Goal: Task Accomplishment & Management: Manage account settings

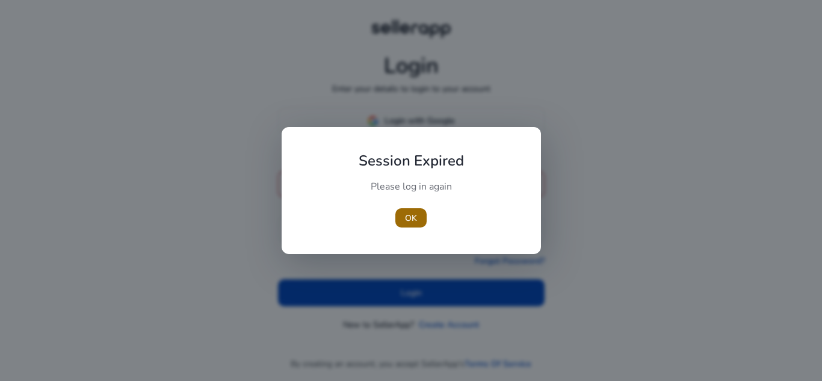
type input "**********"
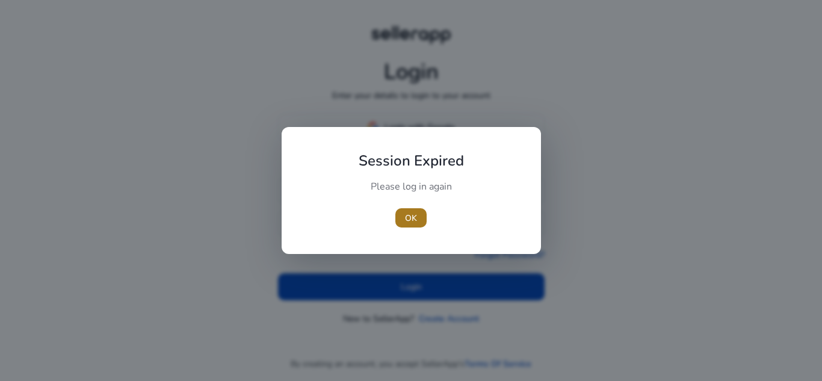
click at [404, 224] on span "button" at bounding box center [410, 217] width 31 height 29
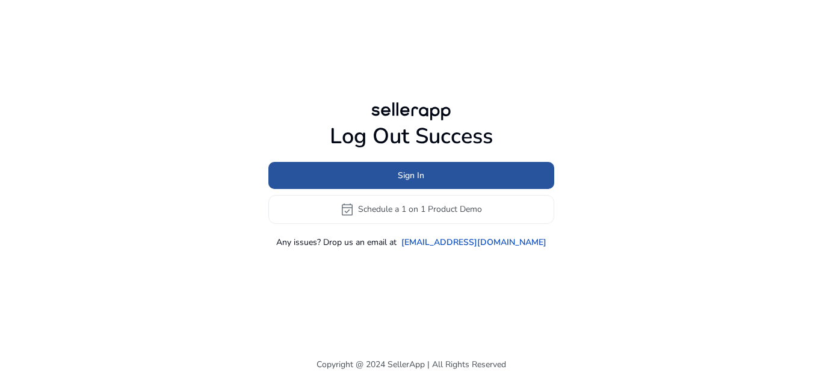
click at [413, 173] on span "Sign In" at bounding box center [411, 175] width 26 height 13
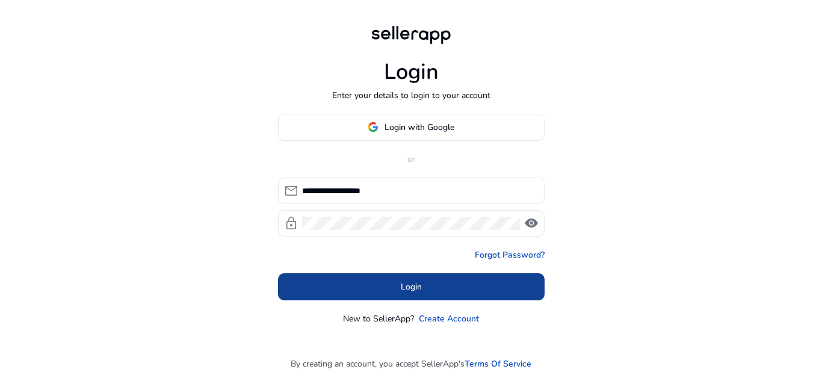
click at [422, 280] on span at bounding box center [411, 286] width 267 height 29
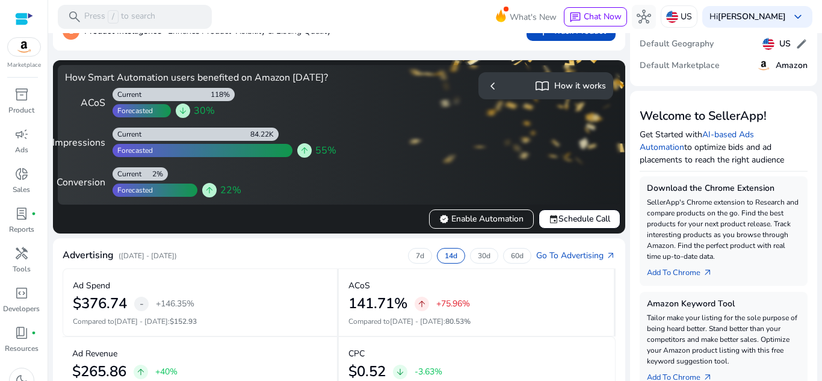
scroll to position [241, 0]
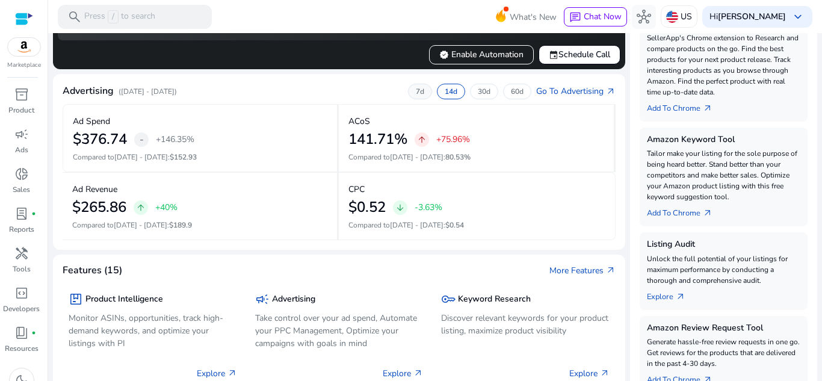
click at [416, 96] on p "7d" at bounding box center [420, 92] width 8 height 10
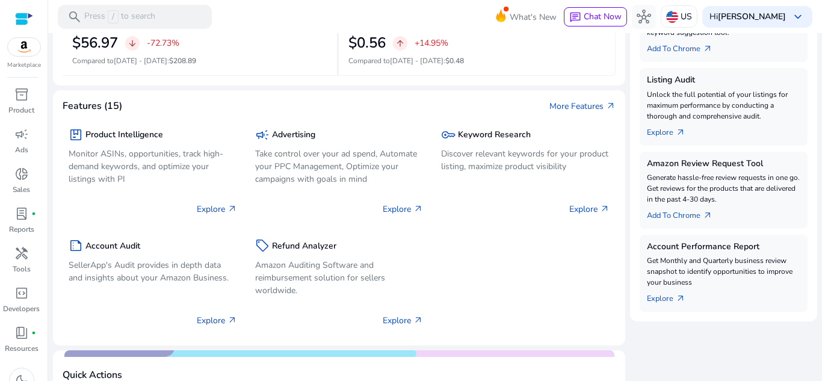
scroll to position [421, 0]
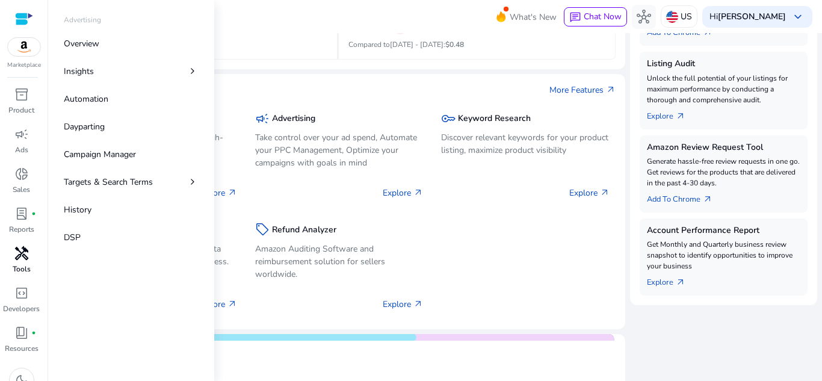
click at [28, 262] on div "handyman" at bounding box center [22, 253] width 34 height 19
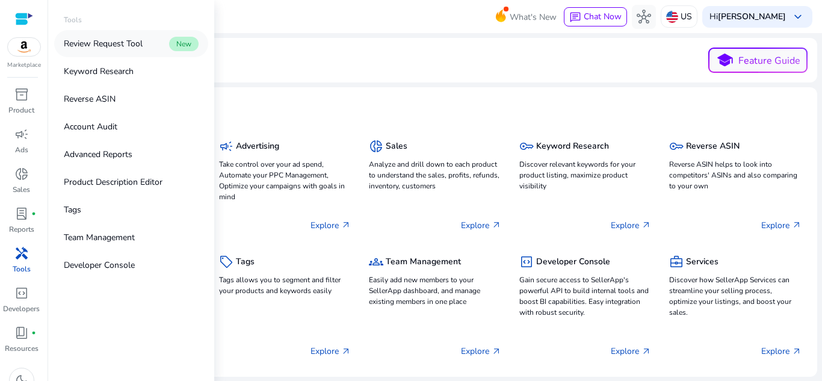
click at [143, 46] on p "Review Request Tool" at bounding box center [103, 43] width 79 height 13
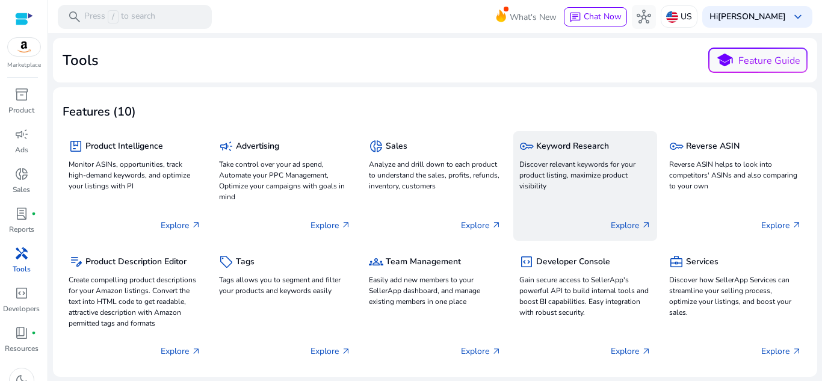
click at [522, 168] on p "Discover relevant keywords for your product listing, maximize product visibility" at bounding box center [585, 175] width 132 height 32
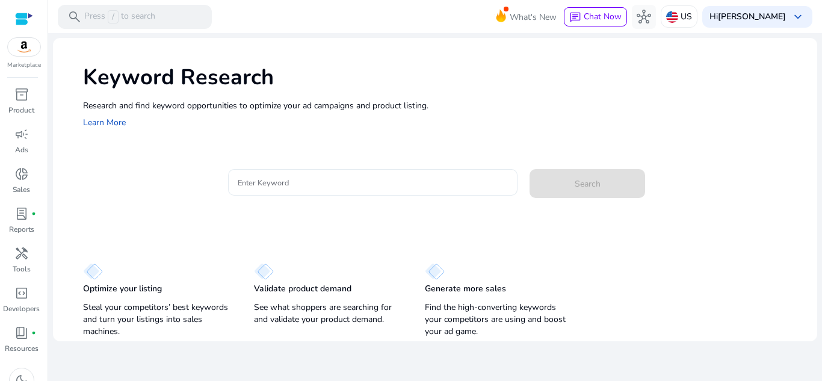
click at [355, 185] on input "Enter Keyword" at bounding box center [373, 182] width 271 height 13
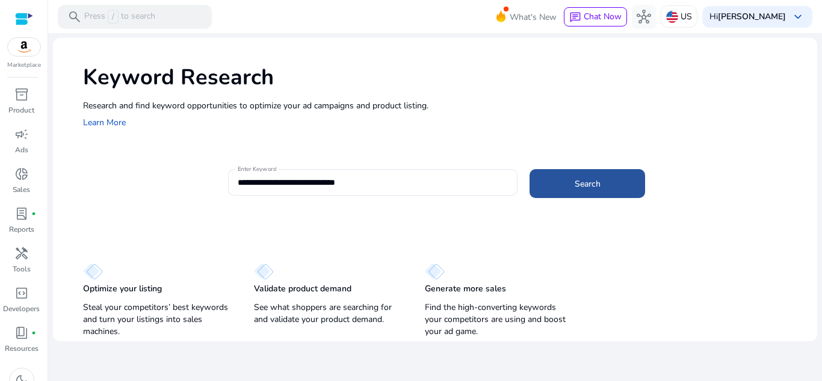
click at [620, 178] on span at bounding box center [587, 183] width 116 height 29
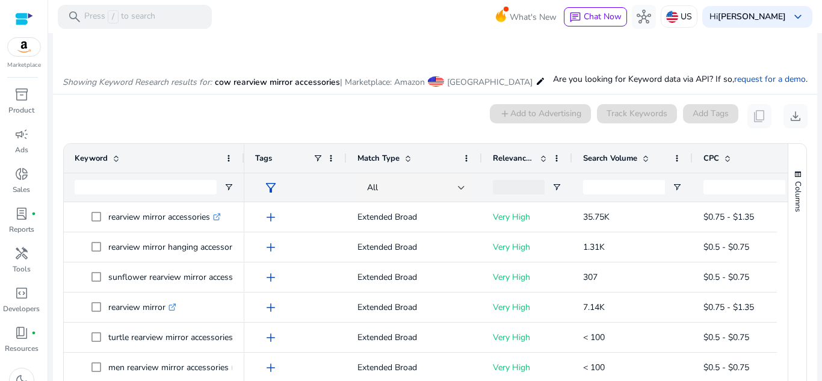
scroll to position [102, 0]
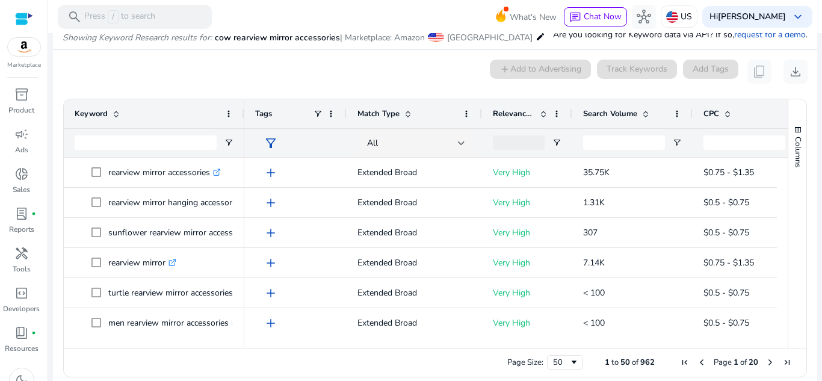
click at [390, 110] on span "Match Type" at bounding box center [378, 113] width 42 height 11
click at [462, 142] on div at bounding box center [461, 143] width 7 height 5
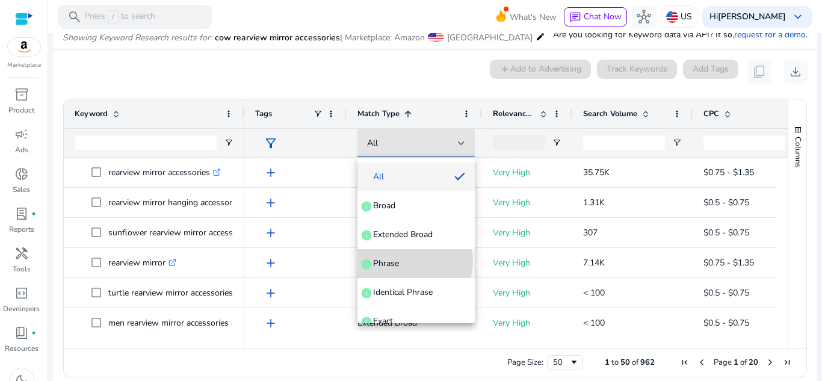
click at [409, 261] on span "Phrase info" at bounding box center [416, 264] width 98 height 12
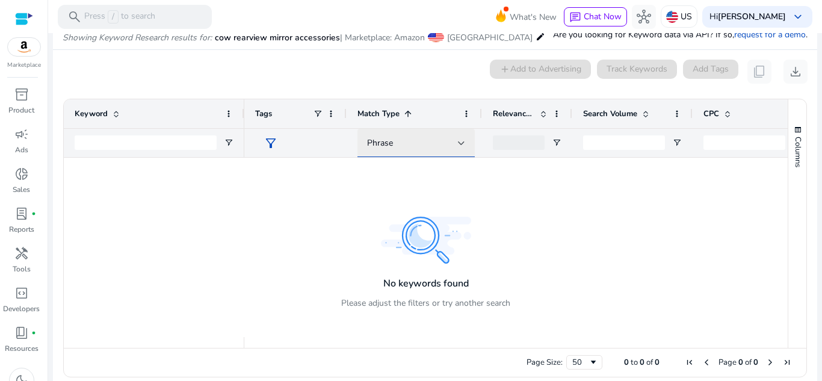
click at [462, 144] on div at bounding box center [461, 143] width 7 height 5
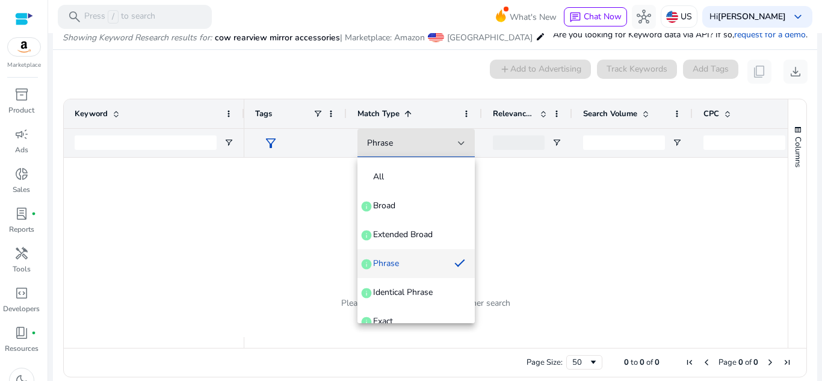
drag, startPoint x: 390, startPoint y: 316, endPoint x: 393, endPoint y: 281, distance: 35.7
click at [390, 316] on span "Exact" at bounding box center [383, 321] width 20 height 12
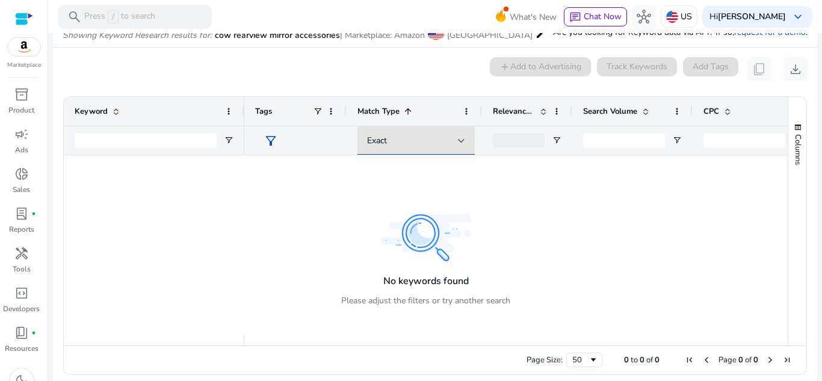
scroll to position [114, 0]
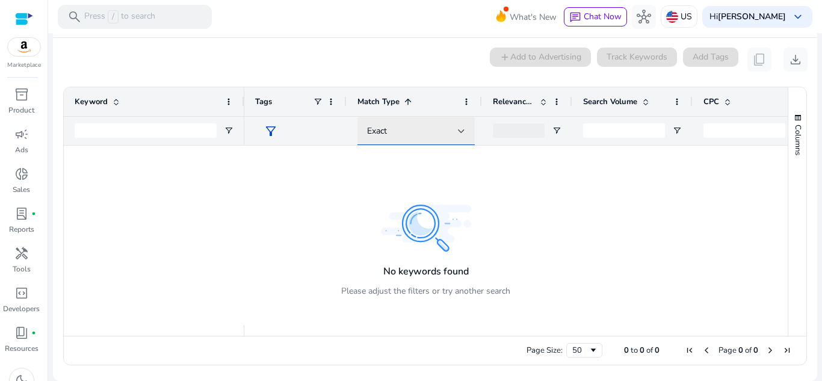
click at [456, 128] on div "Exact" at bounding box center [412, 131] width 91 height 13
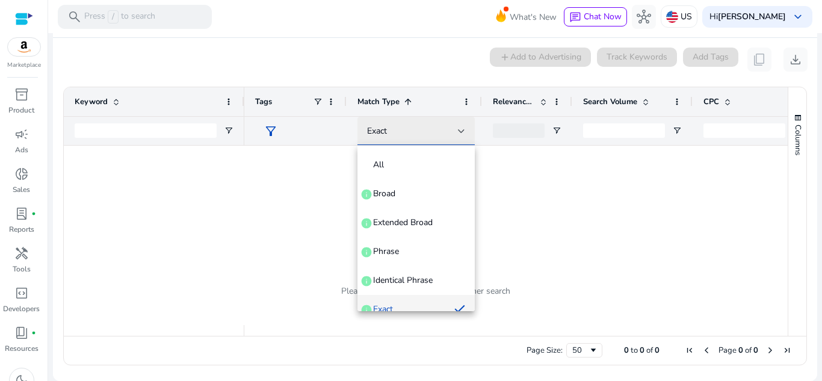
scroll to position [13, 0]
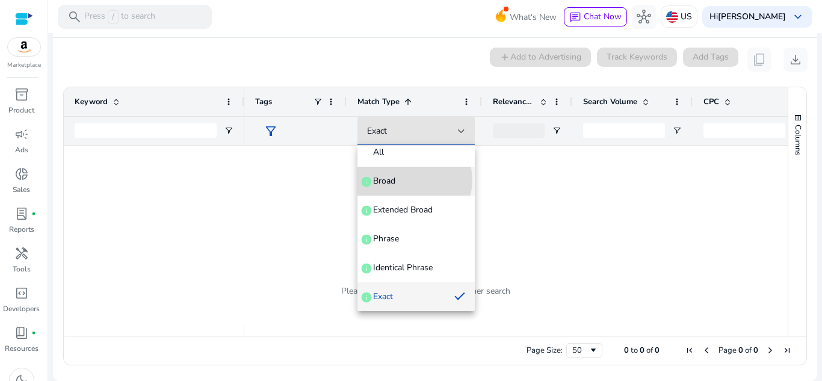
click at [413, 180] on span "Broad info" at bounding box center [416, 181] width 98 height 12
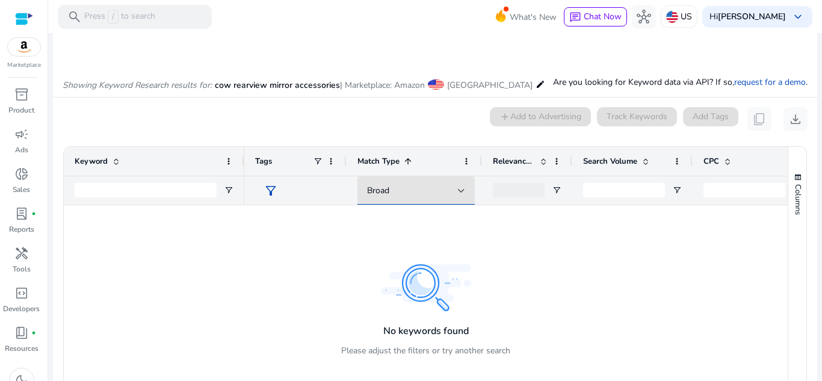
scroll to position [0, 0]
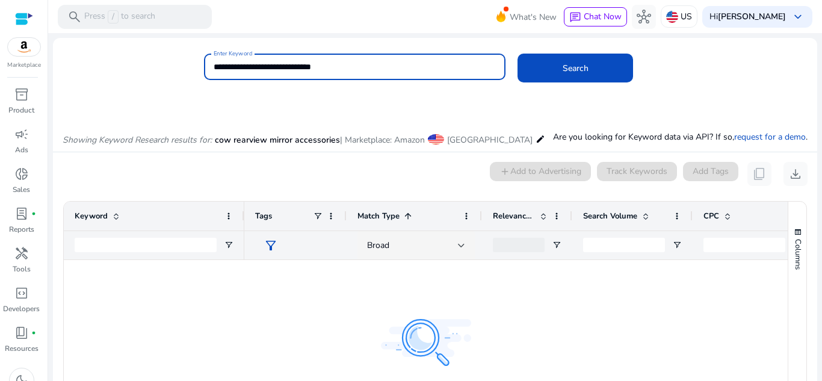
click at [232, 64] on input "**********" at bounding box center [355, 66] width 283 height 13
type input "*"
click at [368, 68] on input "Enter Keyword" at bounding box center [355, 66] width 283 height 13
click at [517, 54] on button "Search" at bounding box center [575, 68] width 116 height 29
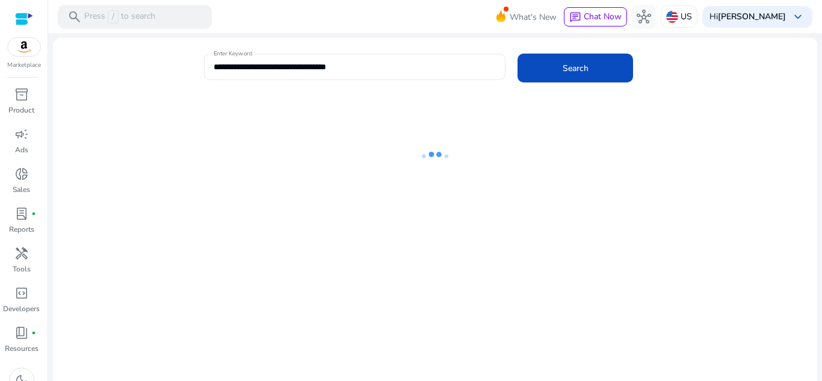
click at [393, 58] on div "**********" at bounding box center [355, 67] width 283 height 26
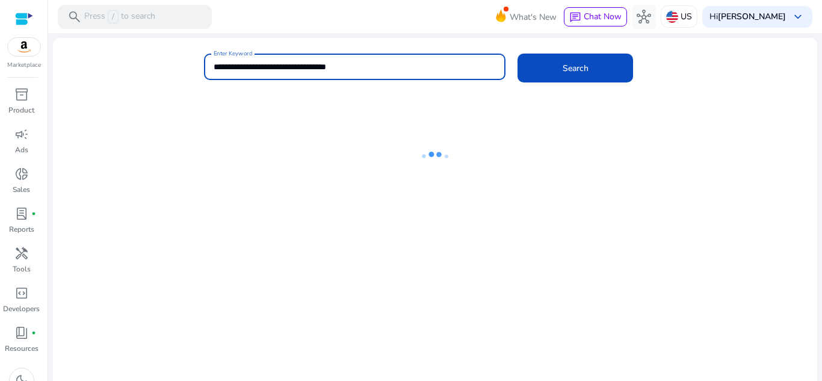
type input "**********"
click at [517, 54] on button "Search" at bounding box center [575, 68] width 116 height 29
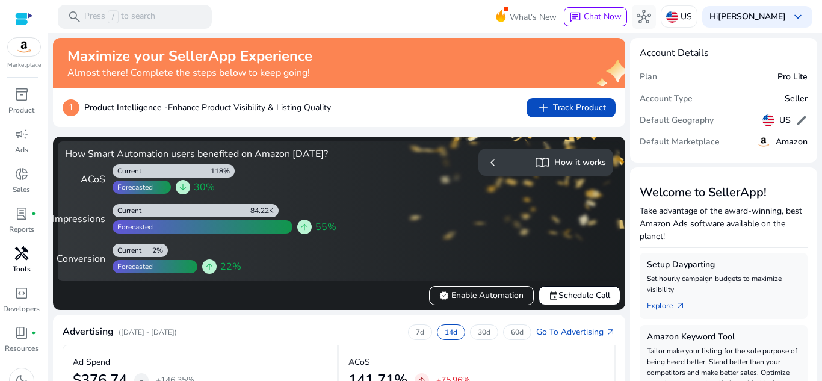
drag, startPoint x: 33, startPoint y: 254, endPoint x: 32, endPoint y: 244, distance: 10.3
click at [32, 254] on div "handyman" at bounding box center [22, 253] width 34 height 19
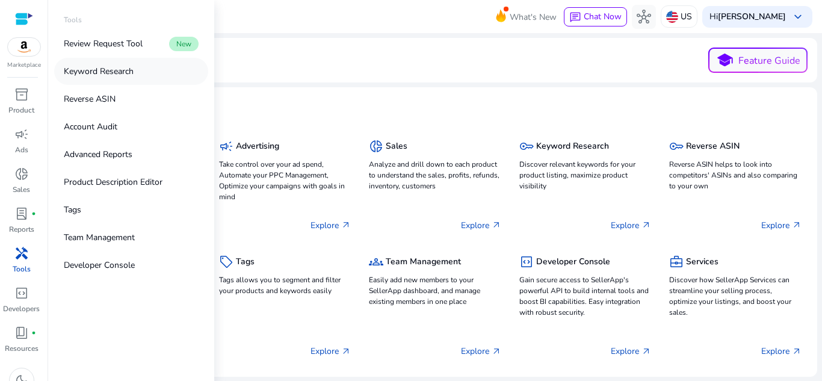
click at [128, 70] on p "Keyword Research" at bounding box center [99, 71] width 70 height 13
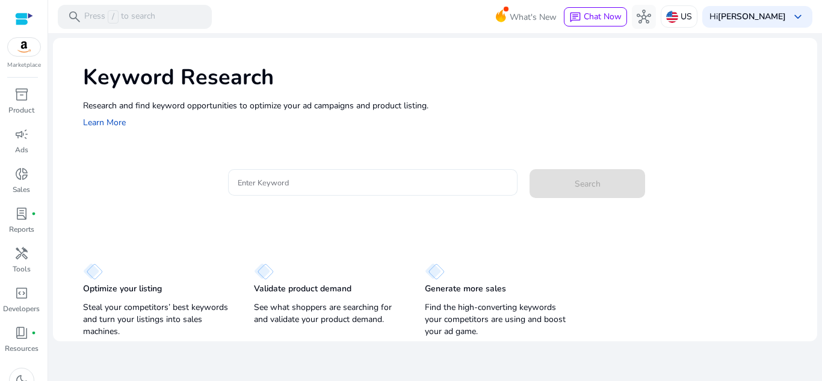
click at [344, 178] on input "Enter Keyword" at bounding box center [373, 182] width 271 height 13
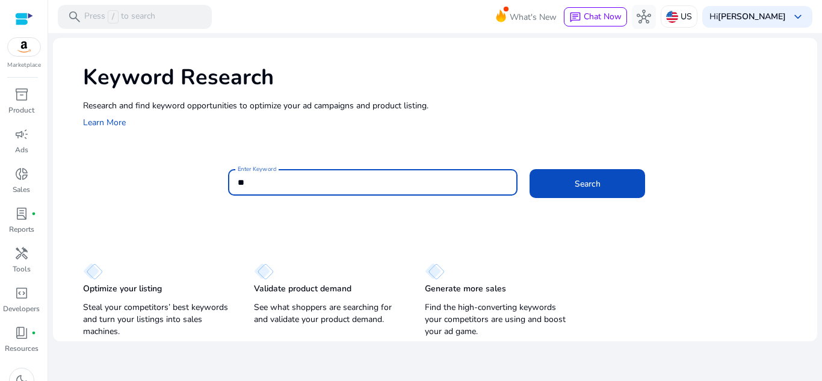
type input "*"
click at [529, 169] on button "Search" at bounding box center [587, 183] width 116 height 29
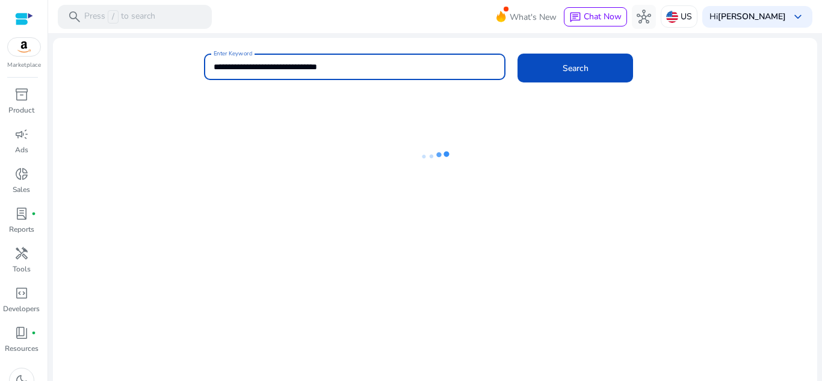
click at [349, 70] on input "**********" at bounding box center [355, 66] width 283 height 13
click at [517, 54] on button "Search" at bounding box center [575, 68] width 116 height 29
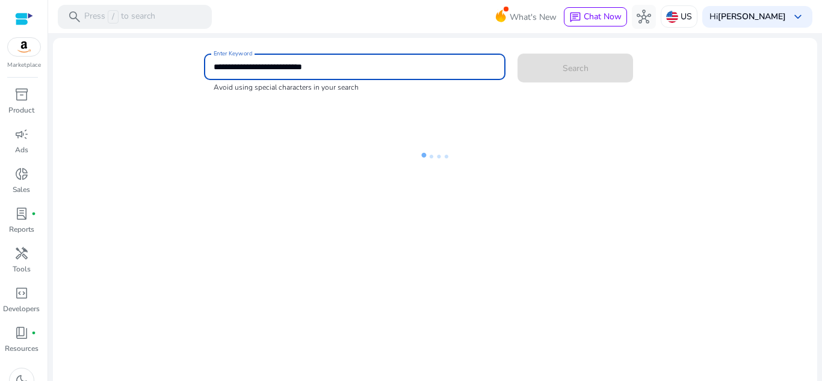
type input "**********"
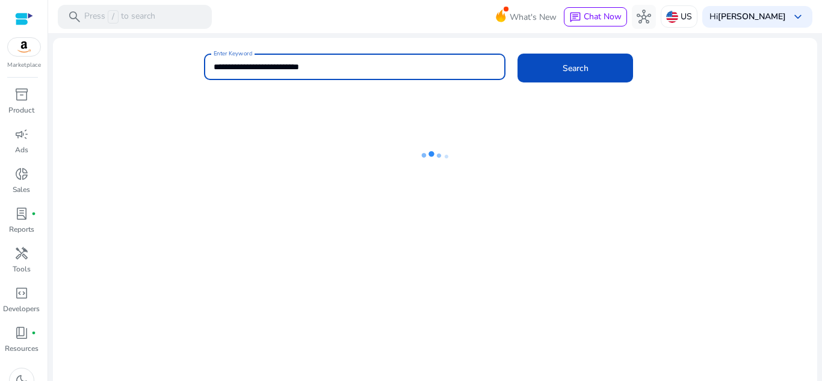
click at [517, 54] on button "Search" at bounding box center [575, 68] width 116 height 29
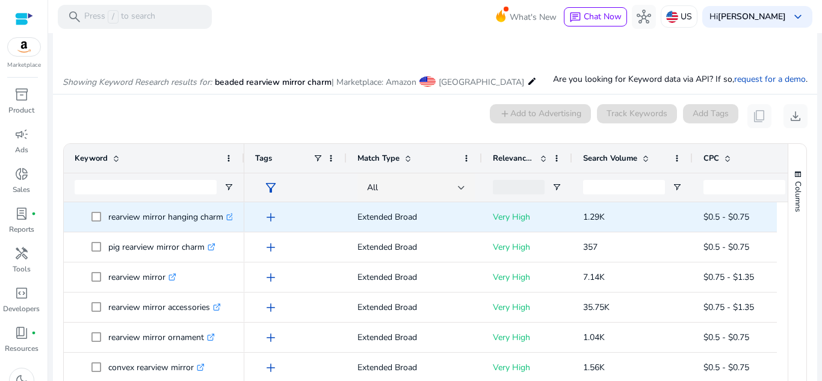
scroll to position [102, 0]
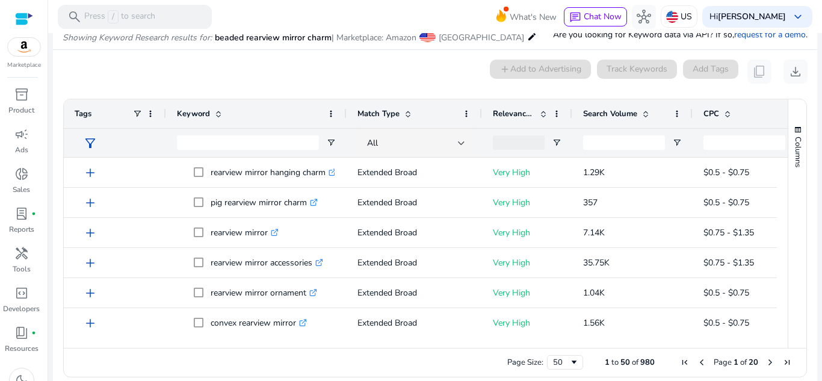
drag, startPoint x: 164, startPoint y: 111, endPoint x: 97, endPoint y: 97, distance: 68.1
click at [94, 100] on div "Tags" at bounding box center [115, 113] width 102 height 29
drag, startPoint x: 164, startPoint y: 111, endPoint x: 134, endPoint y: 102, distance: 32.0
click at [135, 103] on div "Tags" at bounding box center [115, 113] width 102 height 29
drag, startPoint x: 164, startPoint y: 109, endPoint x: 123, endPoint y: 102, distance: 40.9
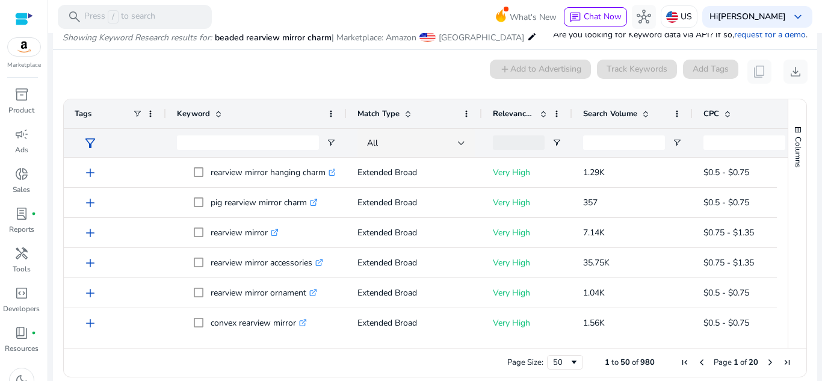
click at [124, 103] on div "Tags" at bounding box center [115, 113] width 102 height 29
click at [218, 66] on div "0 keyword(s) selected add Add to Advertising Track Keywords Add Tags content_co…" at bounding box center [435, 72] width 745 height 24
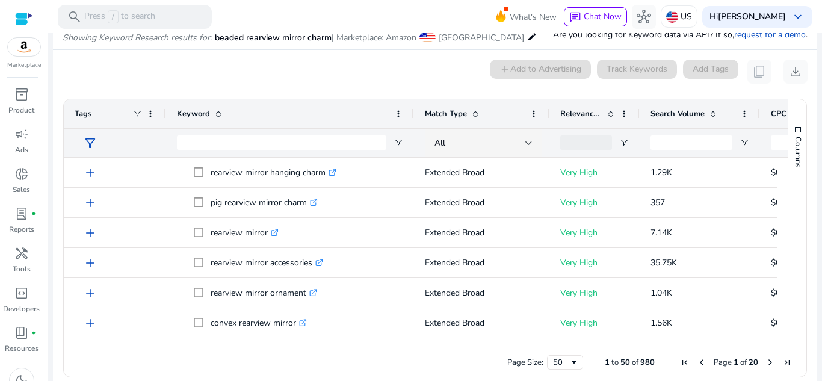
drag, startPoint x: 345, startPoint y: 110, endPoint x: 413, endPoint y: 107, distance: 67.4
click at [413, 107] on div at bounding box center [413, 113] width 5 height 29
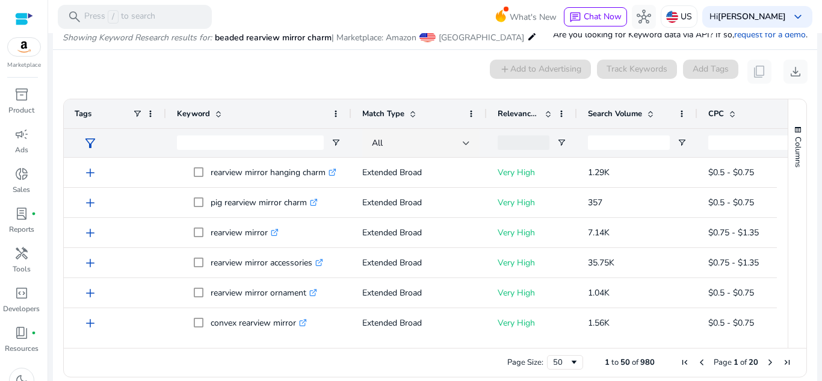
drag, startPoint x: 412, startPoint y: 113, endPoint x: 350, endPoint y: 131, distance: 65.1
click at [350, 131] on div "Tags Match Type Relevance Score Search Volume" at bounding box center [566, 128] width 1005 height 58
drag, startPoint x: 165, startPoint y: 109, endPoint x: 81, endPoint y: 94, distance: 84.9
click at [80, 100] on div "Tags" at bounding box center [115, 113] width 102 height 29
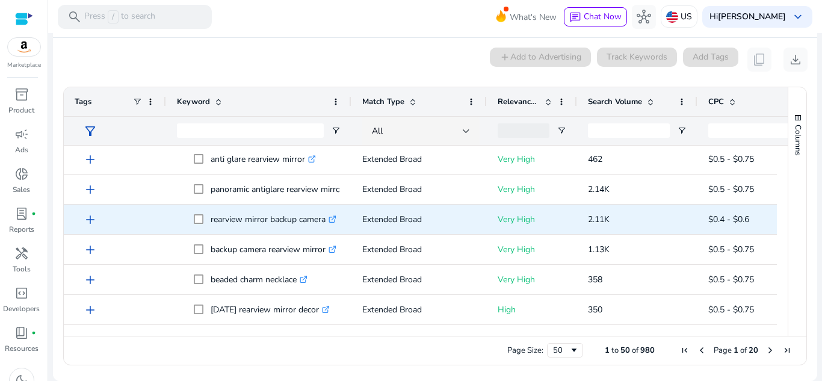
scroll to position [603, 0]
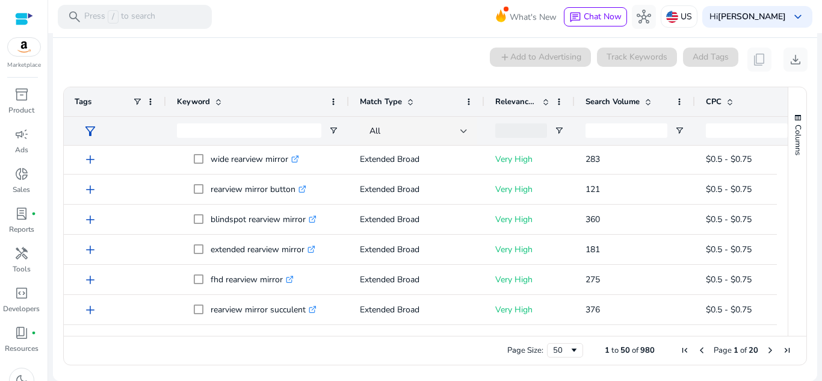
drag, startPoint x: 349, startPoint y: 104, endPoint x: 141, endPoint y: 85, distance: 209.0
click at [141, 85] on ag-grid-angular "Press ALT DOWN to open column menu. Press CTRL ENTER to open filter Drag here t…" at bounding box center [435, 226] width 763 height 291
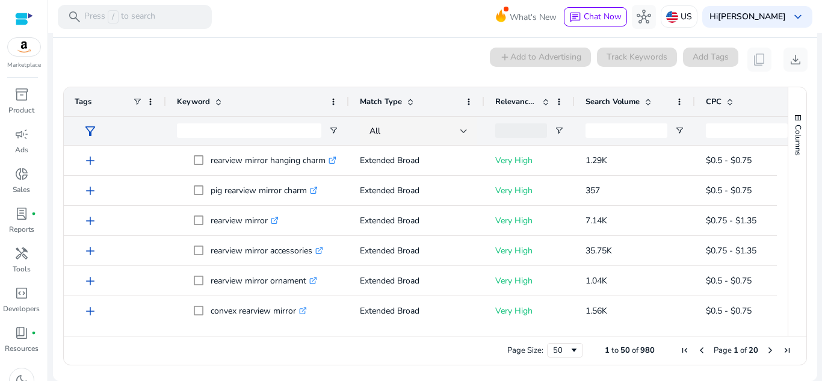
scroll to position [0, 0]
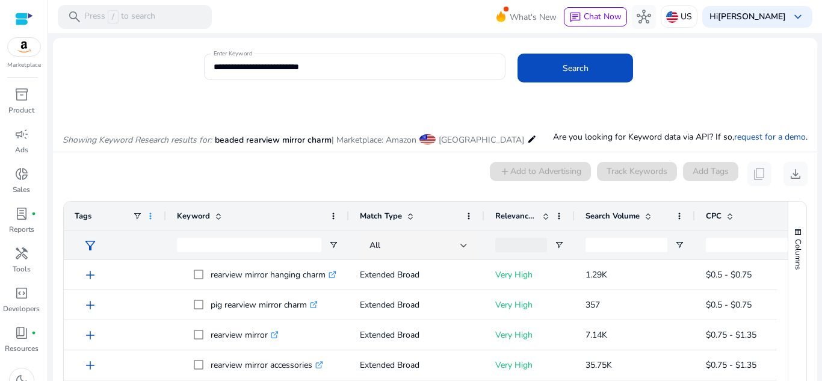
click at [152, 217] on span at bounding box center [151, 216] width 10 height 10
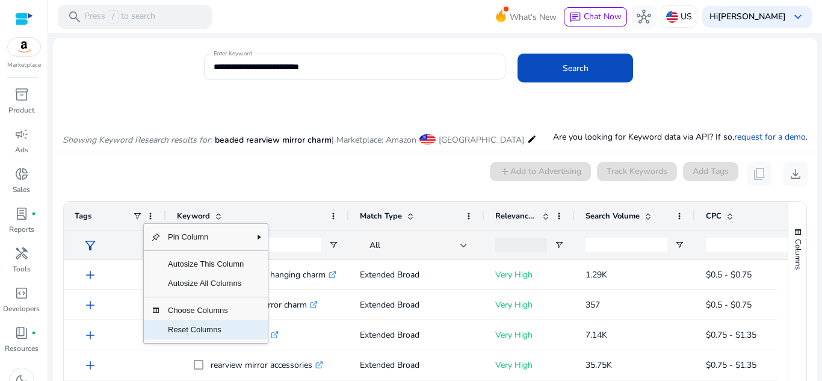
click at [201, 335] on span "Reset Columns" at bounding box center [206, 329] width 90 height 19
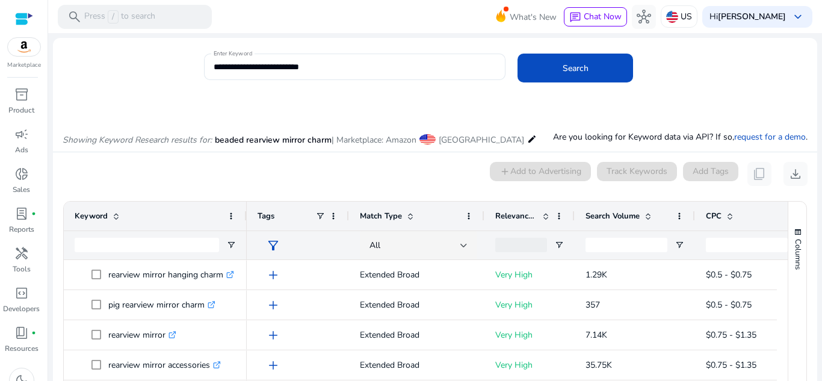
click at [254, 181] on div "0 keyword(s) selected add Add to Advertising Track Keywords Add Tags content_co…" at bounding box center [435, 174] width 745 height 24
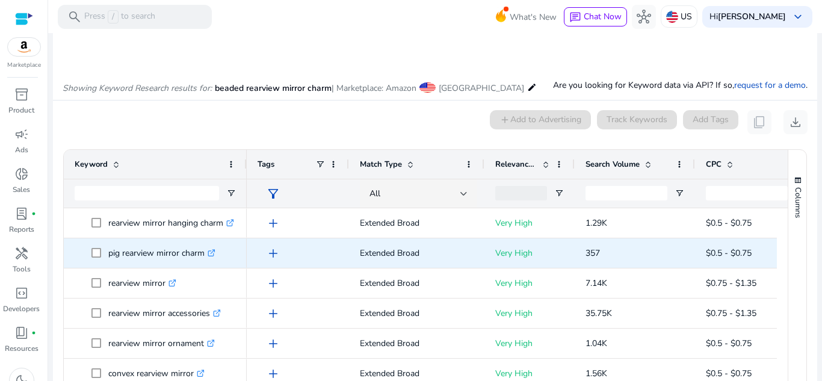
scroll to position [114, 0]
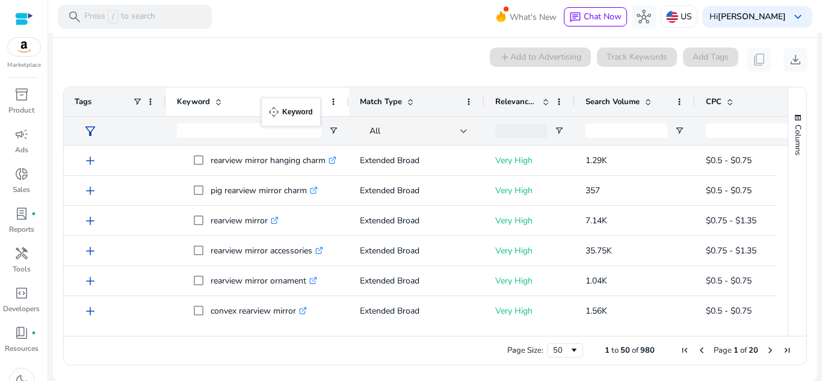
drag, startPoint x: 243, startPoint y: 103, endPoint x: 271, endPoint y: 106, distance: 27.8
click at [156, 104] on div "Tags" at bounding box center [115, 101] width 102 height 29
click at [147, 102] on span at bounding box center [151, 102] width 10 height 10
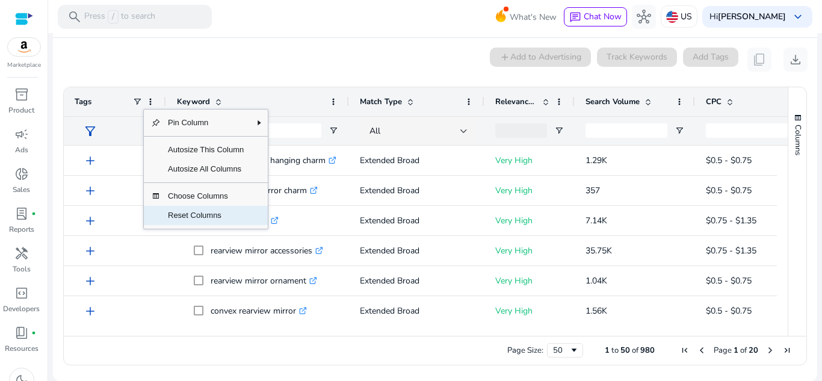
click at [210, 217] on span "Reset Columns" at bounding box center [206, 215] width 90 height 19
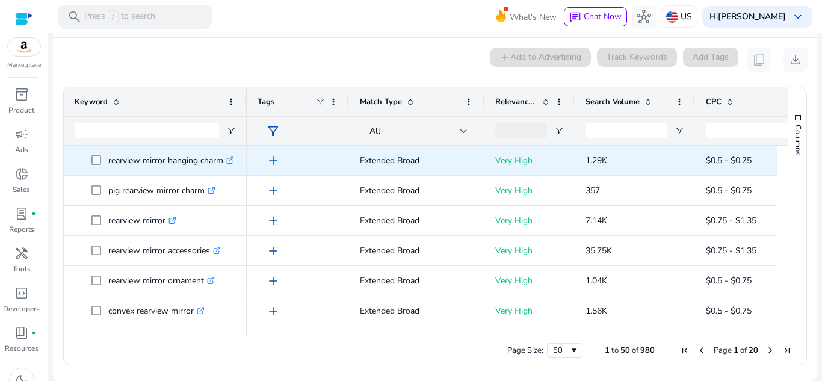
click at [272, 161] on span "add" at bounding box center [273, 160] width 14 height 14
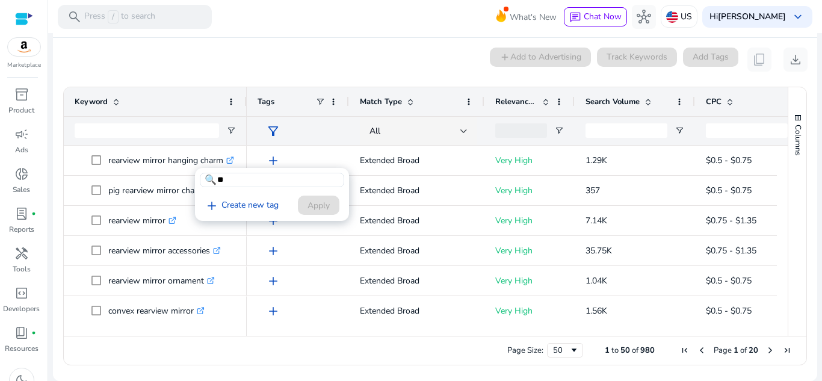
type input "*"
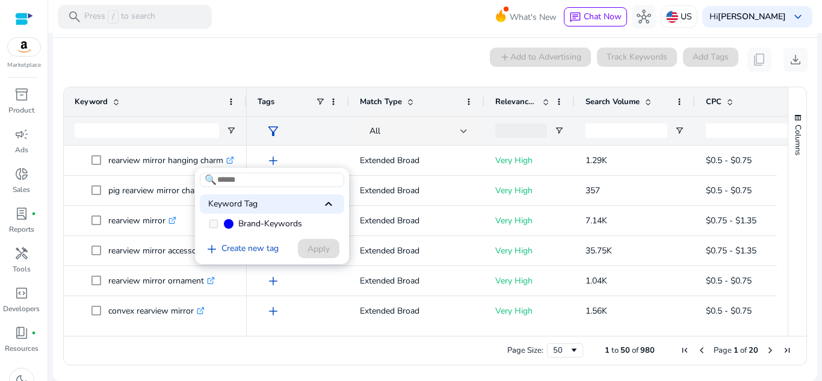
click at [363, 42] on div at bounding box center [411, 190] width 822 height 381
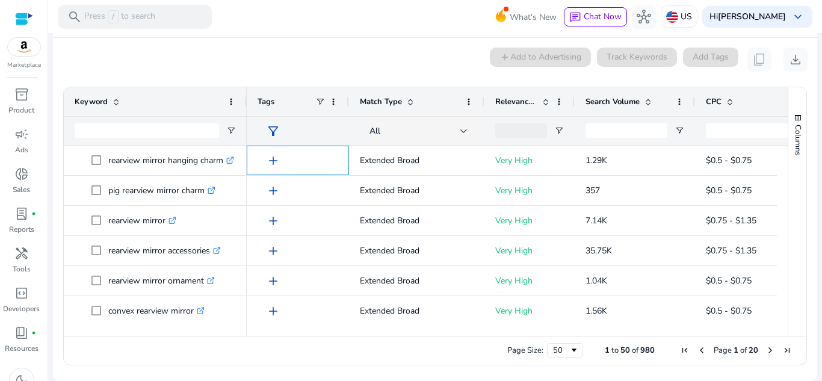
scroll to position [0, 0]
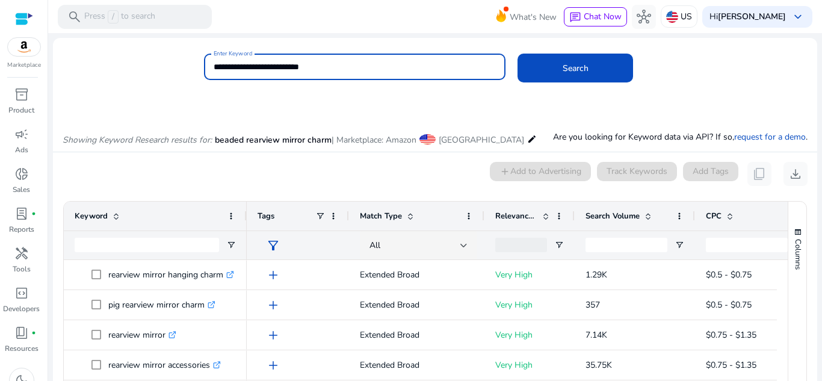
click at [367, 64] on input "**********" at bounding box center [355, 66] width 283 height 13
type input "*"
type input "**********"
click at [517, 54] on button "Search" at bounding box center [575, 68] width 116 height 29
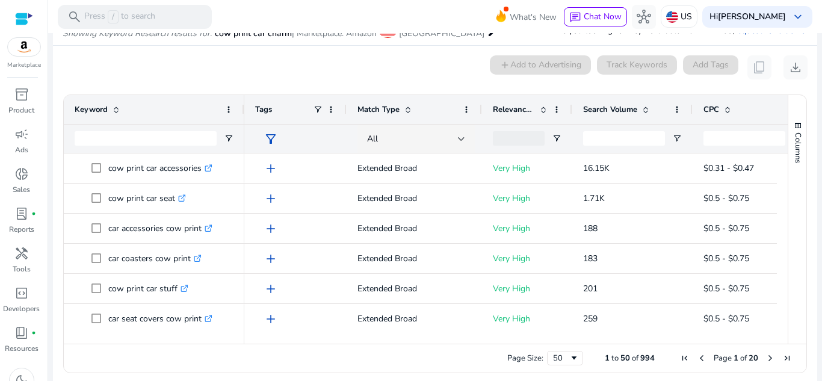
scroll to position [114, 0]
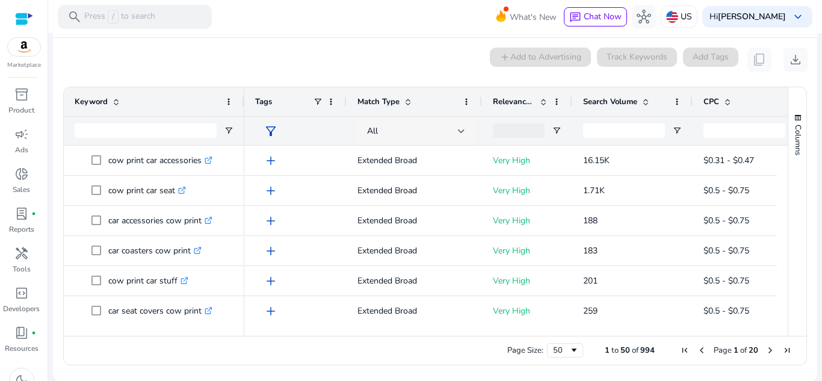
click at [417, 132] on div "All" at bounding box center [412, 131] width 91 height 13
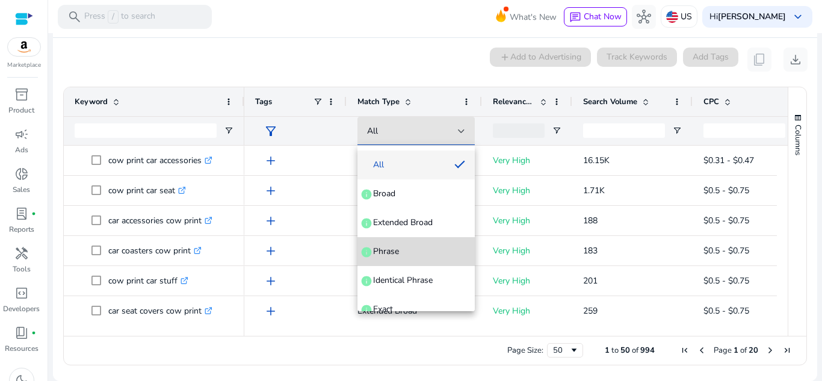
click at [434, 244] on mat-option "Phrase info" at bounding box center [415, 251] width 117 height 29
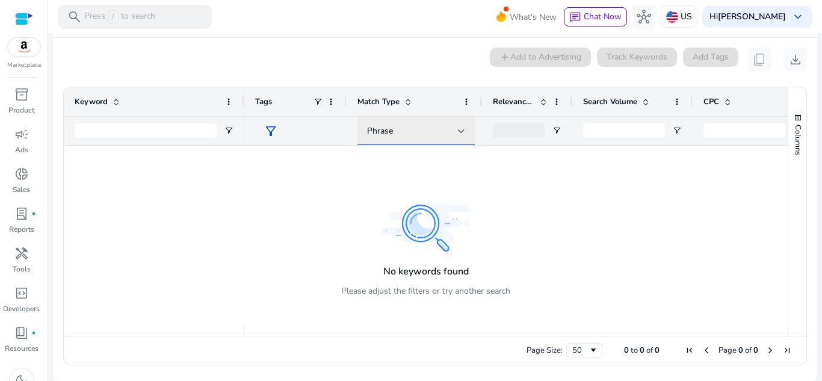
scroll to position [0, 0]
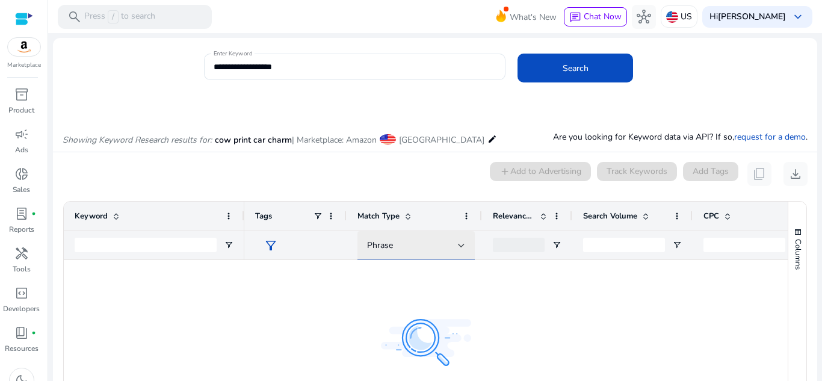
click at [440, 252] on div "Phrase" at bounding box center [416, 245] width 98 height 14
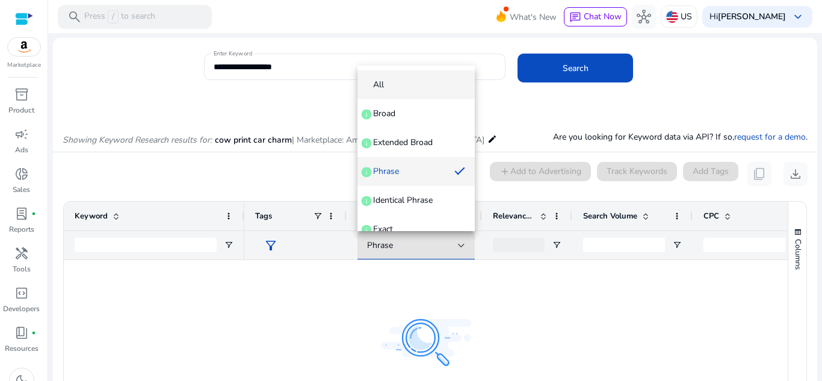
click at [426, 91] on mat-option "All" at bounding box center [415, 84] width 117 height 29
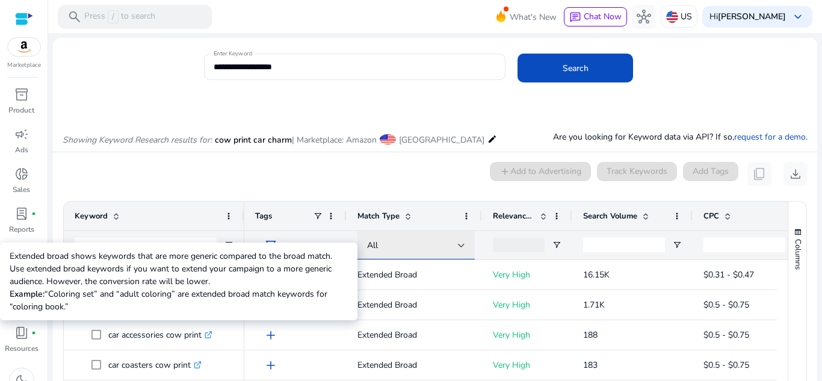
click at [451, 250] on div "All" at bounding box center [412, 245] width 91 height 13
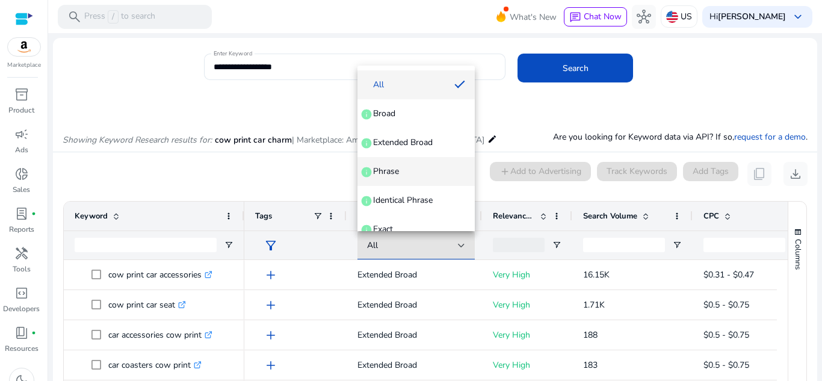
click at [420, 162] on mat-option "Phrase info" at bounding box center [415, 171] width 117 height 29
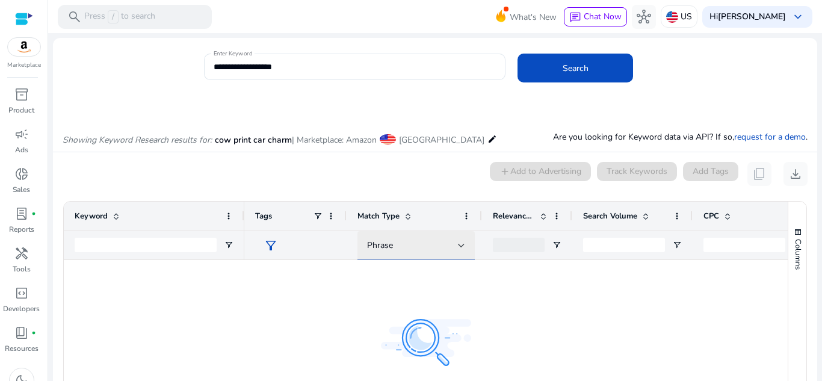
click at [437, 248] on div "Phrase" at bounding box center [412, 245] width 91 height 13
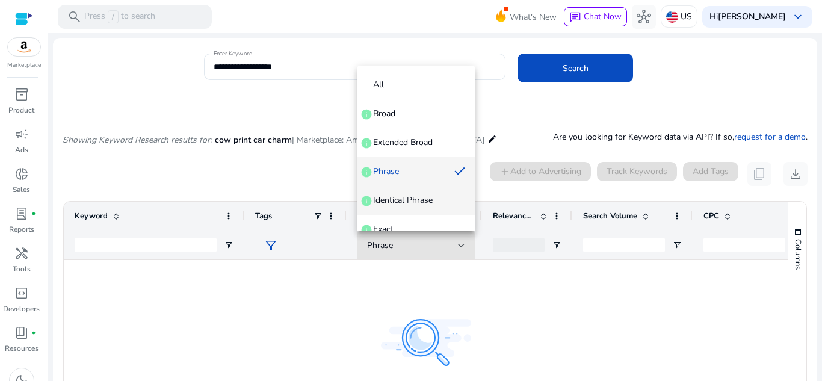
click at [418, 212] on mat-option "Identical Phrase info" at bounding box center [415, 200] width 117 height 29
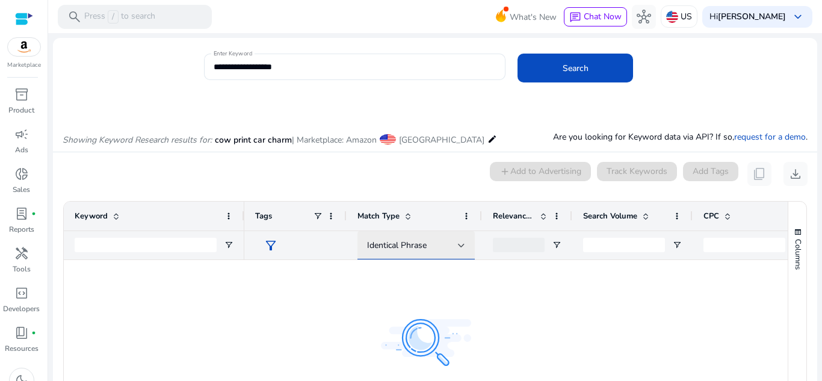
click at [435, 238] on div "Identical Phrase" at bounding box center [416, 245] width 98 height 14
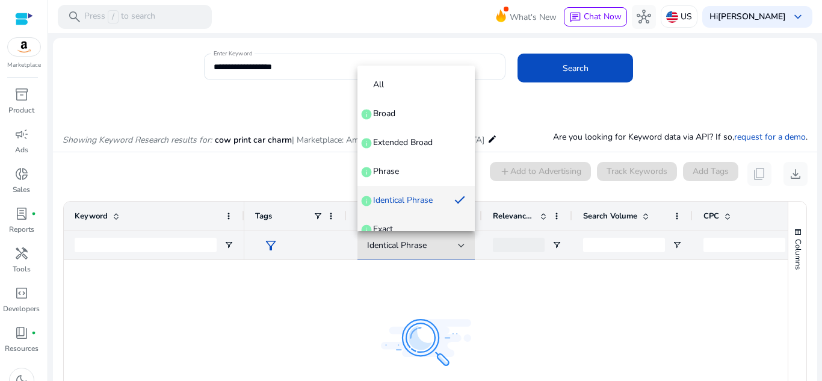
click at [432, 230] on span "Exact info" at bounding box center [416, 229] width 98 height 12
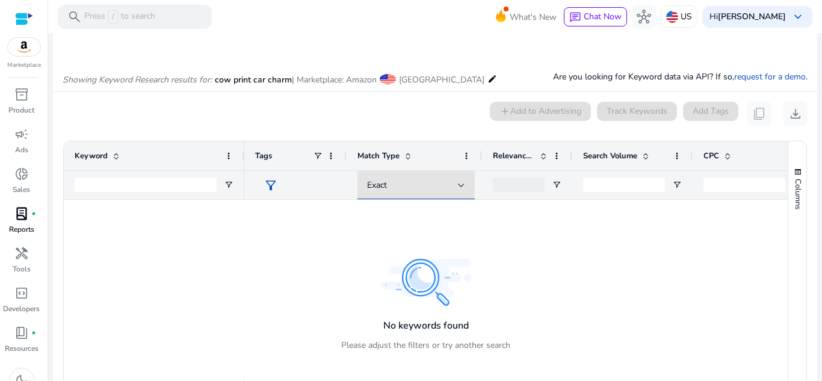
click at [22, 215] on span "lab_profile" at bounding box center [21, 213] width 14 height 14
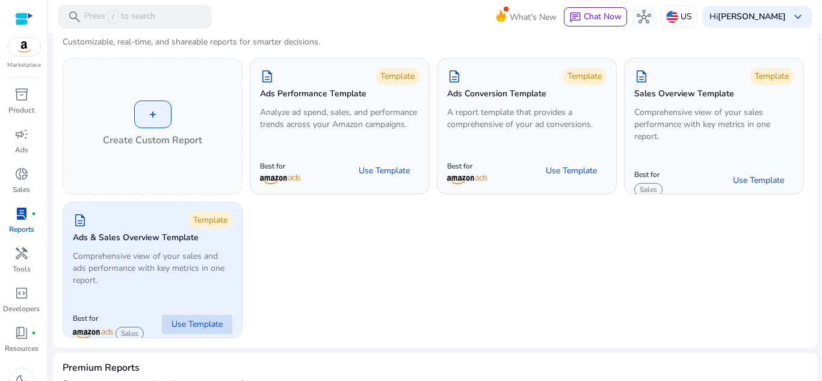
click at [183, 322] on span "Use Template" at bounding box center [196, 324] width 51 height 12
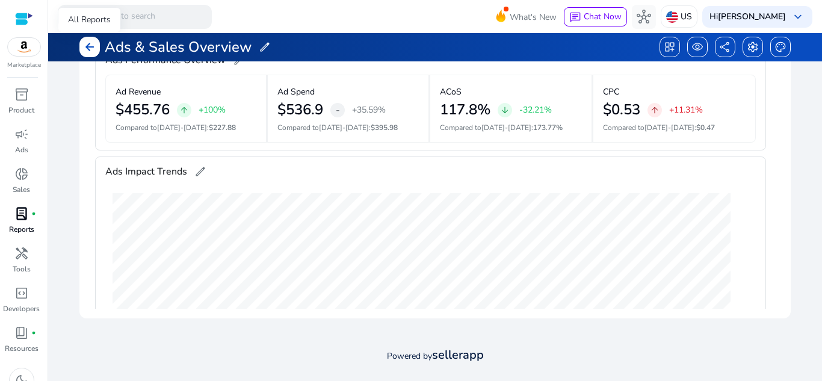
click at [82, 46] on div "arrow_back" at bounding box center [89, 47] width 20 height 20
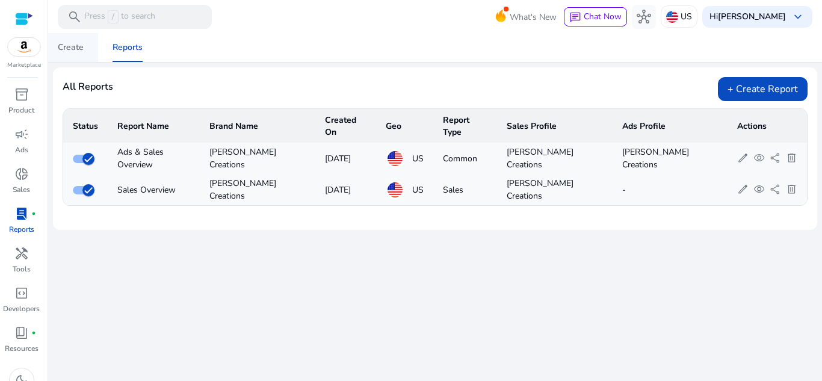
click at [57, 49] on link "Create" at bounding box center [70, 47] width 55 height 29
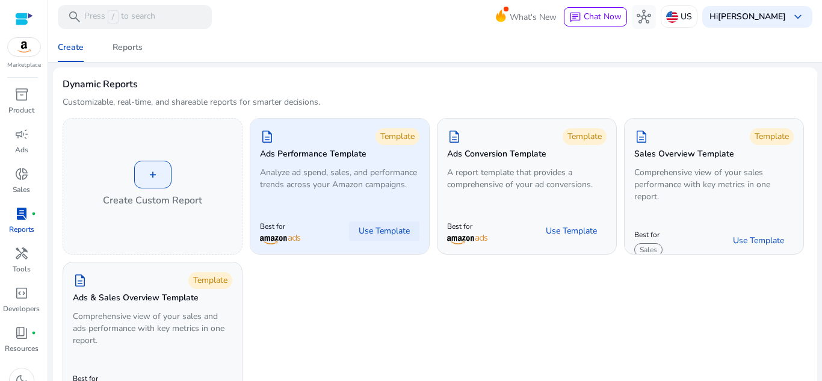
click at [386, 237] on span "Use Template" at bounding box center [384, 231] width 51 height 12
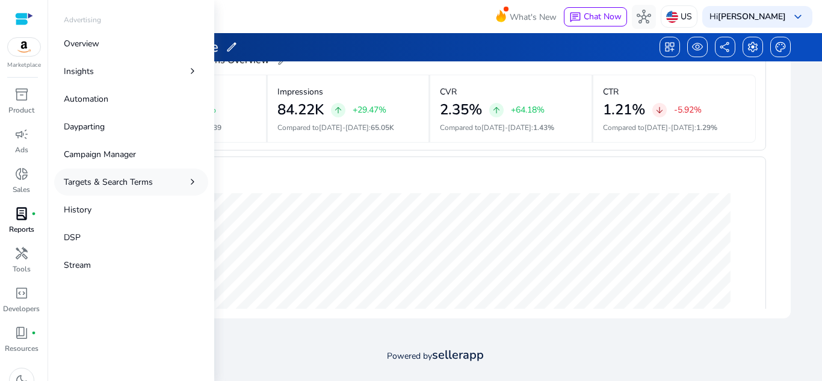
click at [174, 176] on link "Targets & Search Terms chevron_right" at bounding box center [131, 181] width 154 height 27
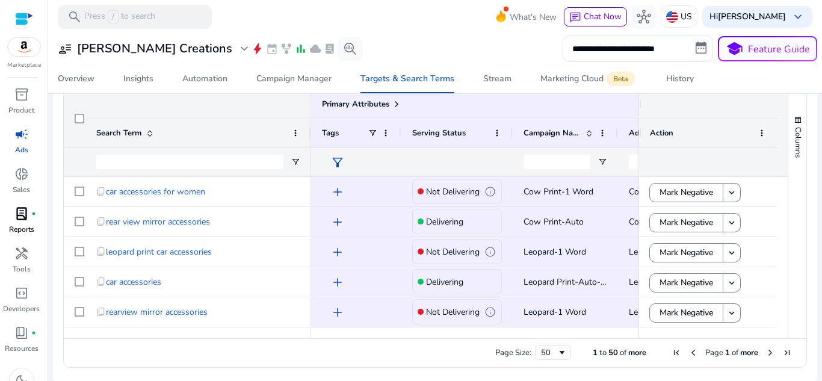
scroll to position [400, 0]
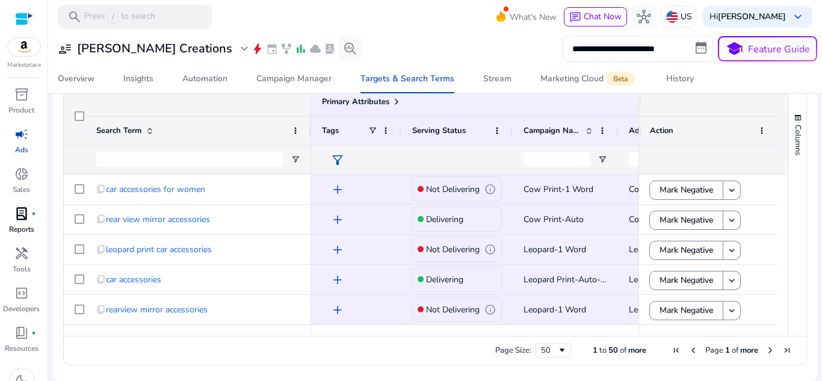
drag, startPoint x: 338, startPoint y: 336, endPoint x: 498, endPoint y: 347, distance: 160.5
click at [498, 347] on div "Page Size: 50 1 to 50 of more Page 1 of more" at bounding box center [435, 350] width 742 height 29
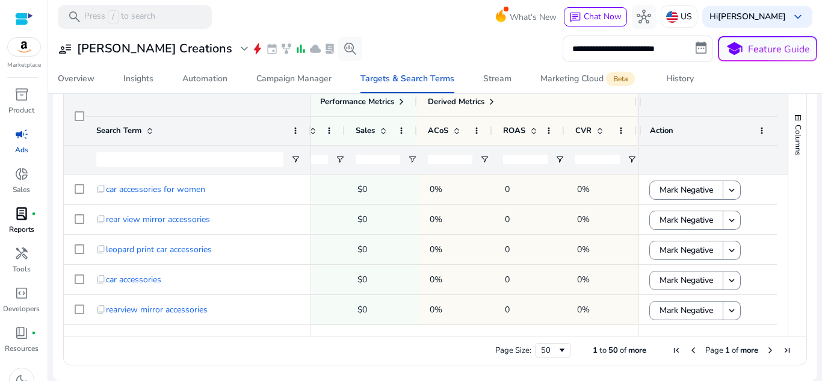
scroll to position [0, 510]
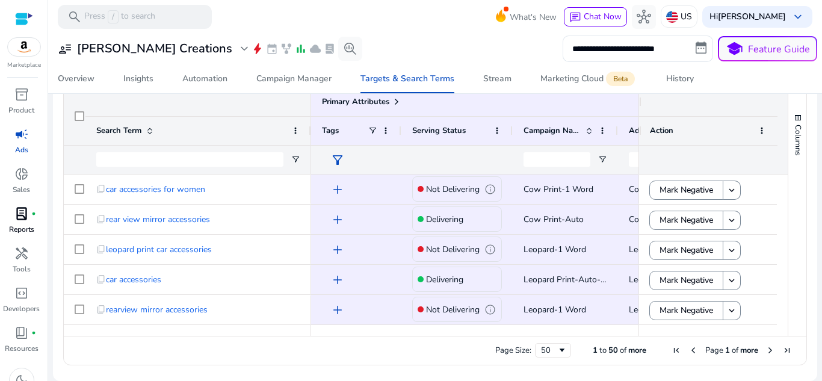
click at [155, 168] on div at bounding box center [189, 160] width 187 height 28
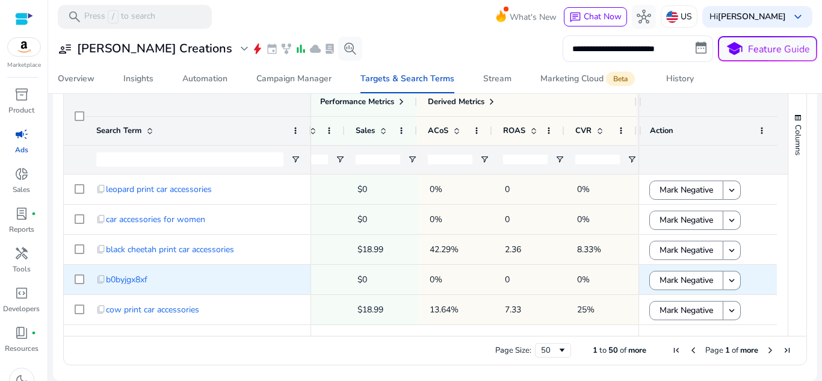
scroll to position [530, 0]
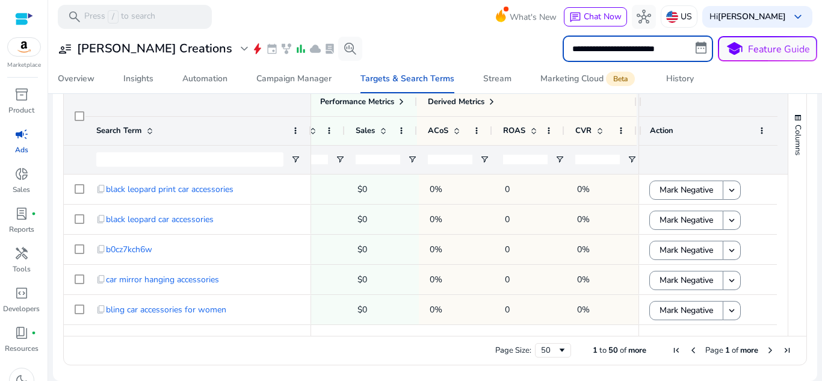
click at [625, 55] on input "**********" at bounding box center [638, 48] width 150 height 26
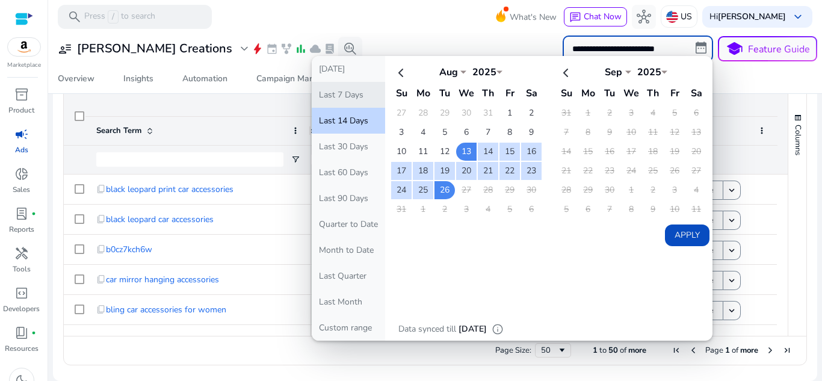
click at [346, 96] on button "Last 7 Days" at bounding box center [348, 95] width 73 height 26
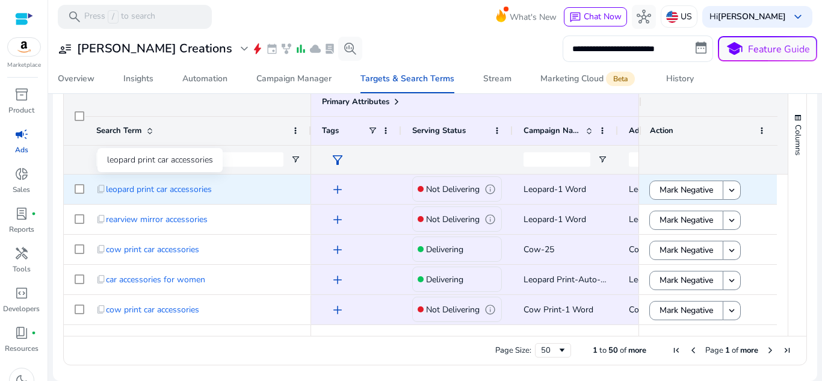
click at [189, 187] on span "leopard print car accessories" at bounding box center [159, 189] width 106 height 25
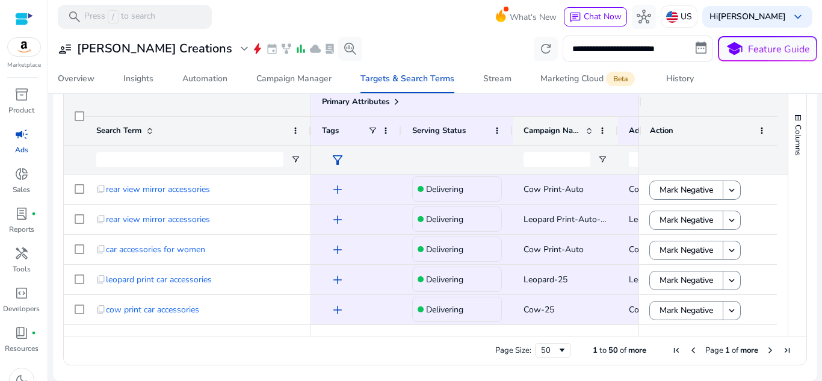
click at [585, 126] on span at bounding box center [589, 131] width 10 height 10
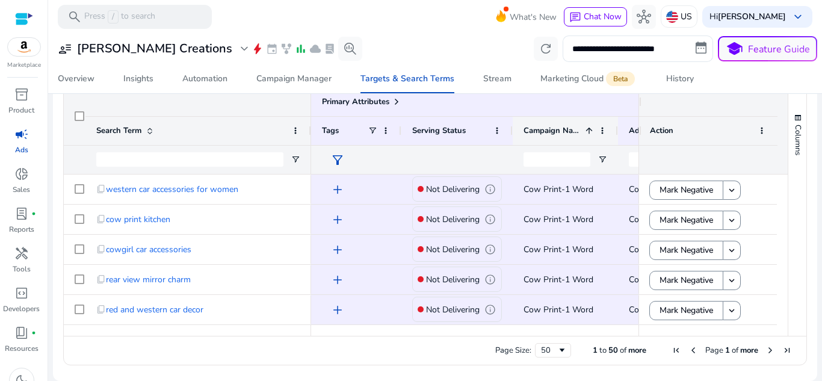
click at [596, 132] on div "Campaign Name 1" at bounding box center [565, 131] width 84 height 28
click at [606, 132] on span at bounding box center [602, 131] width 10 height 10
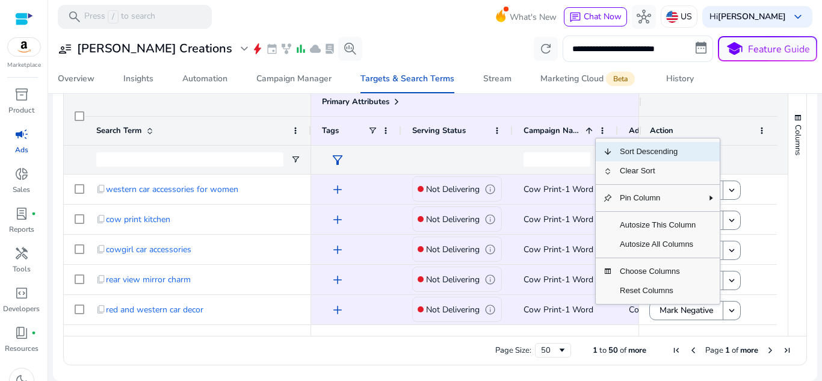
click at [647, 156] on span "Sort Descending" at bounding box center [657, 151] width 90 height 19
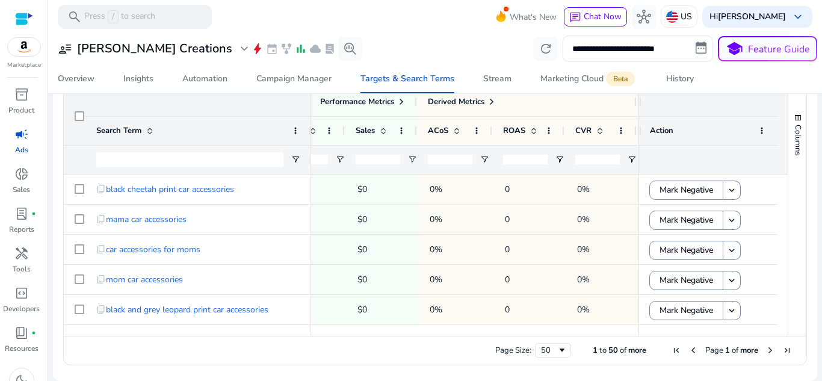
click at [676, 47] on input "**********" at bounding box center [638, 48] width 150 height 26
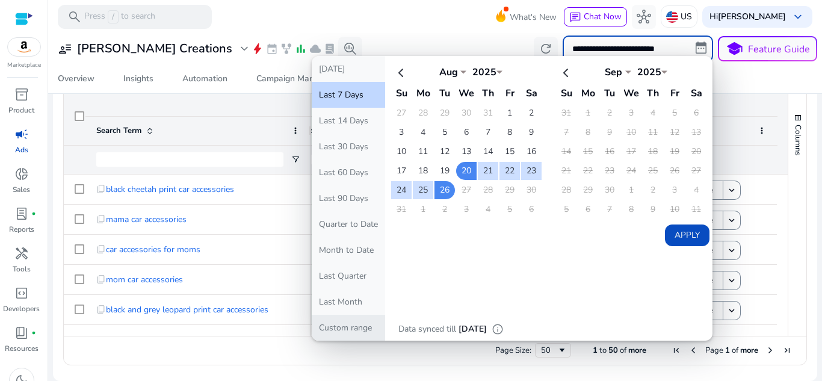
click at [368, 337] on button "Custom range" at bounding box center [348, 328] width 73 height 26
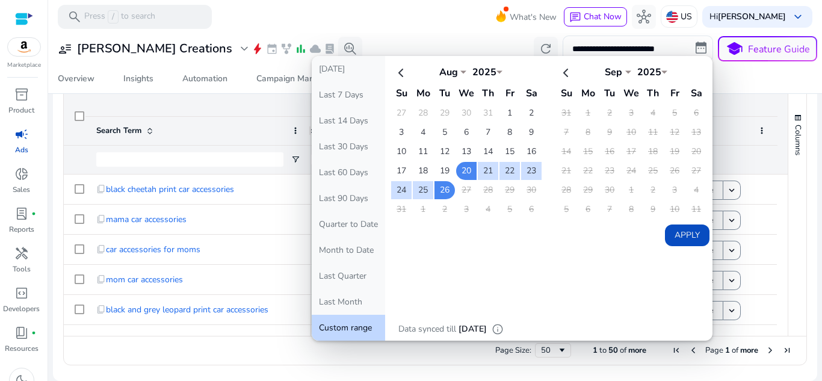
click at [345, 325] on button "Custom range" at bounding box center [348, 328] width 73 height 26
click at [340, 300] on button "Last Month" at bounding box center [348, 302] width 73 height 26
type input "**********"
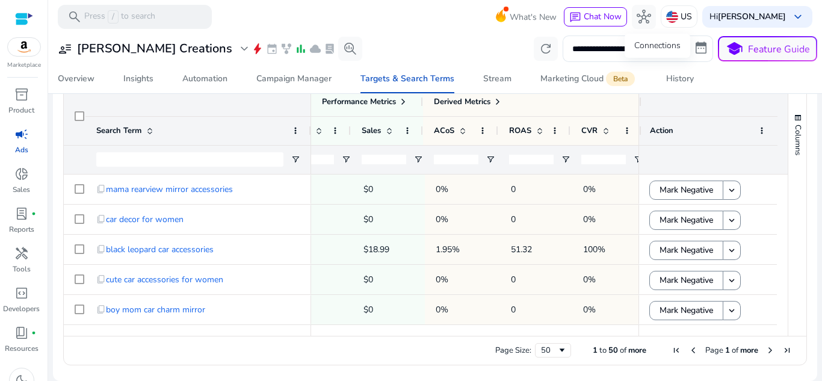
click at [642, 42] on div "Connections" at bounding box center [658, 46] width 66 height 24
click at [699, 52] on input "**********" at bounding box center [638, 48] width 150 height 26
select select "*"
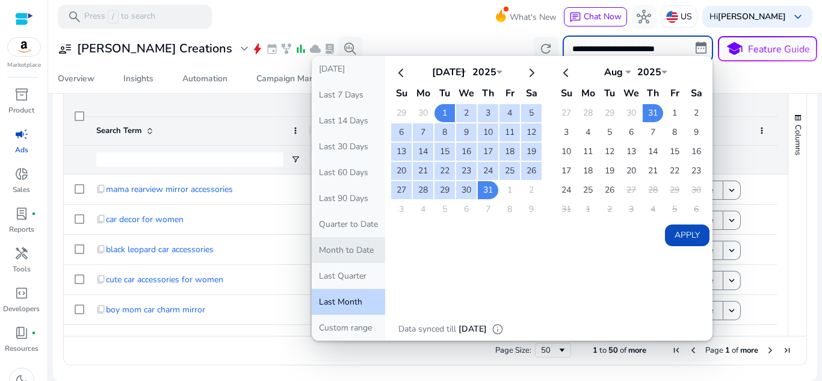
click at [353, 246] on button "Month to Date" at bounding box center [348, 250] width 73 height 26
type input "**********"
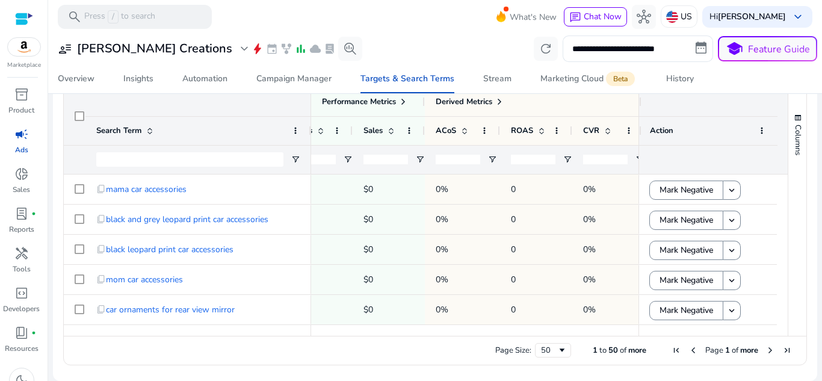
drag, startPoint x: 534, startPoint y: 330, endPoint x: 401, endPoint y: 334, distance: 133.0
click at [401, 334] on div at bounding box center [474, 330] width 327 height 11
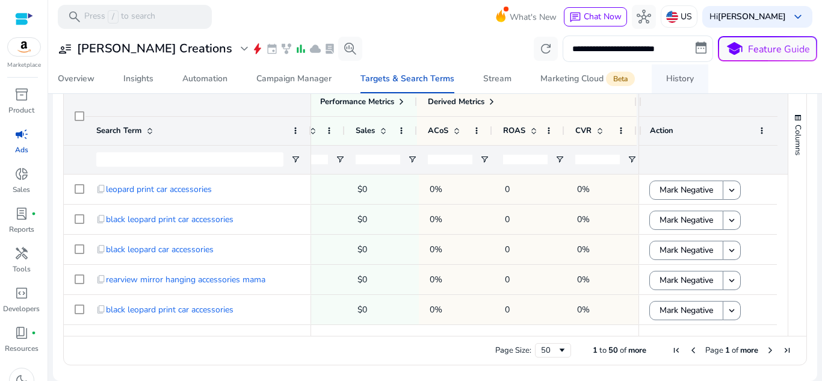
click at [688, 78] on div "History" at bounding box center [680, 79] width 28 height 8
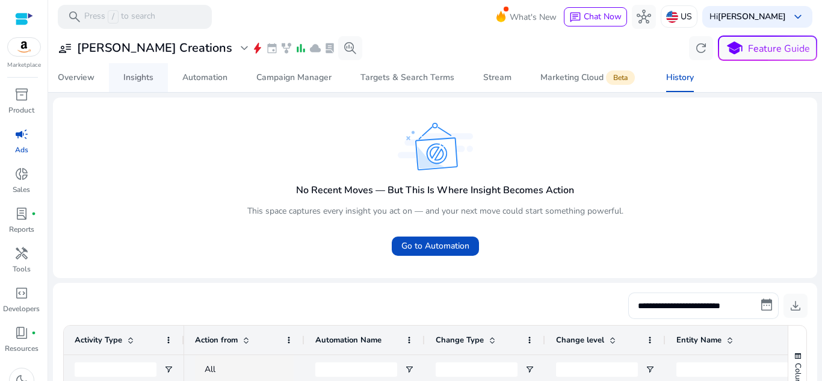
click at [143, 71] on span "Insights" at bounding box center [138, 77] width 30 height 29
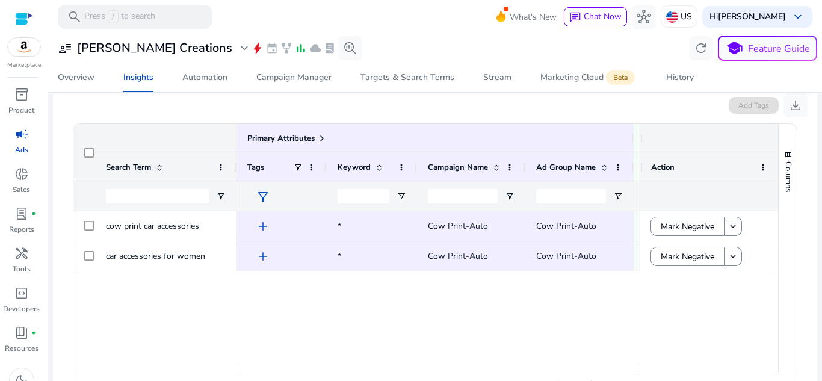
scroll to position [181, 0]
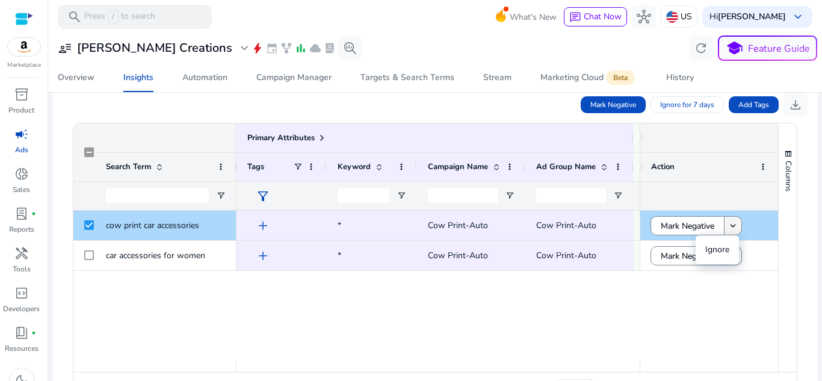
click at [730, 226] on mat-icon "keyboard_arrow_down" at bounding box center [732, 225] width 11 height 11
click at [84, 227] on div at bounding box center [84, 225] width 22 height 29
click at [264, 226] on span "add" at bounding box center [263, 225] width 14 height 14
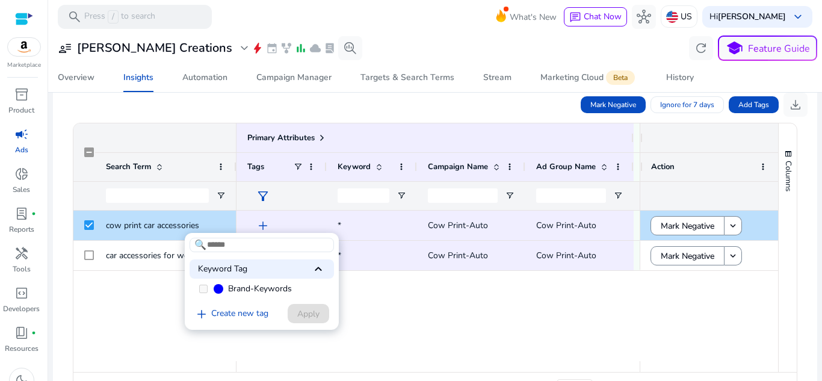
click at [397, 319] on div at bounding box center [411, 190] width 822 height 381
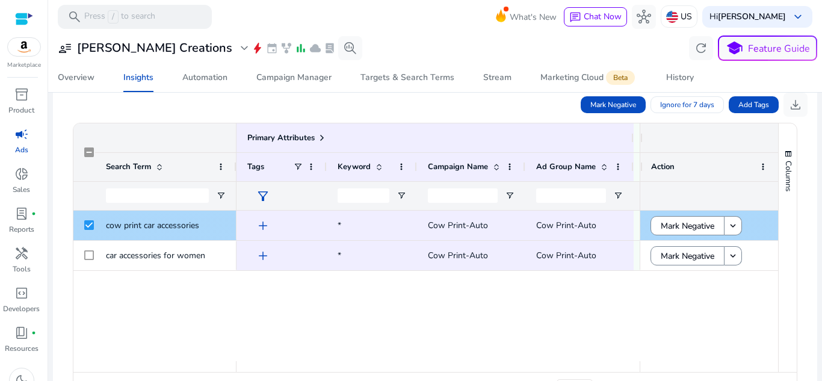
click at [82, 222] on div at bounding box center [84, 225] width 22 height 29
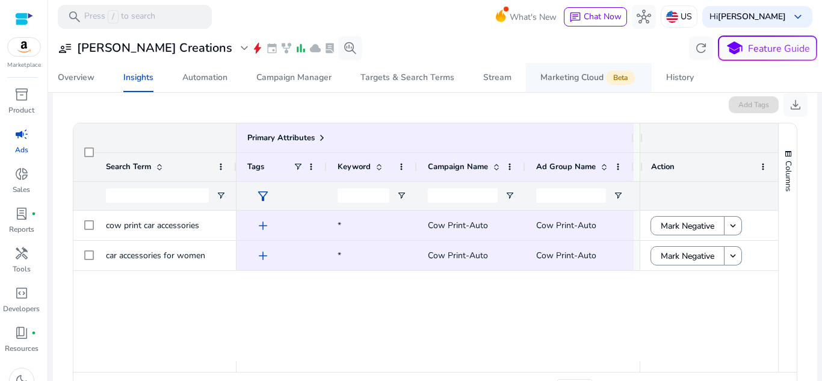
click at [594, 75] on div "Marketing Cloud Beta" at bounding box center [588, 78] width 97 height 10
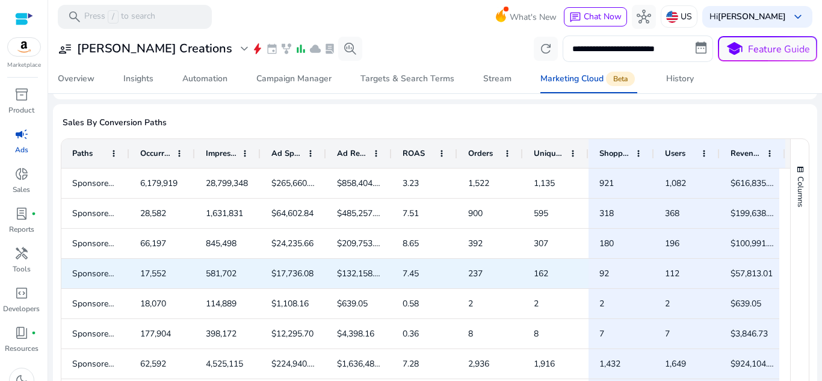
scroll to position [181, 0]
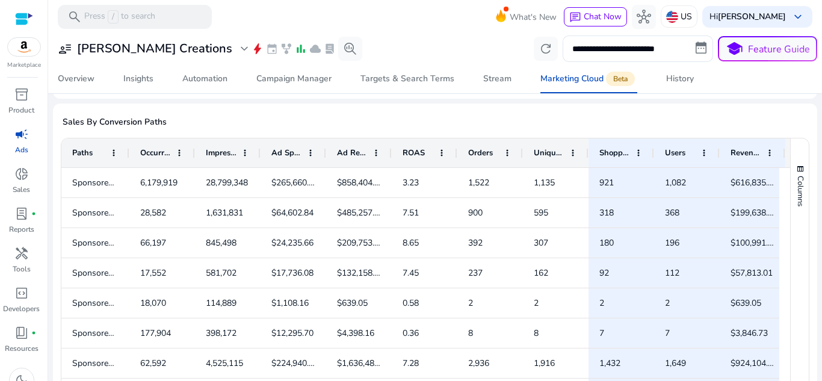
drag, startPoint x: 129, startPoint y: 132, endPoint x: 173, endPoint y: 133, distance: 43.9
click at [131, 138] on div at bounding box center [128, 152] width 5 height 29
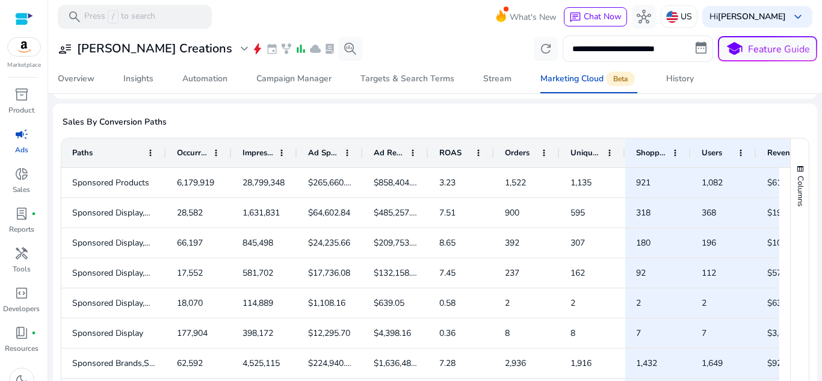
click at [174, 138] on div "Occurrences" at bounding box center [199, 152] width 66 height 29
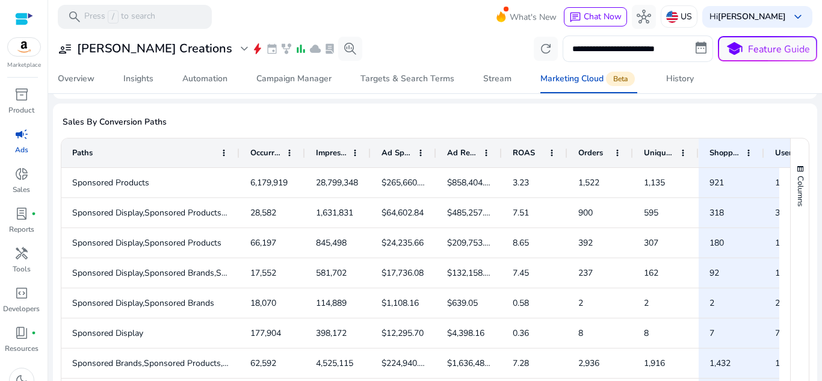
drag, startPoint x: 164, startPoint y: 135, endPoint x: 238, endPoint y: 140, distance: 74.8
click at [238, 140] on div at bounding box center [238, 152] width 5 height 29
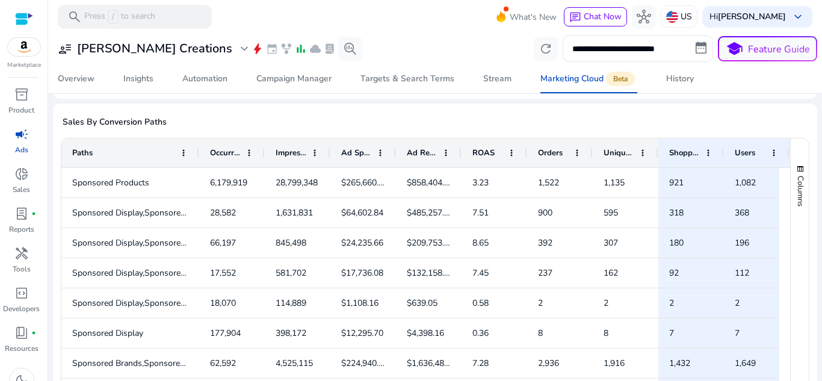
drag, startPoint x: 238, startPoint y: 135, endPoint x: 197, endPoint y: 128, distance: 42.2
click at [197, 138] on div at bounding box center [198, 152] width 5 height 29
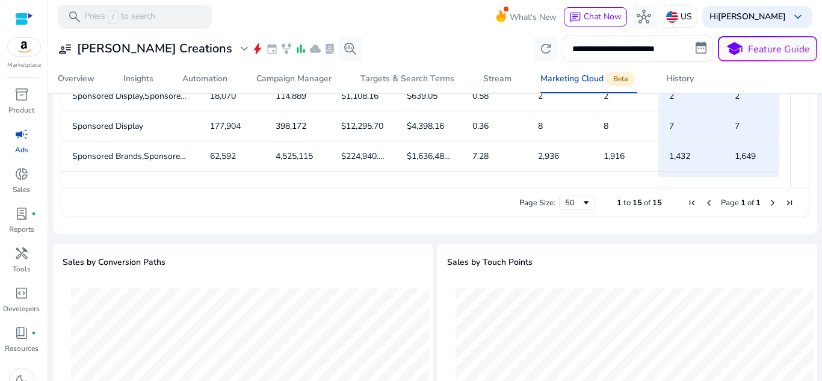
scroll to position [351, 0]
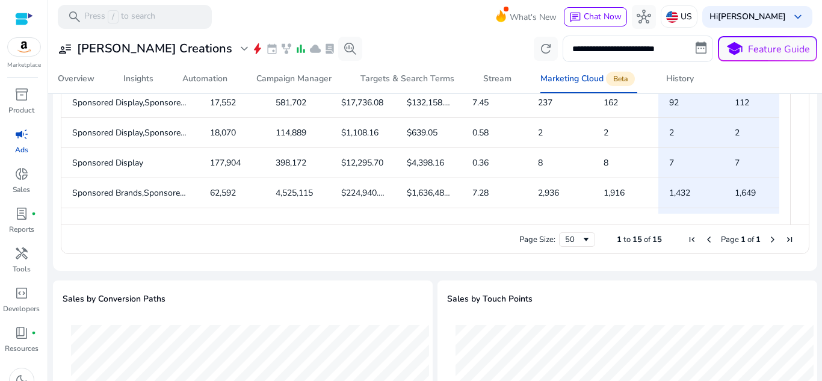
drag, startPoint x: 220, startPoint y: 201, endPoint x: 644, endPoint y: 238, distance: 425.2
click at [644, 238] on ag-grid-angular "Press ALT DOWN to open column menu Drag here to set row groups Drag here to set…" at bounding box center [435, 110] width 763 height 301
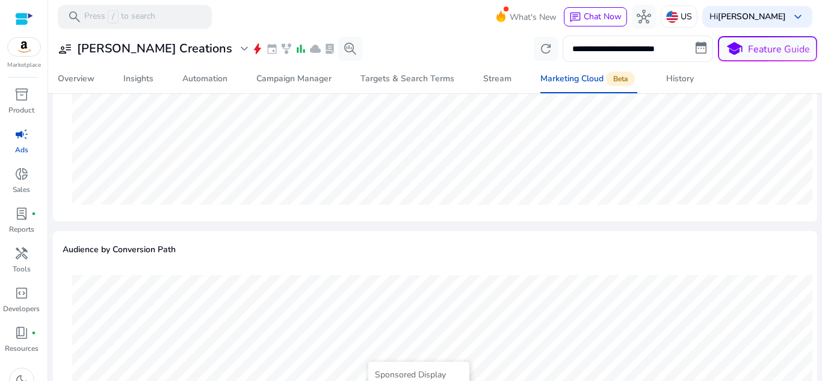
scroll to position [1286, 0]
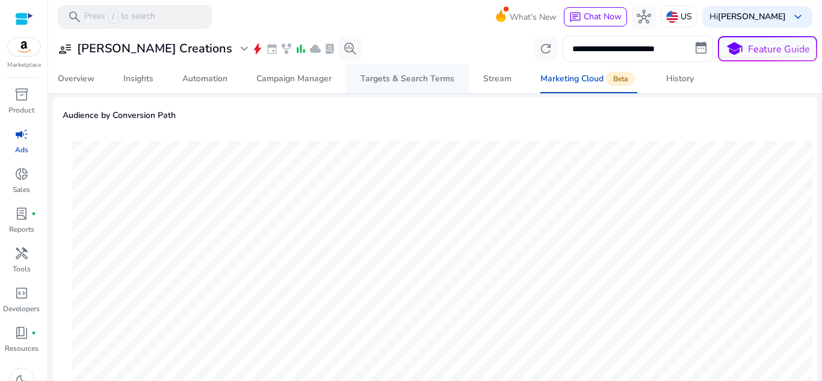
click at [393, 79] on div "Targets & Search Terms" at bounding box center [407, 79] width 94 height 8
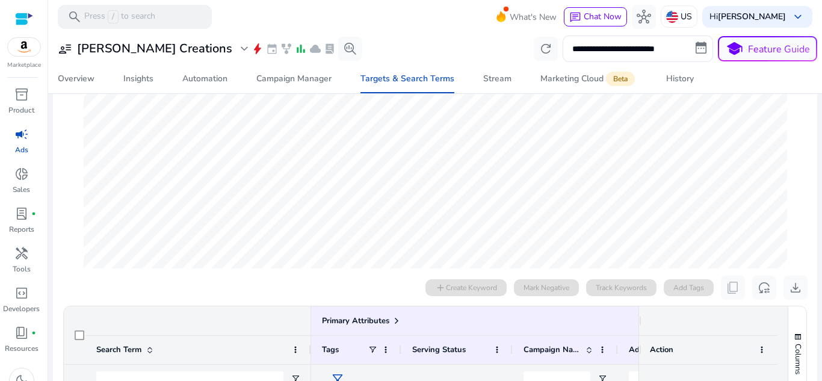
scroll to position [361, 0]
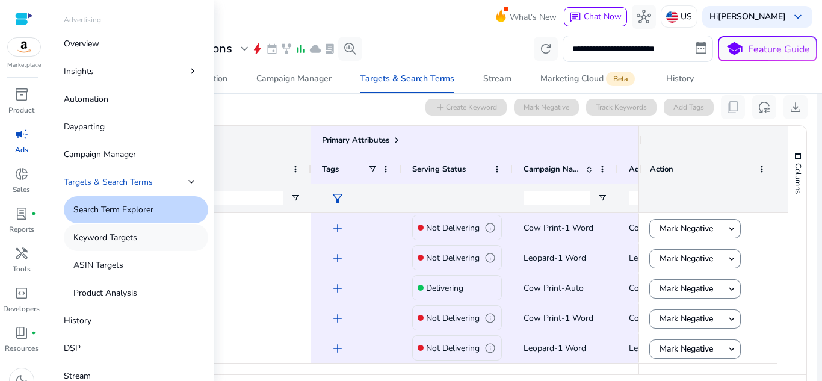
click at [120, 239] on p "Keyword Targets" at bounding box center [105, 237] width 64 height 13
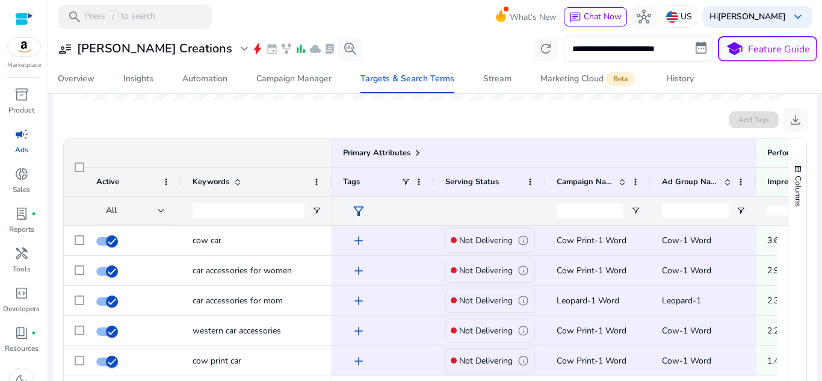
scroll to position [400, 0]
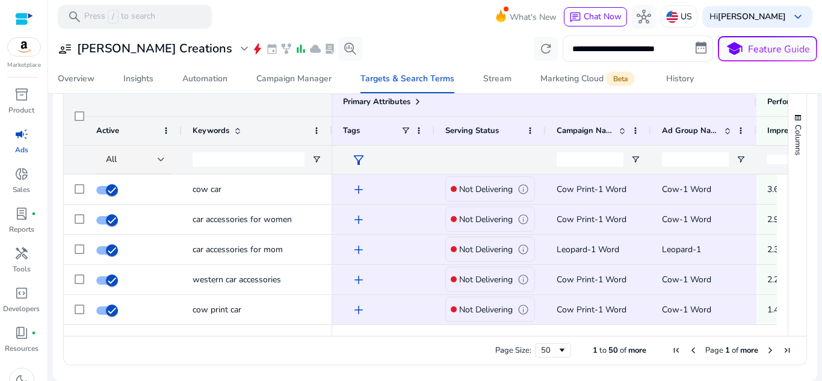
drag, startPoint x: 412, startPoint y: 336, endPoint x: 565, endPoint y: 359, distance: 155.0
click at [565, 359] on div "Page Size: 50 1 to 50 of more Page 1 of more" at bounding box center [435, 350] width 742 height 29
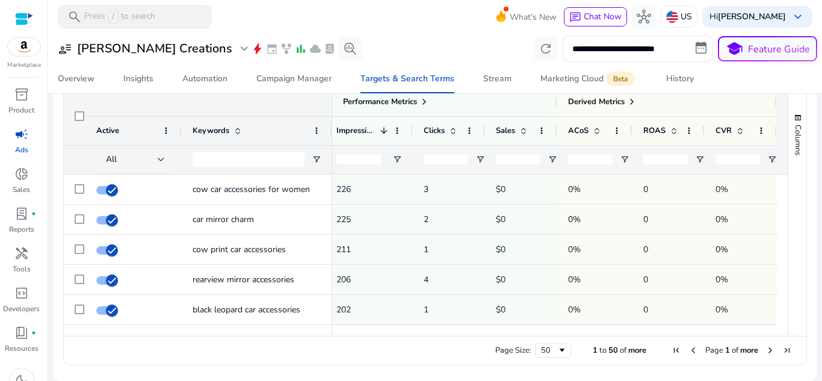
scroll to position [842, 0]
click at [735, 136] on div "CVR" at bounding box center [733, 131] width 37 height 22
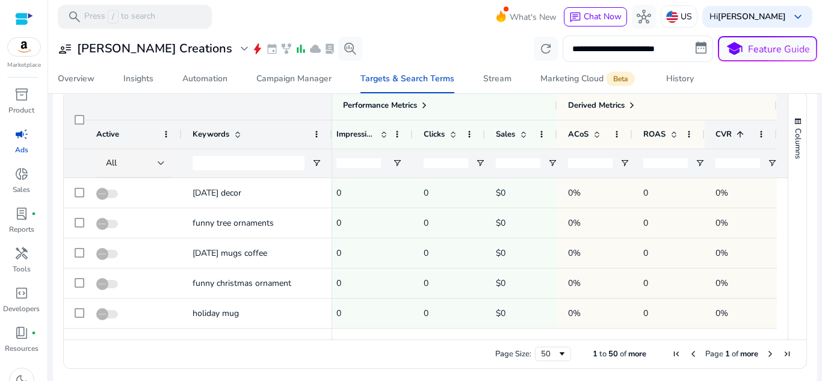
scroll to position [400, 0]
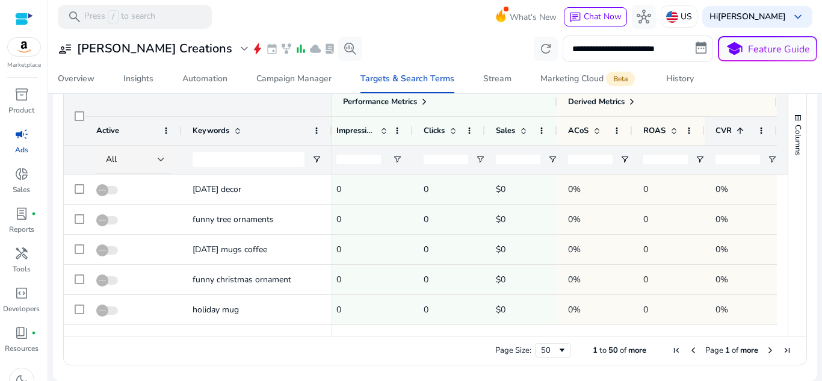
click at [735, 135] on span at bounding box center [740, 131] width 10 height 10
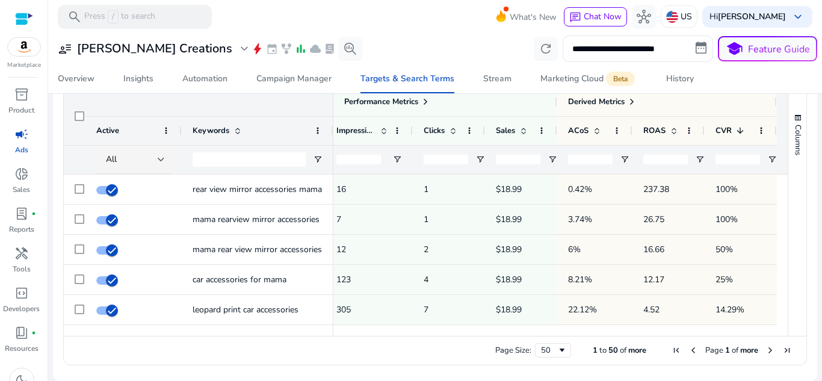
click at [332, 142] on div at bounding box center [332, 131] width 5 height 28
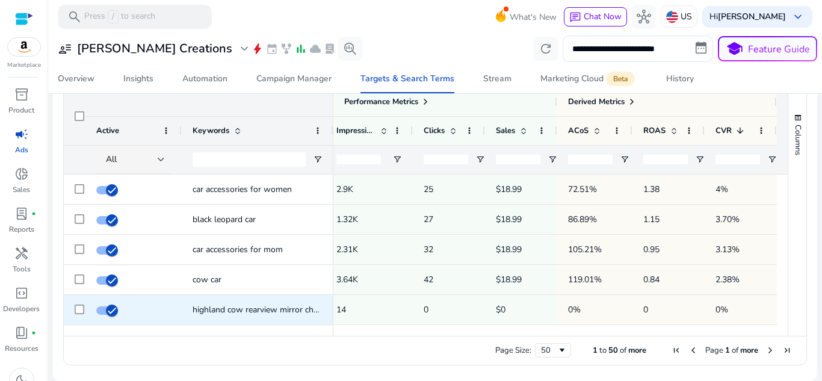
scroll to position [361, 0]
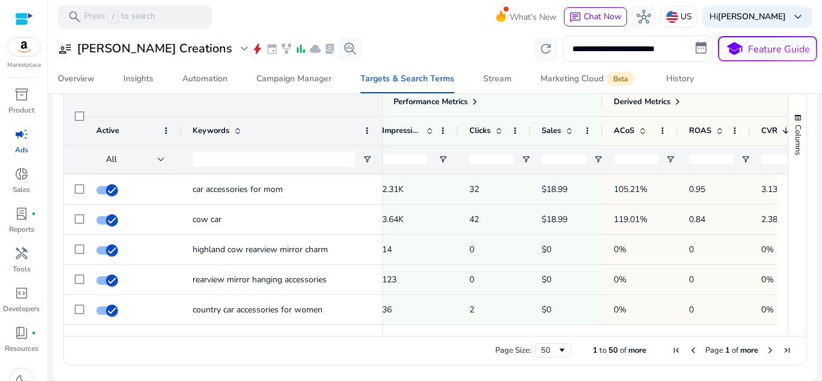
drag, startPoint x: 332, startPoint y: 131, endPoint x: 381, endPoint y: 131, distance: 49.3
click at [381, 131] on div at bounding box center [382, 131] width 5 height 28
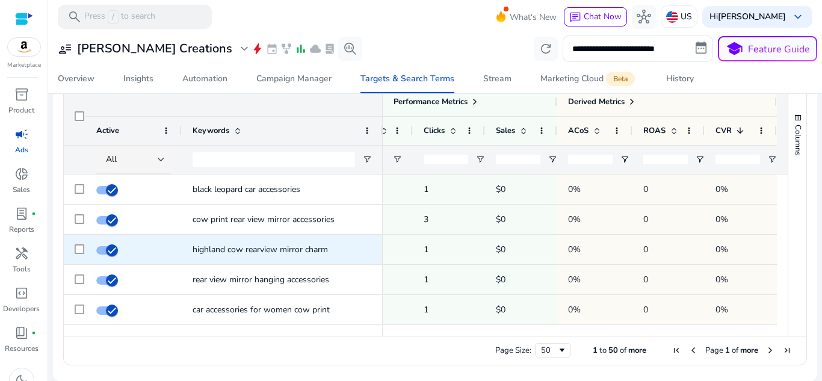
scroll to position [933, 0]
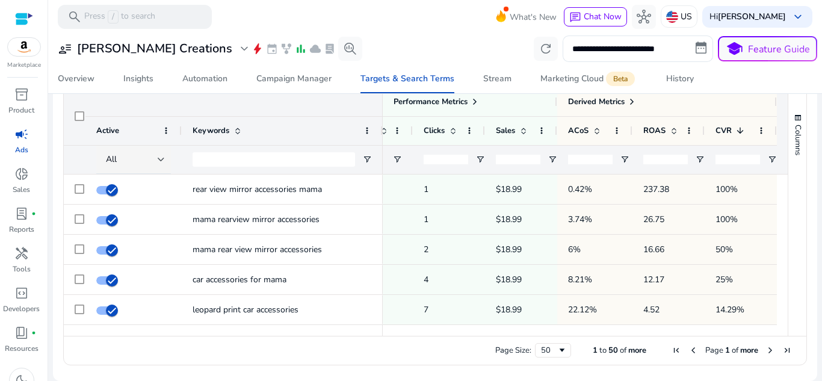
drag, startPoint x: 643, startPoint y: 336, endPoint x: 522, endPoint y: 327, distance: 121.8
click at [522, 329] on div "Drag here to set row groups Drag here to set column labels Primary Attributes A…" at bounding box center [435, 226] width 744 height 279
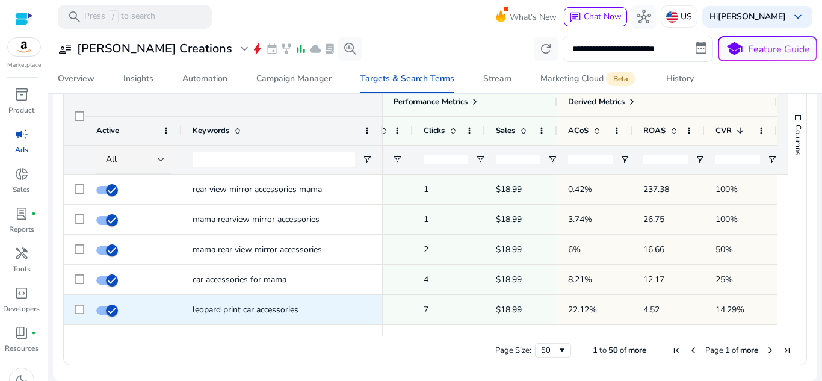
drag, startPoint x: 646, startPoint y: 329, endPoint x: 528, endPoint y: 310, distance: 118.8
click at [528, 310] on div "Primary Attributes Active Keywords All" at bounding box center [426, 211] width 724 height 248
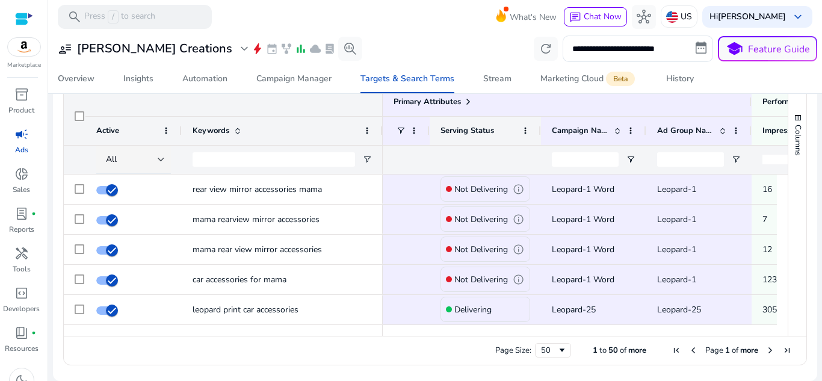
click at [479, 132] on span "Serving Status" at bounding box center [467, 130] width 54 height 11
click at [523, 129] on span at bounding box center [525, 131] width 10 height 10
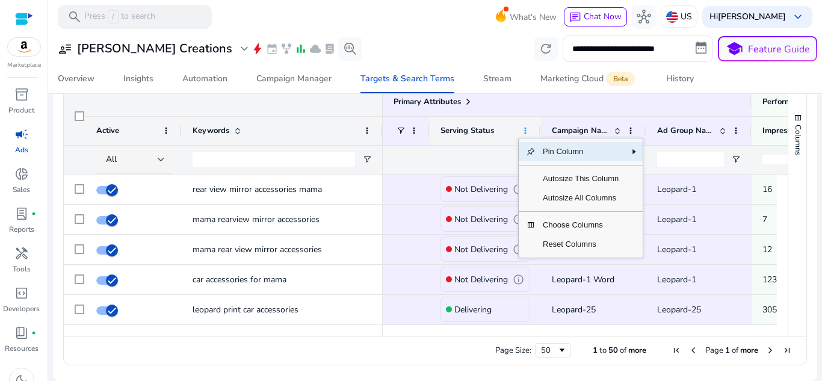
click at [523, 129] on span at bounding box center [525, 131] width 10 height 10
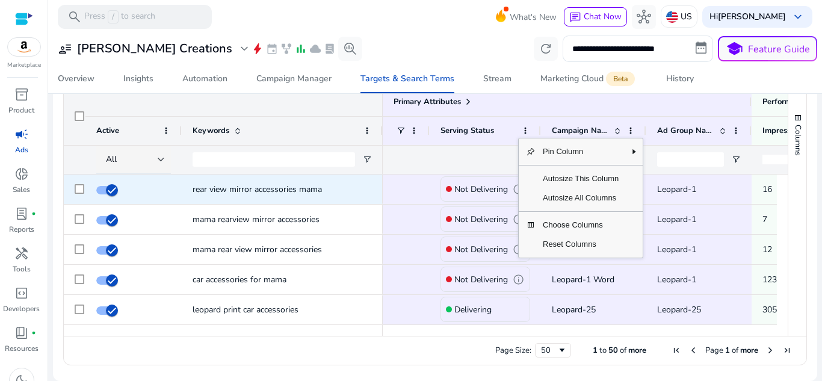
click at [505, 185] on p "Not Delivering" at bounding box center [481, 189] width 54 height 25
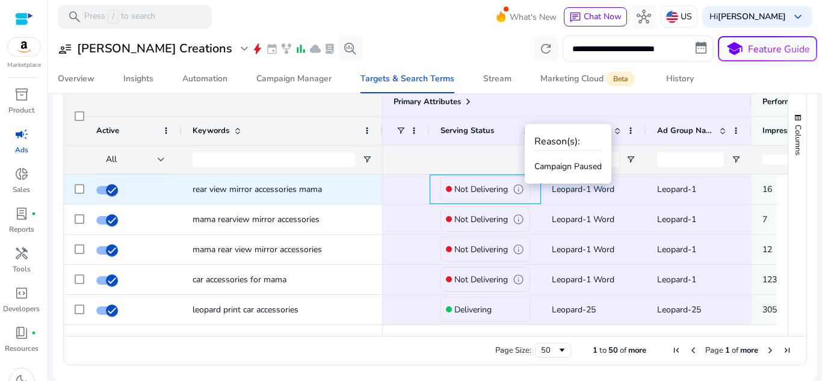
click at [515, 186] on span "info" at bounding box center [518, 189] width 11 height 11
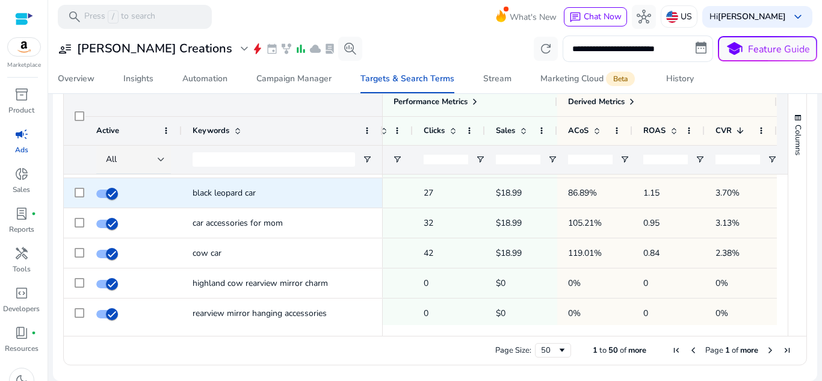
scroll to position [421, 0]
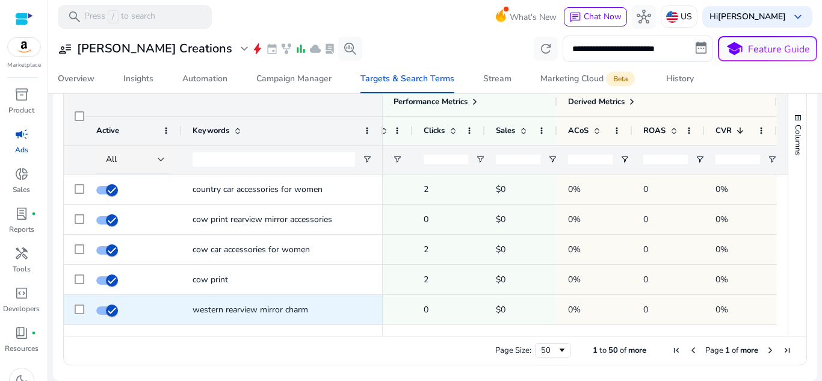
drag, startPoint x: 725, startPoint y: 327, endPoint x: 638, endPoint y: 319, distance: 87.6
click at [638, 319] on div "Primary Attributes Active Keywords All" at bounding box center [426, 211] width 724 height 248
drag, startPoint x: 629, startPoint y: 330, endPoint x: 505, endPoint y: 302, distance: 127.0
click at [505, 302] on div "Primary Attributes Active Keywords All" at bounding box center [426, 211] width 724 height 248
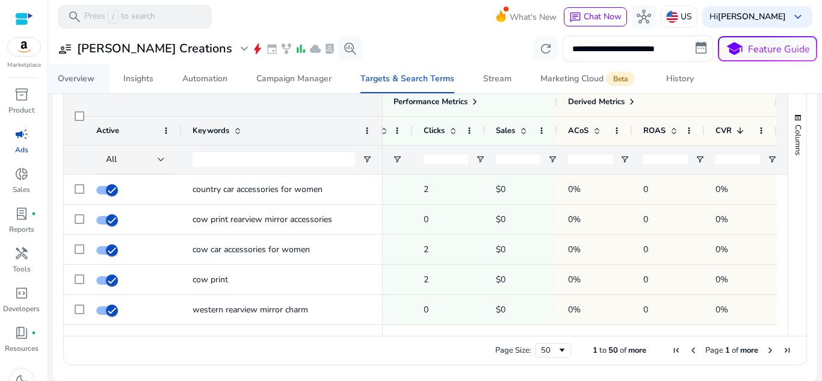
click at [72, 78] on div "Overview" at bounding box center [76, 79] width 37 height 8
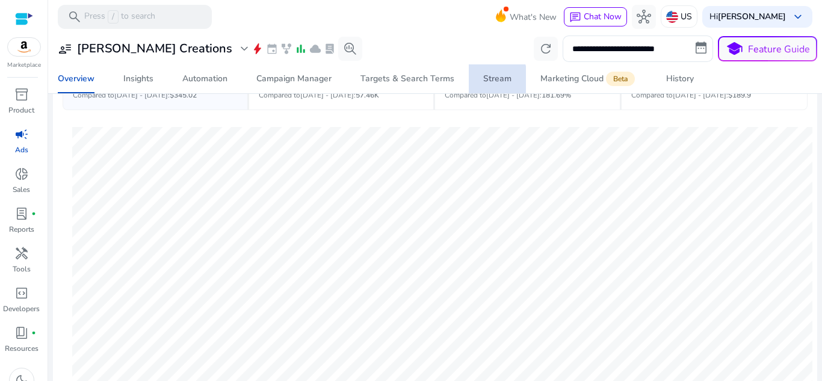
click at [488, 79] on div "Stream" at bounding box center [497, 79] width 28 height 8
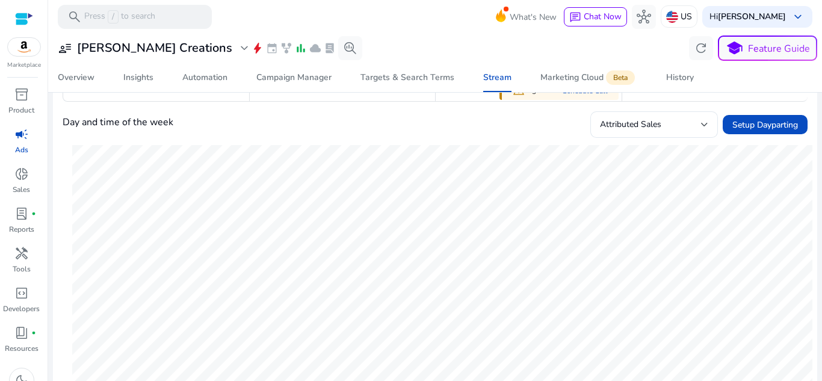
scroll to position [106, 0]
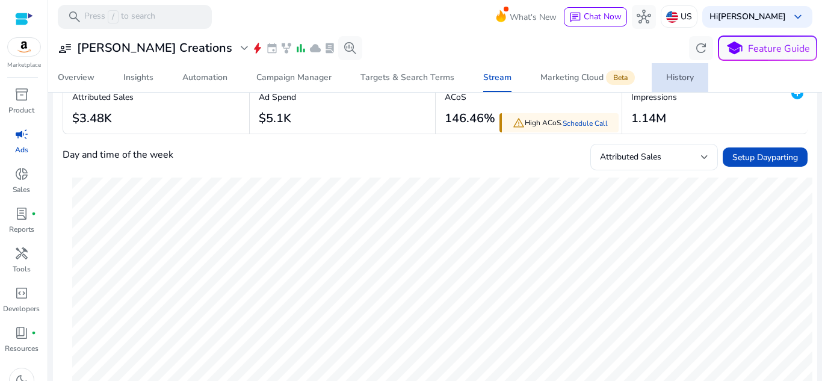
click at [676, 74] on div "History" at bounding box center [680, 77] width 28 height 8
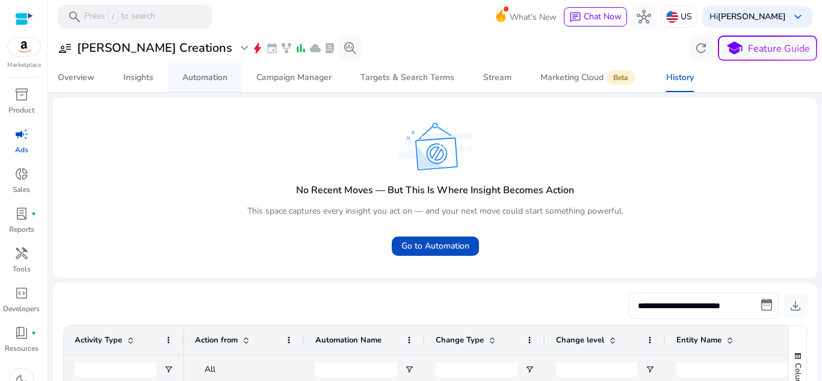
click at [224, 82] on div "Automation" at bounding box center [204, 77] width 45 height 8
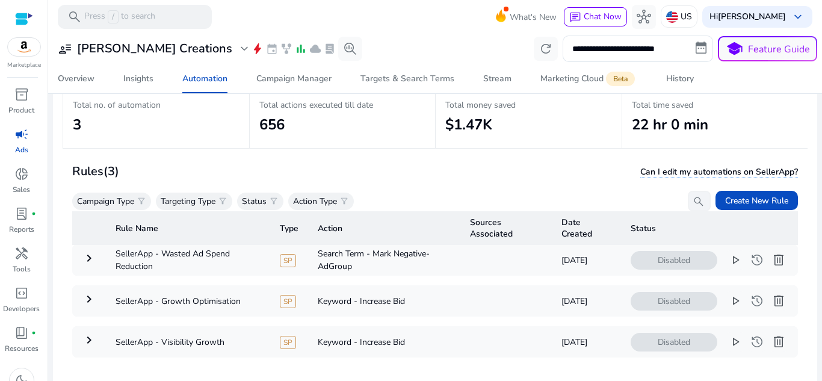
scroll to position [87, 0]
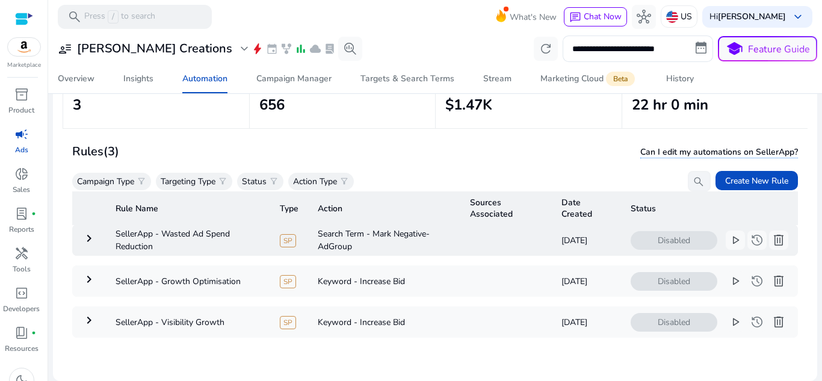
click at [88, 232] on mat-icon "keyboard_arrow_right" at bounding box center [89, 238] width 14 height 14
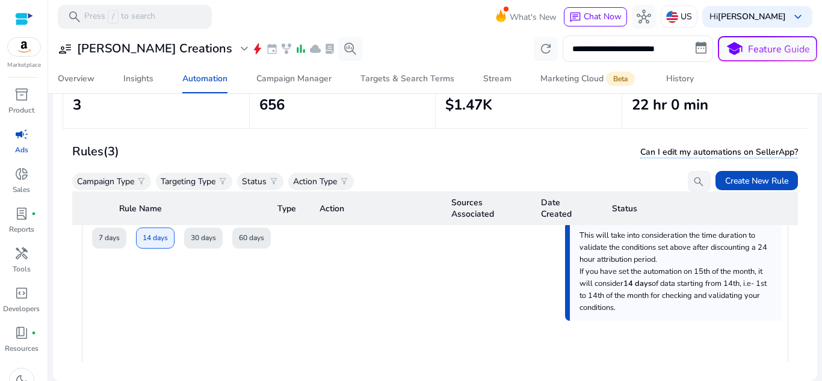
scroll to position [481, 0]
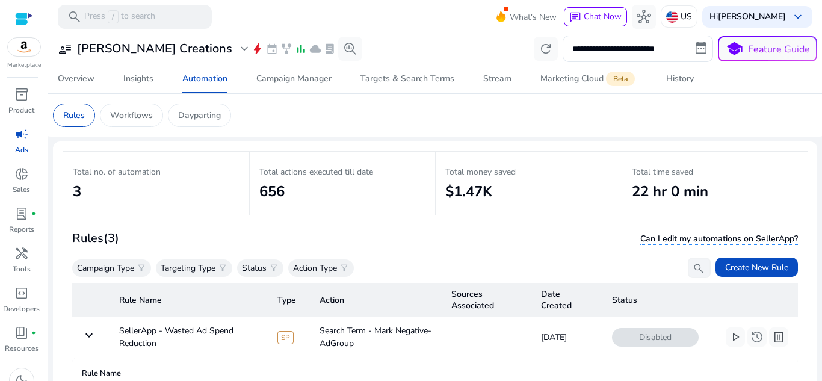
scroll to position [481, 0]
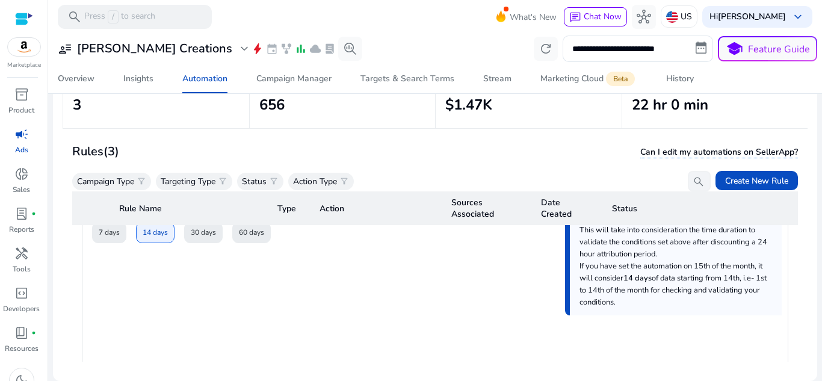
click at [111, 239] on div "7 days" at bounding box center [109, 232] width 34 height 21
click at [114, 229] on div "7 days" at bounding box center [109, 232] width 34 height 21
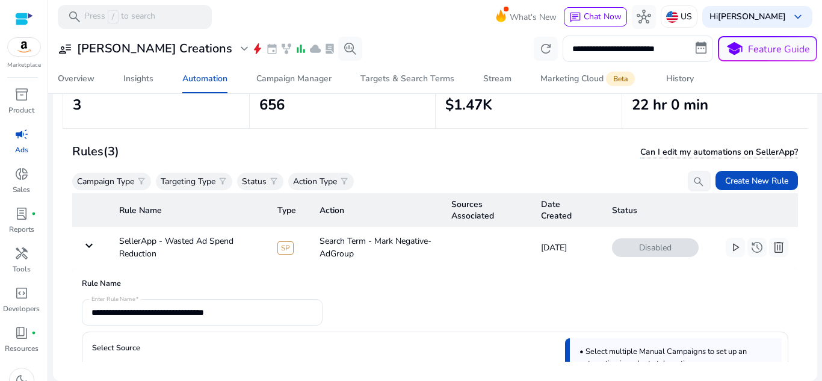
scroll to position [0, 0]
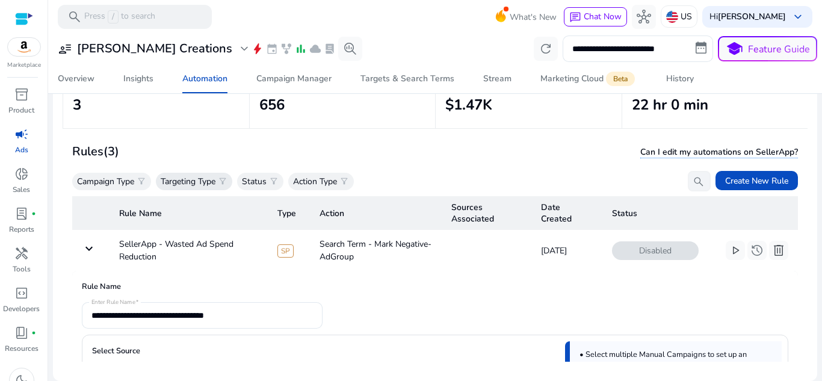
click at [202, 184] on p "Targeting Type" at bounding box center [188, 181] width 55 height 13
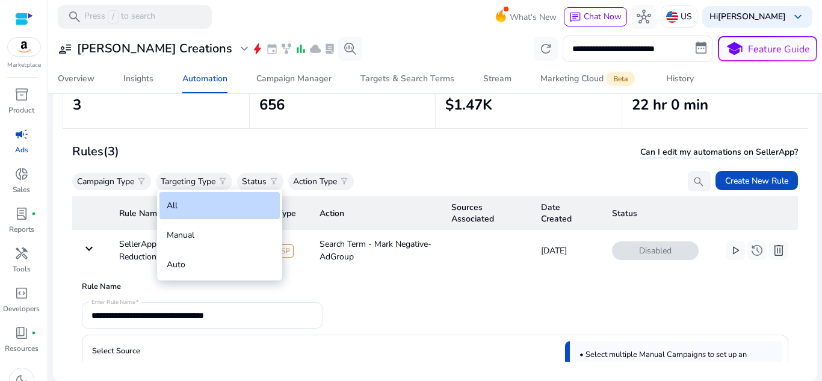
click at [211, 209] on div "All" at bounding box center [219, 205] width 120 height 27
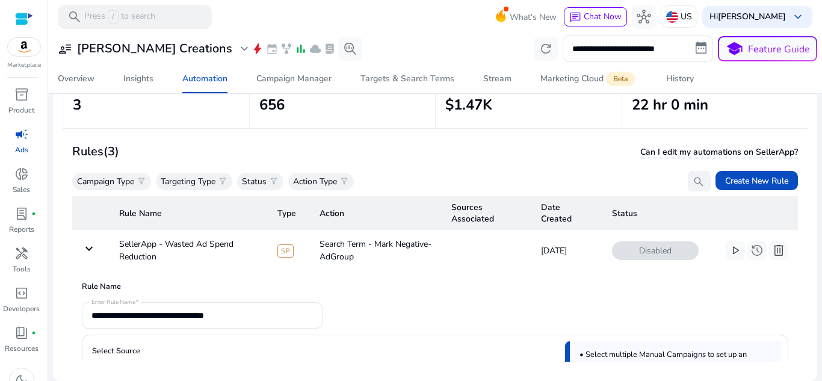
scroll to position [87, 0]
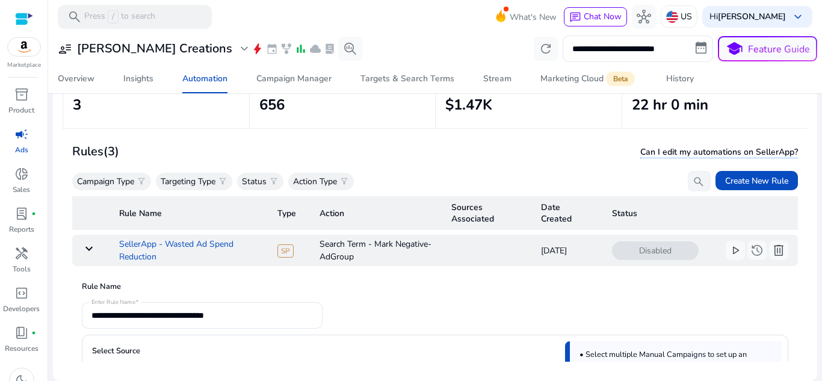
click at [177, 248] on td "SellerApp - Wasted Ad Spend Reduction" at bounding box center [189, 250] width 158 height 31
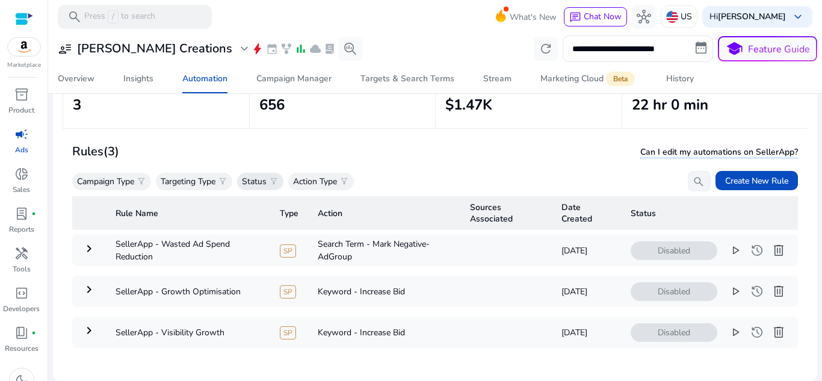
scroll to position [15, 0]
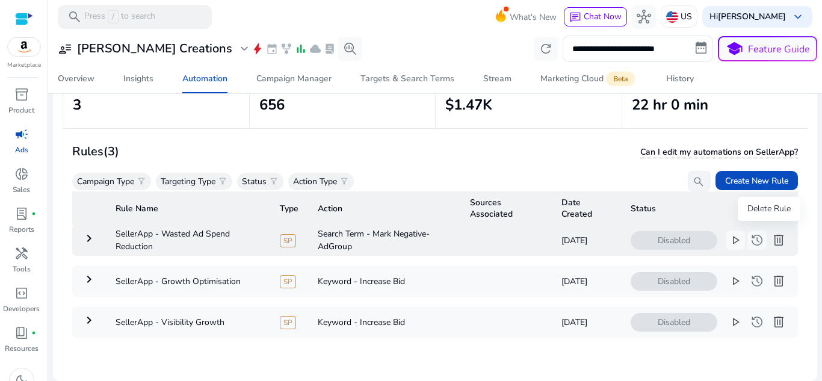
click at [771, 233] on span "delete" at bounding box center [778, 240] width 14 height 14
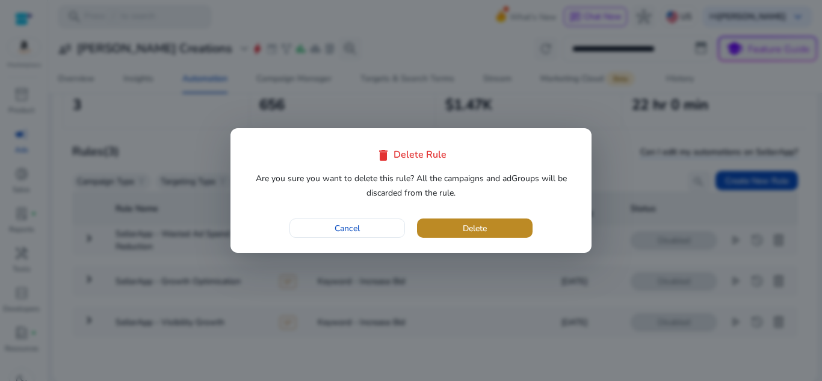
click at [494, 227] on span "button" at bounding box center [475, 228] width 116 height 29
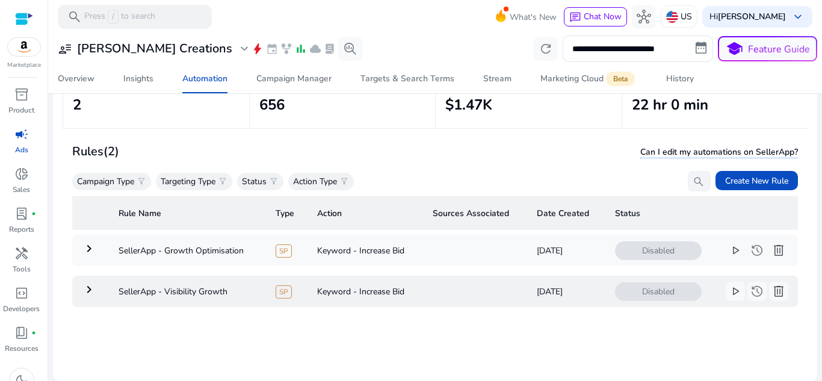
click at [89, 289] on mat-icon "keyboard_arrow_right" at bounding box center [89, 289] width 14 height 14
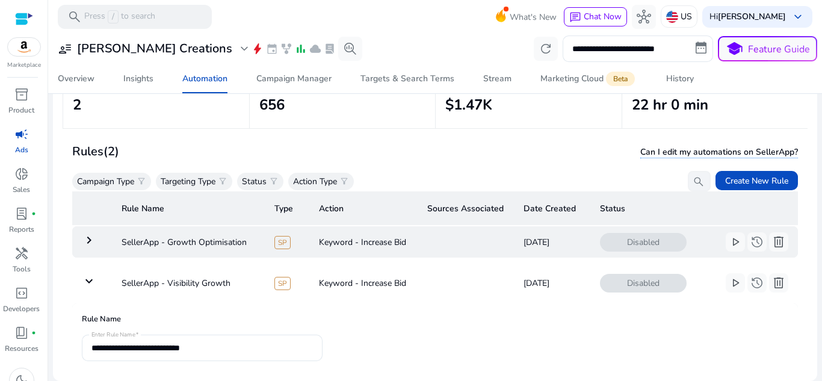
scroll to position [0, 0]
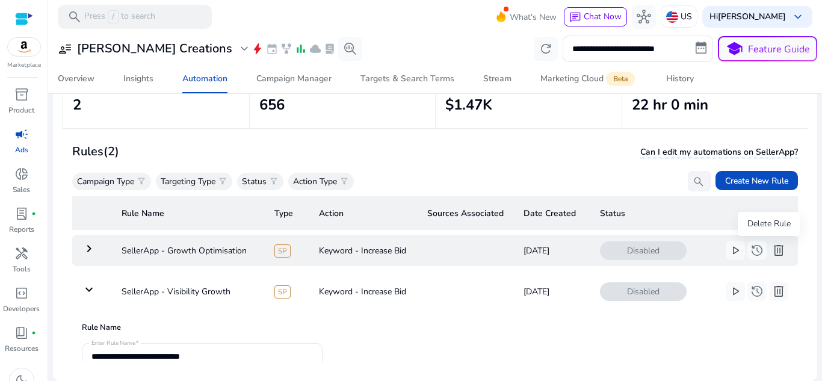
click at [771, 252] on span "delete" at bounding box center [778, 250] width 14 height 14
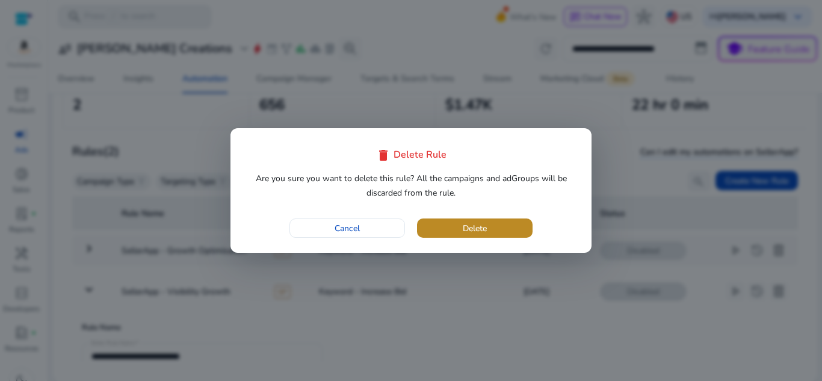
click at [509, 234] on span "button" at bounding box center [475, 228] width 116 height 29
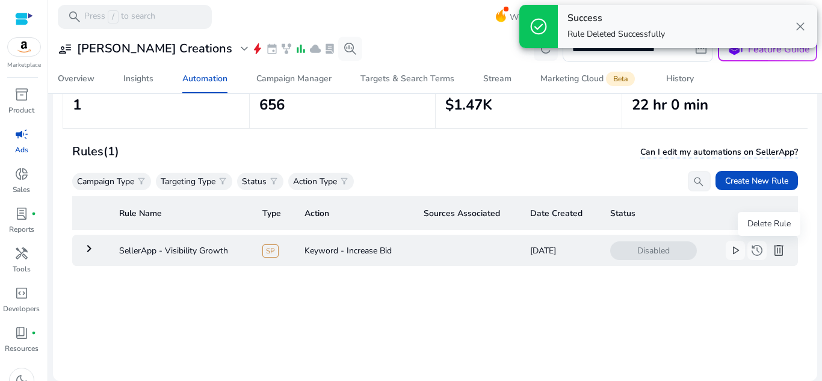
click at [772, 254] on span "delete" at bounding box center [778, 250] width 14 height 14
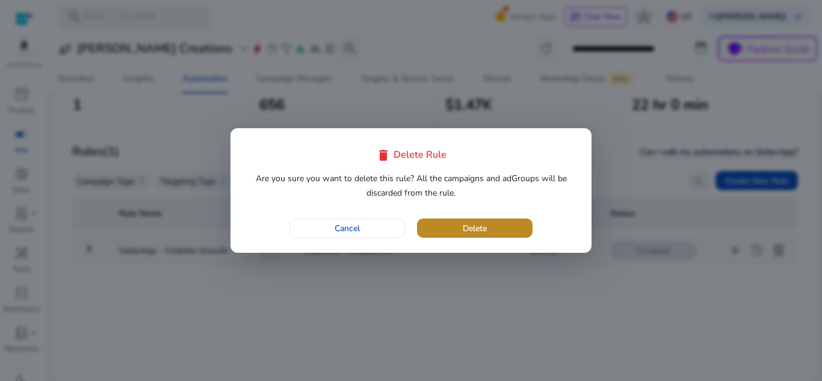
click at [487, 218] on span "button" at bounding box center [475, 228] width 116 height 29
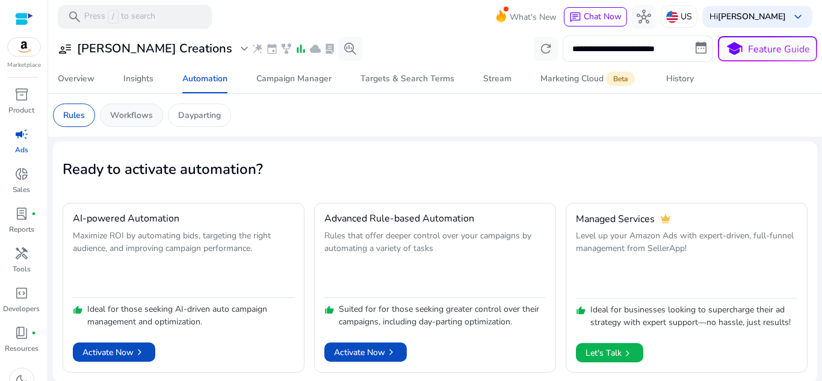
click at [146, 106] on div "Workflows" at bounding box center [131, 114] width 63 height 23
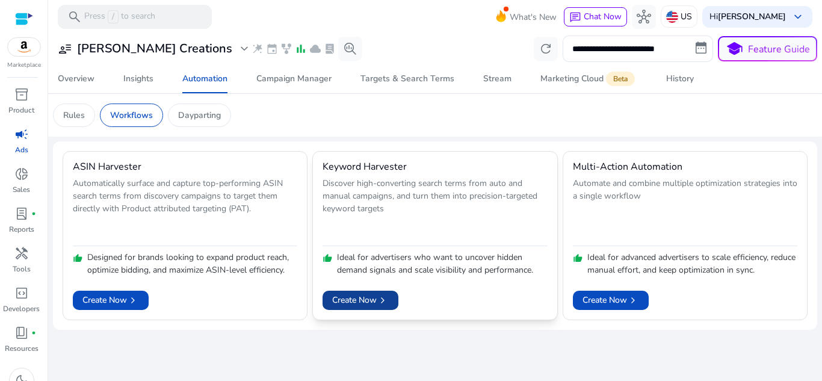
click at [372, 299] on span "Create Now chevron_right" at bounding box center [360, 300] width 57 height 13
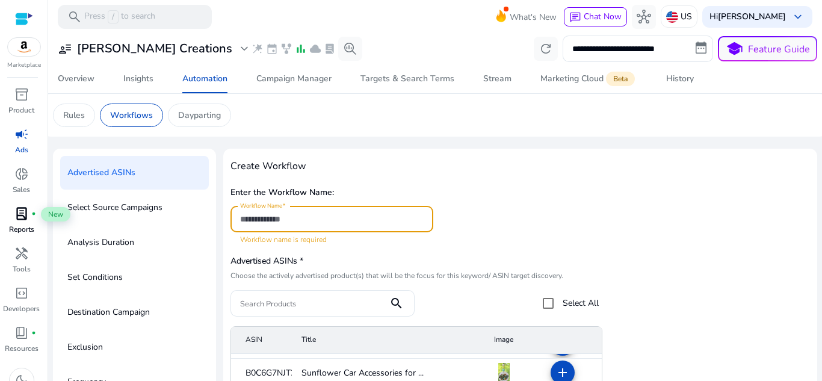
click at [27, 216] on span "lab_profile" at bounding box center [21, 213] width 14 height 14
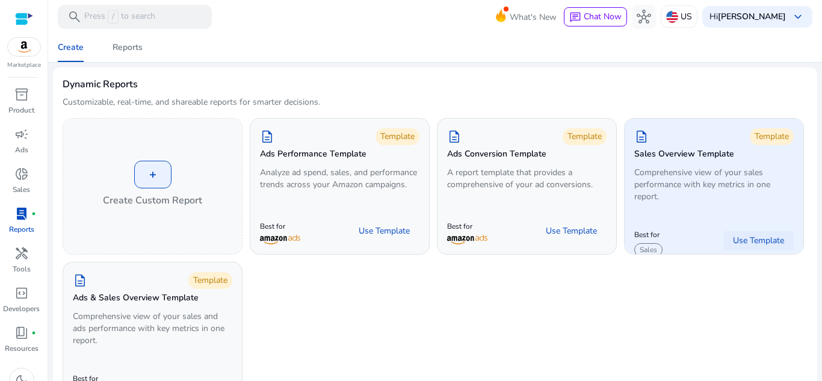
click at [750, 235] on span "Use Template" at bounding box center [758, 241] width 51 height 12
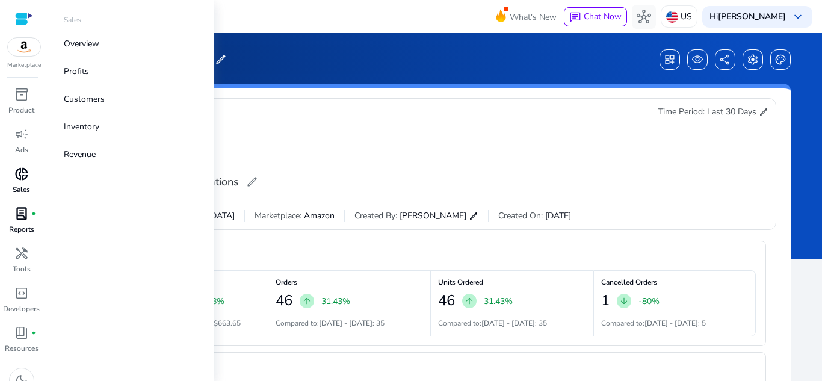
click at [19, 188] on p "Sales" at bounding box center [21, 189] width 17 height 11
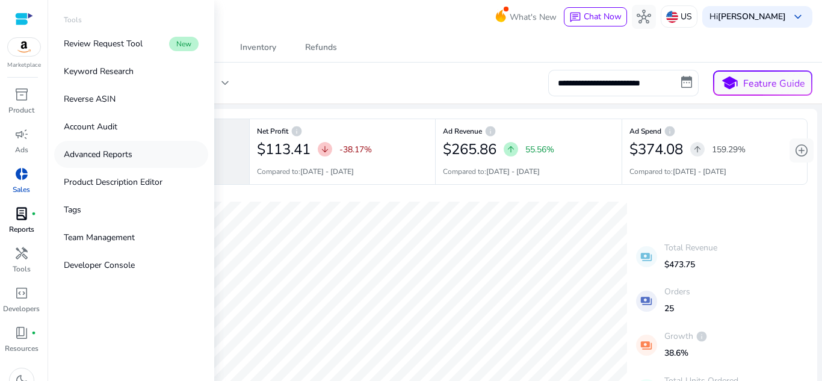
click at [155, 162] on link "Advanced Reports" at bounding box center [131, 154] width 154 height 27
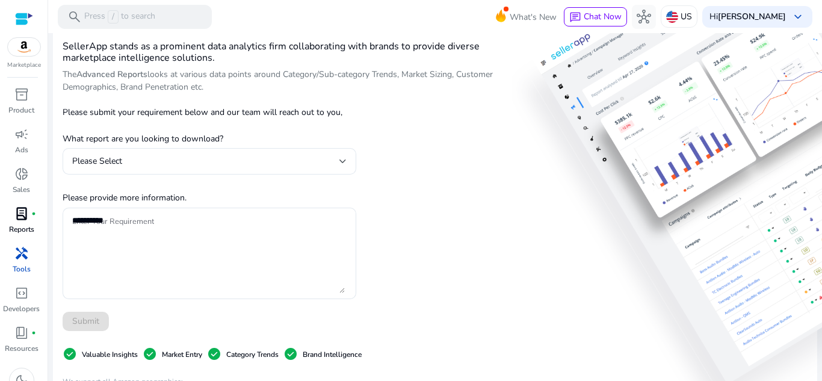
scroll to position [120, 0]
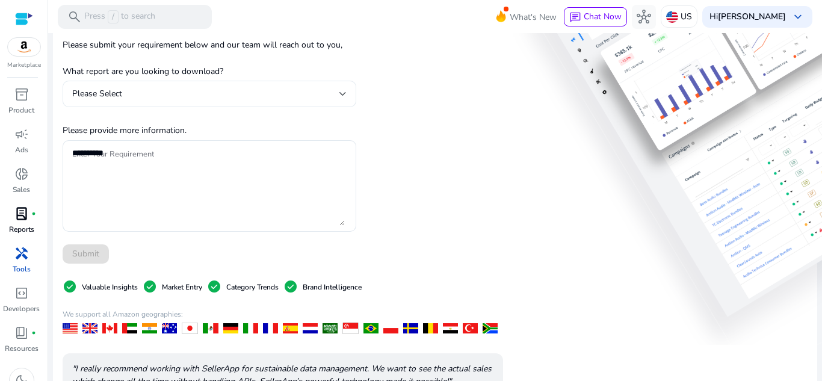
click at [282, 97] on div "Please Select" at bounding box center [205, 93] width 267 height 13
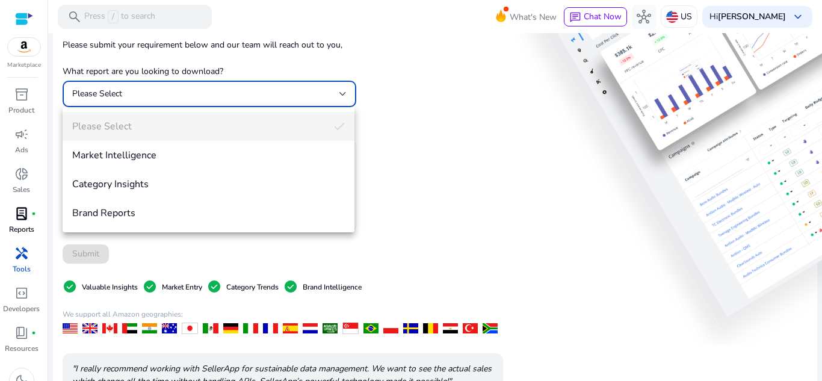
click at [549, 215] on div at bounding box center [411, 190] width 822 height 381
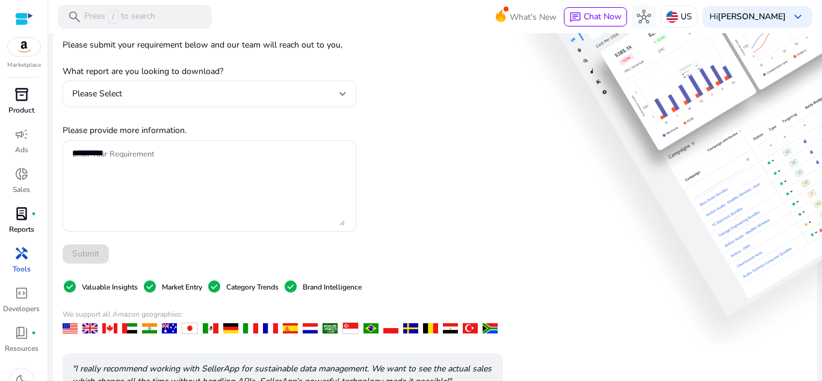
click at [34, 105] on link "inventory_2 Product" at bounding box center [21, 105] width 43 height 40
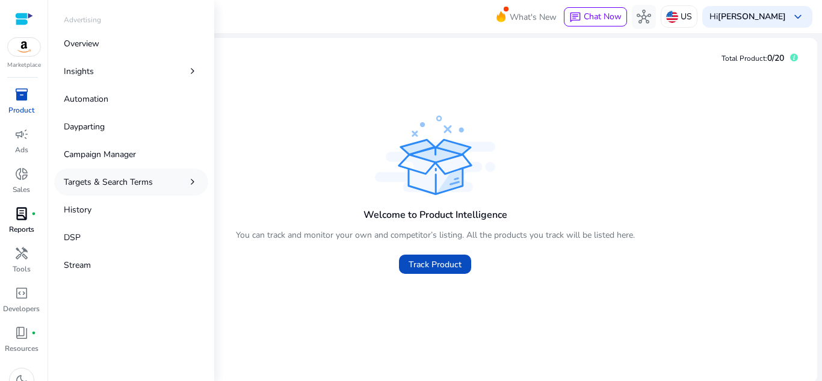
click at [116, 180] on p "Targets & Search Terms" at bounding box center [108, 182] width 89 height 13
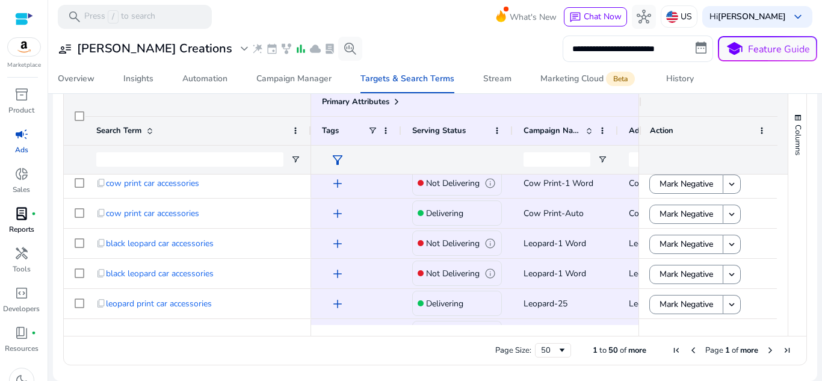
scroll to position [782, 0]
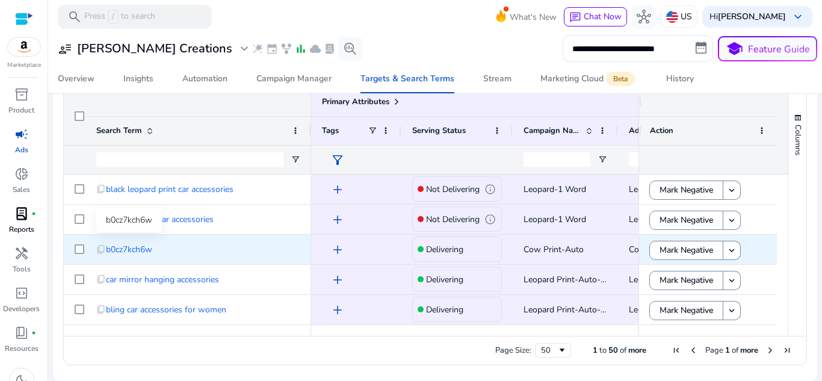
click at [123, 248] on span "b0cz7kch6w" at bounding box center [129, 249] width 46 height 25
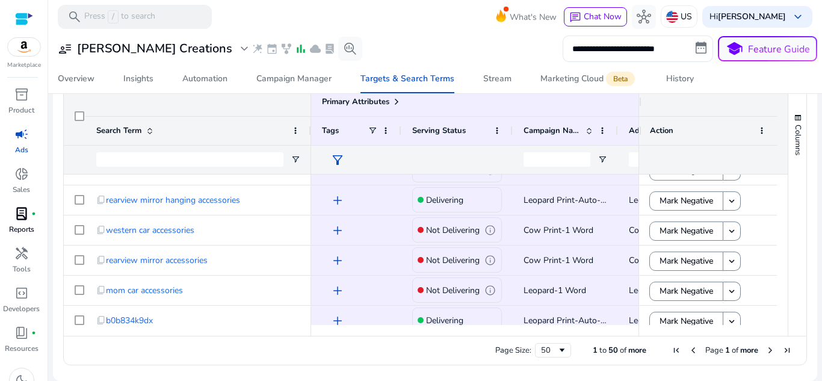
scroll to position [1354, 0]
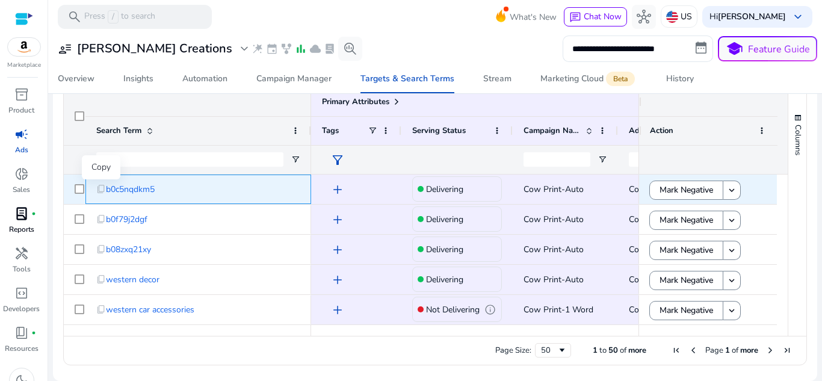
click at [102, 188] on span "content_copy" at bounding box center [101, 189] width 10 height 10
click at [123, 182] on span "b0c5nqdkm5" at bounding box center [130, 189] width 49 height 25
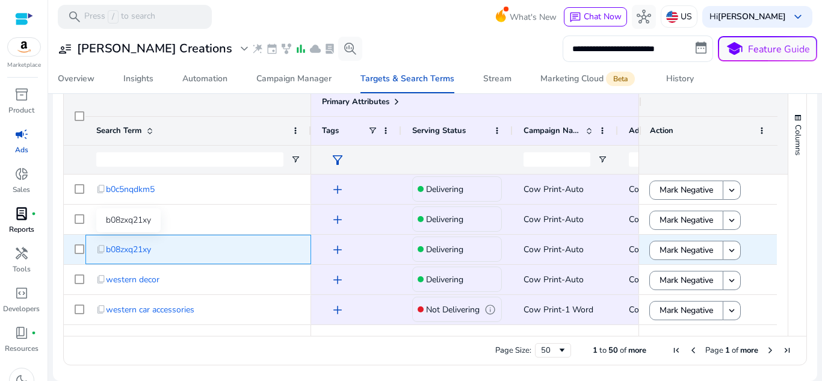
click at [111, 245] on span "b08zxq21xy" at bounding box center [128, 249] width 45 height 25
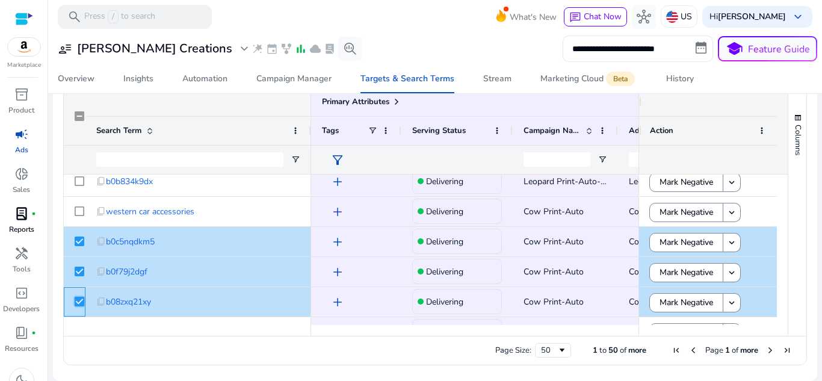
scroll to position [1233, 0]
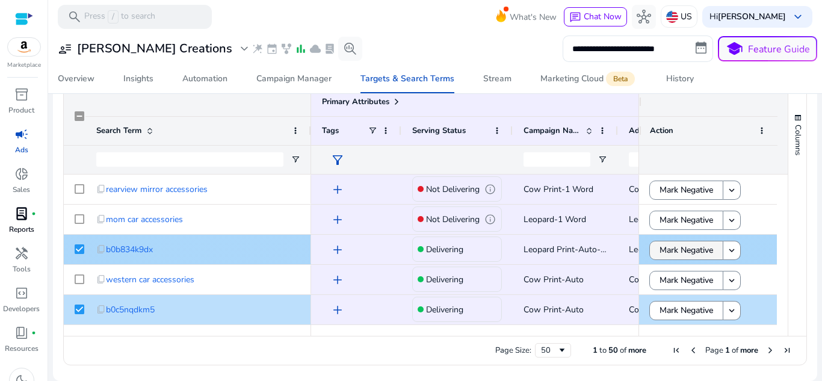
click at [696, 248] on span "Mark Negative" at bounding box center [686, 250] width 54 height 25
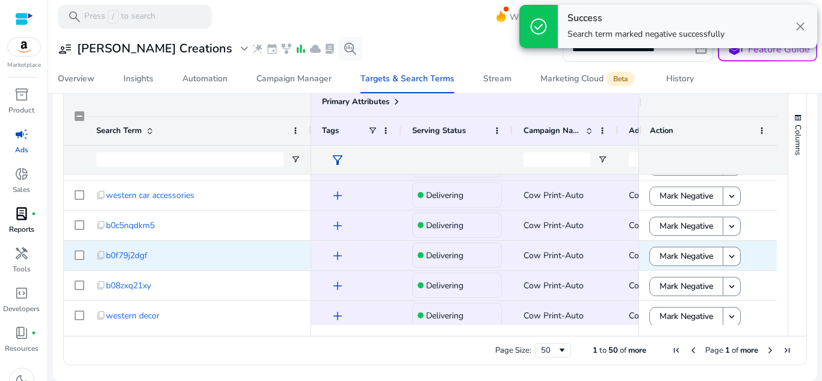
scroll to position [1294, 0]
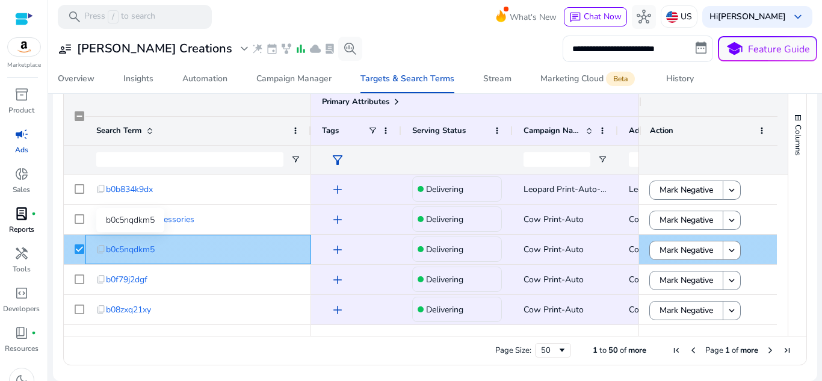
click at [135, 246] on span "b0c5nqdkm5" at bounding box center [130, 249] width 49 height 25
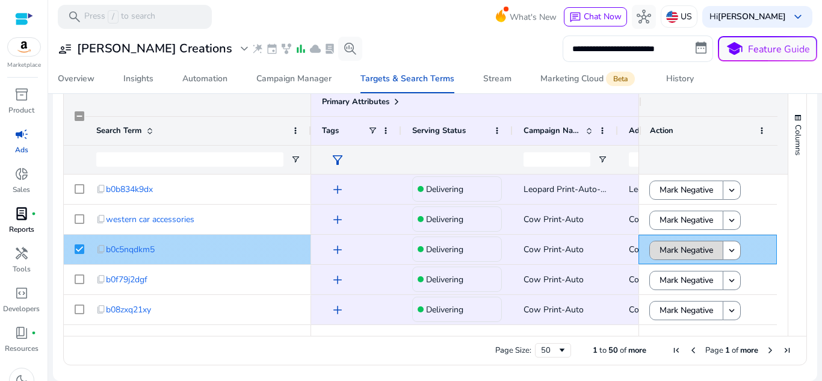
click at [665, 255] on span "Mark Negative" at bounding box center [686, 250] width 54 height 25
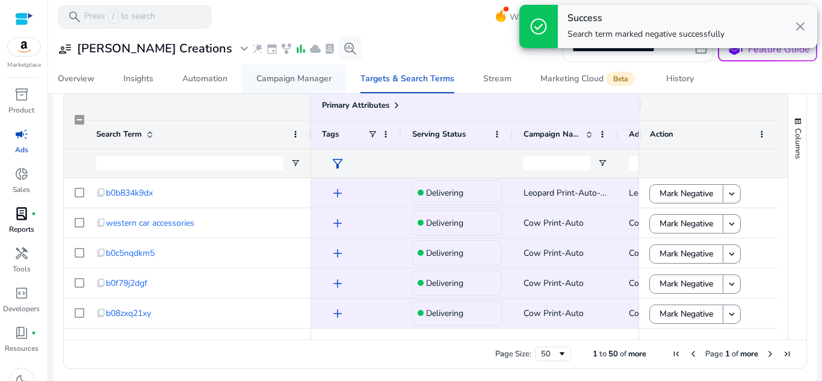
scroll to position [400, 0]
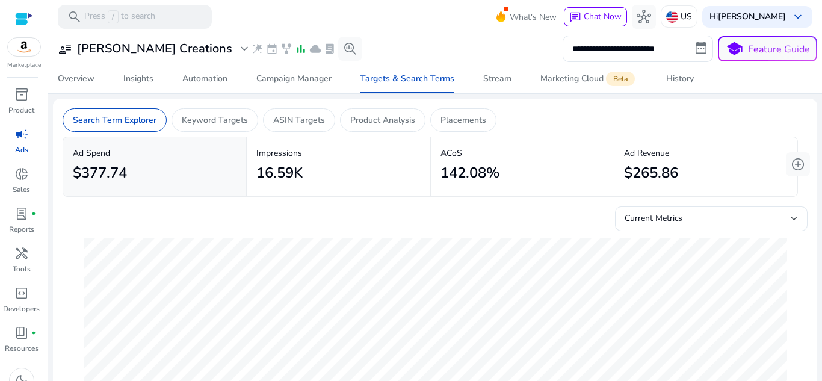
scroll to position [1294, 0]
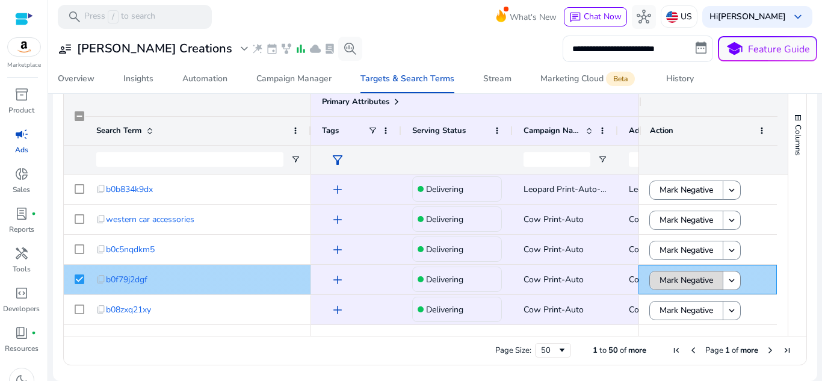
click at [673, 278] on span "Mark Negative" at bounding box center [686, 280] width 54 height 25
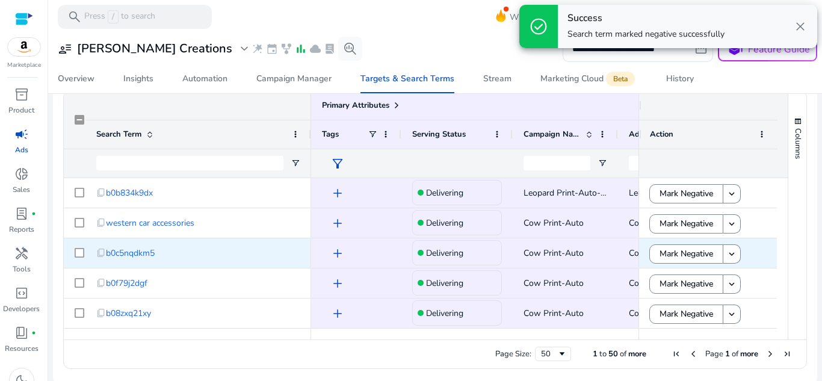
scroll to position [400, 0]
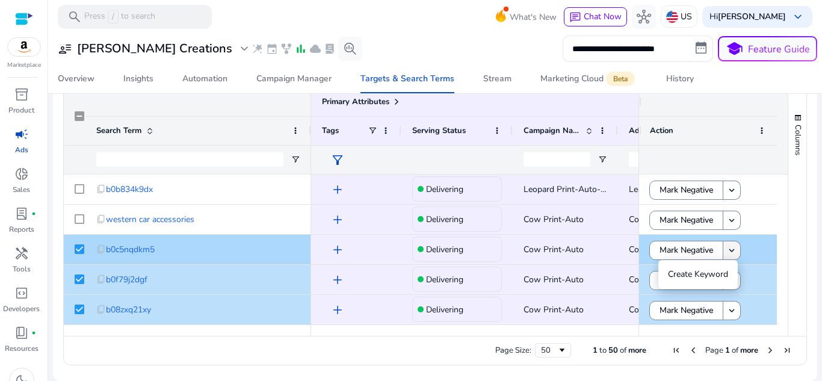
click at [723, 250] on span at bounding box center [731, 250] width 17 height 29
click at [690, 245] on span "Mark Negative" at bounding box center [686, 250] width 54 height 25
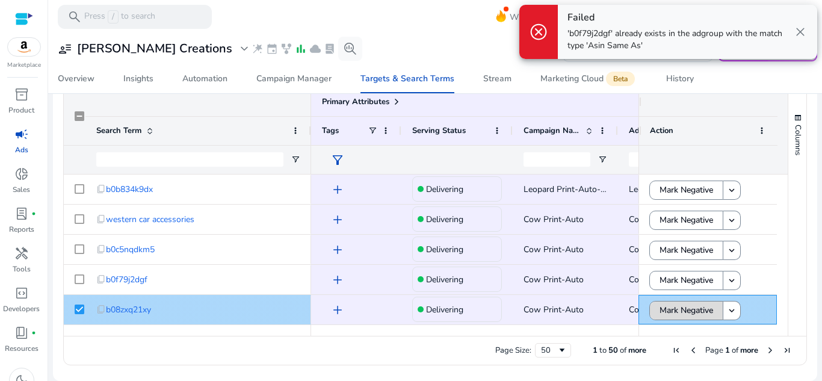
click at [680, 312] on span "Mark Negative" at bounding box center [686, 310] width 54 height 25
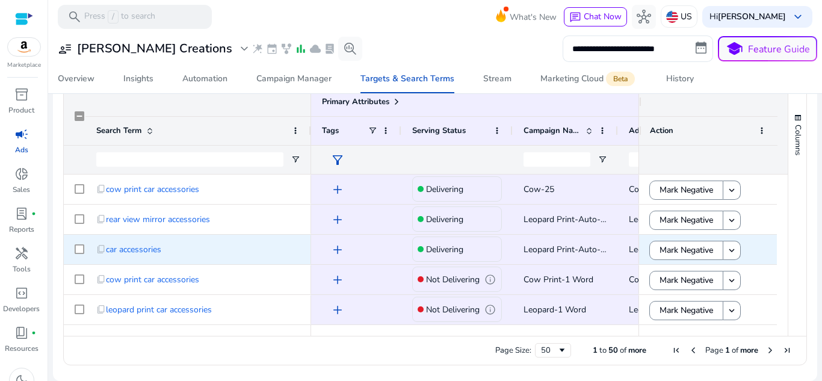
scroll to position [281, 0]
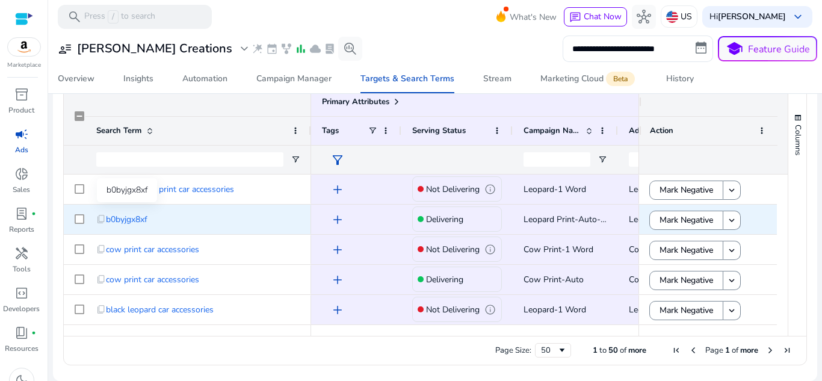
click at [138, 215] on span "b0byjgx8xf" at bounding box center [127, 219] width 42 height 25
click at [674, 218] on span "Mark Negative" at bounding box center [686, 220] width 54 height 25
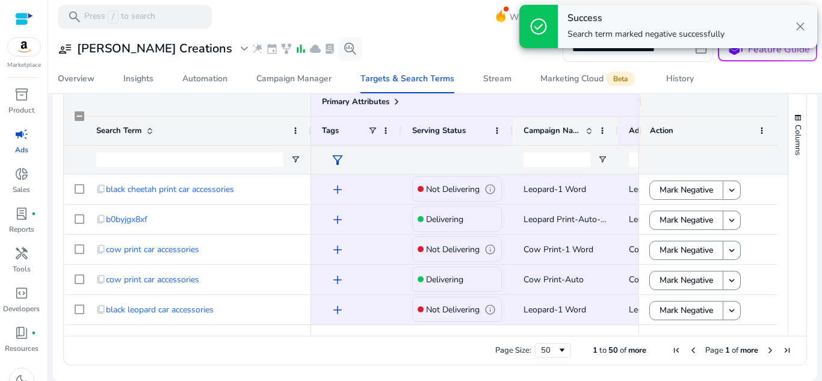
click at [592, 131] on span at bounding box center [589, 131] width 10 height 10
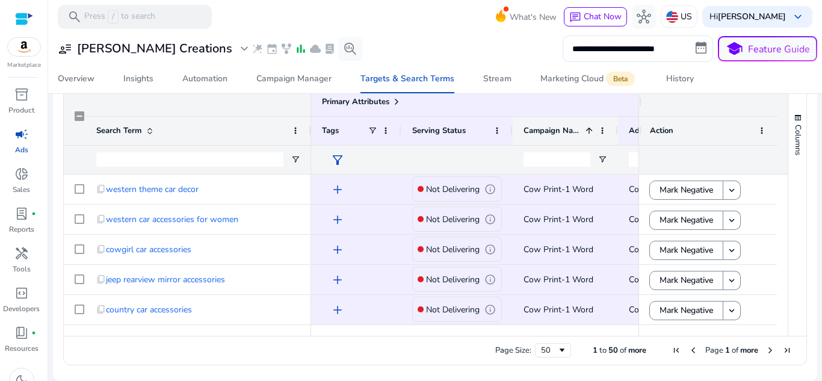
click at [592, 131] on span at bounding box center [589, 131] width 10 height 10
click at [600, 132] on span at bounding box center [602, 131] width 10 height 10
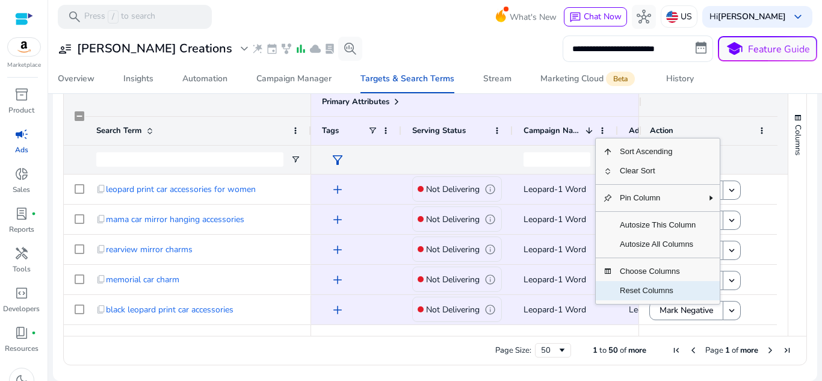
click at [643, 292] on span "Reset Columns" at bounding box center [657, 290] width 90 height 19
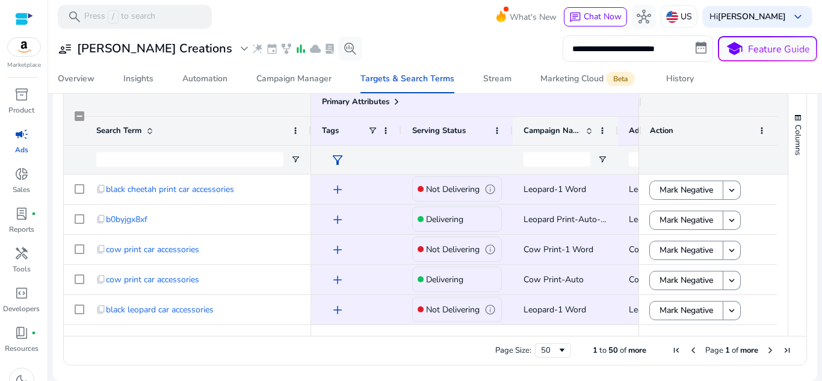
click at [590, 128] on span at bounding box center [589, 131] width 10 height 10
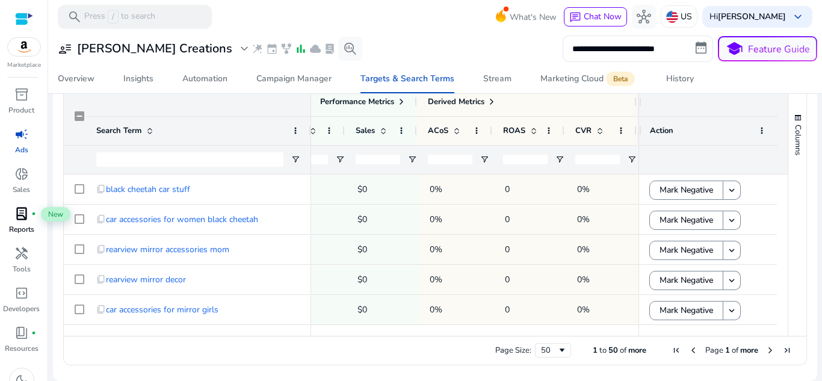
click at [18, 215] on span "lab_profile" at bounding box center [21, 213] width 14 height 14
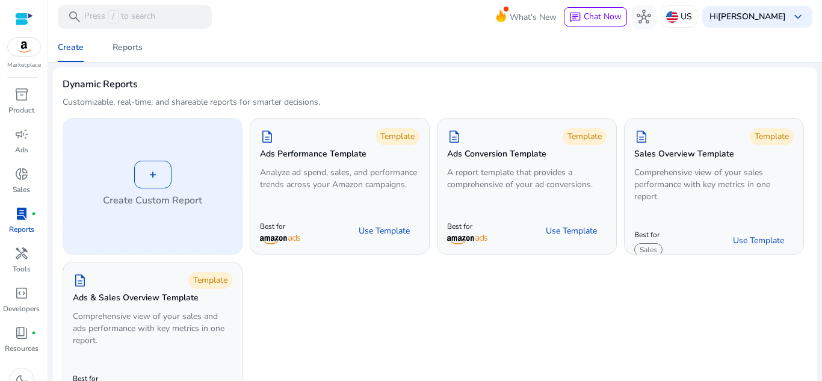
click at [147, 177] on div "+" at bounding box center [152, 175] width 37 height 28
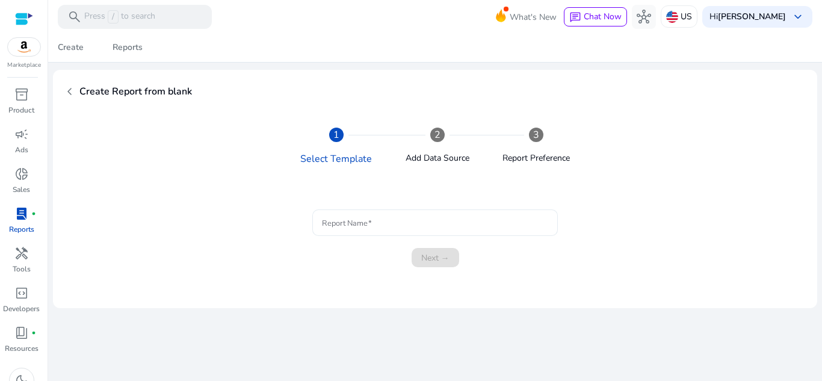
click at [397, 218] on input "Report Name" at bounding box center [435, 222] width 226 height 13
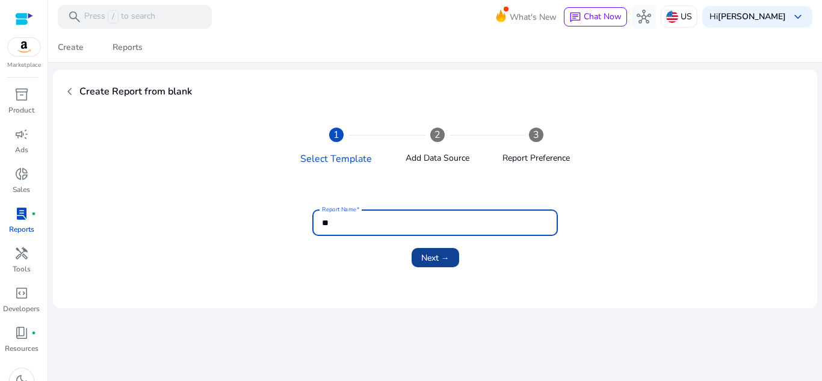
type input "**"
click at [424, 248] on span "submit" at bounding box center [436, 257] width 48 height 29
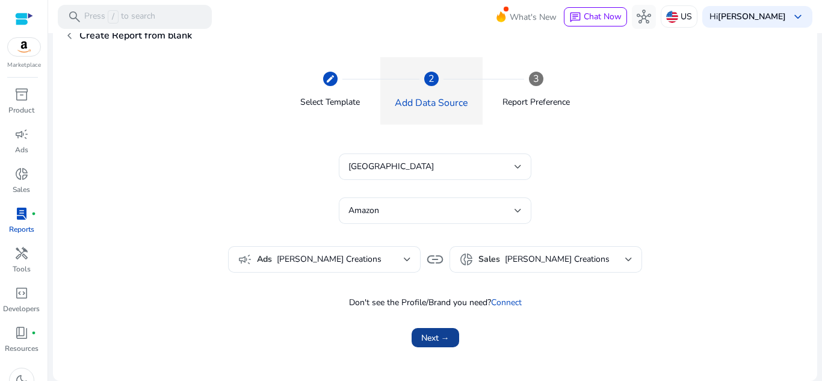
click at [432, 332] on span "Next →" at bounding box center [435, 338] width 28 height 13
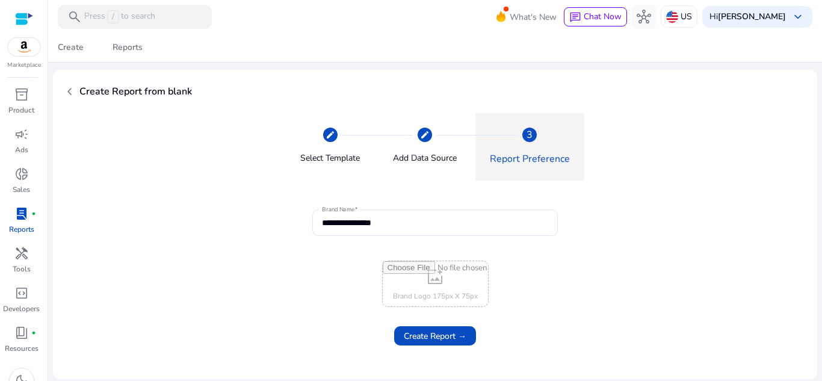
click at [427, 291] on input "file" at bounding box center [435, 283] width 105 height 45
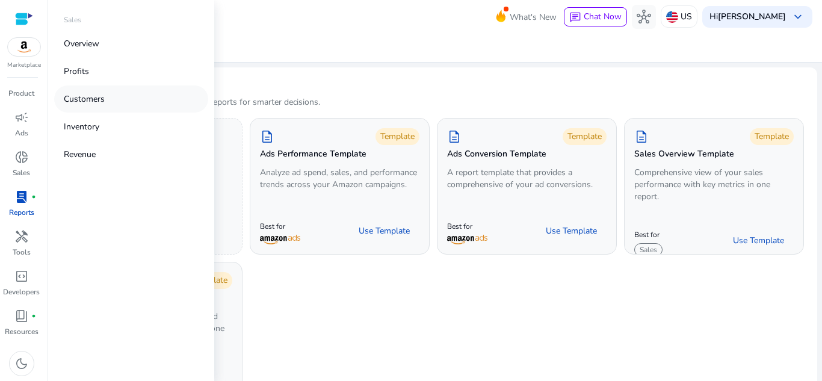
click at [118, 110] on link "Customers" at bounding box center [131, 98] width 154 height 27
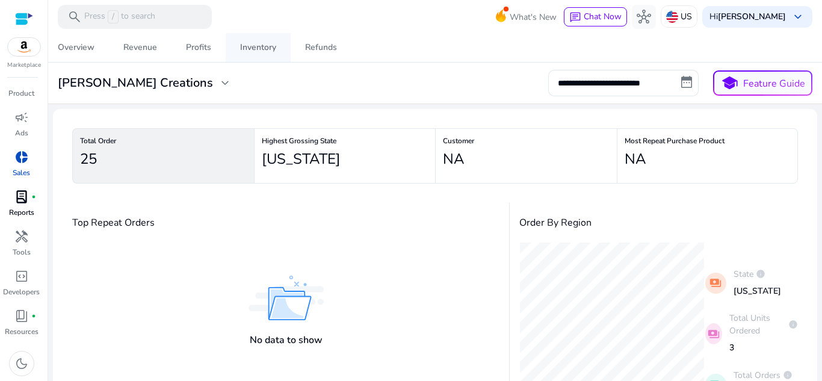
click at [265, 46] on div "Inventory" at bounding box center [258, 47] width 36 height 8
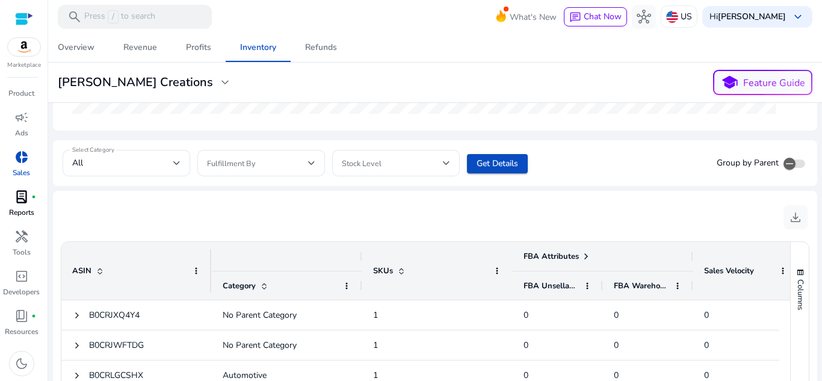
scroll to position [219, 0]
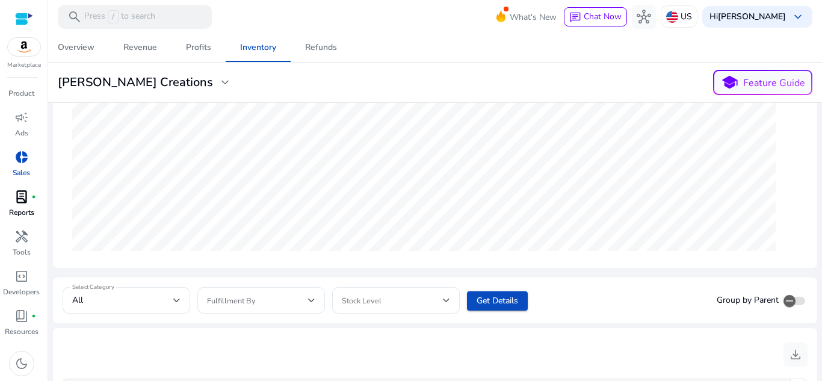
click at [14, 9] on div "Marketplace" at bounding box center [24, 35] width 48 height 70
click at [30, 26] on div at bounding box center [24, 19] width 18 height 18
click at [23, 43] on img at bounding box center [24, 47] width 32 height 18
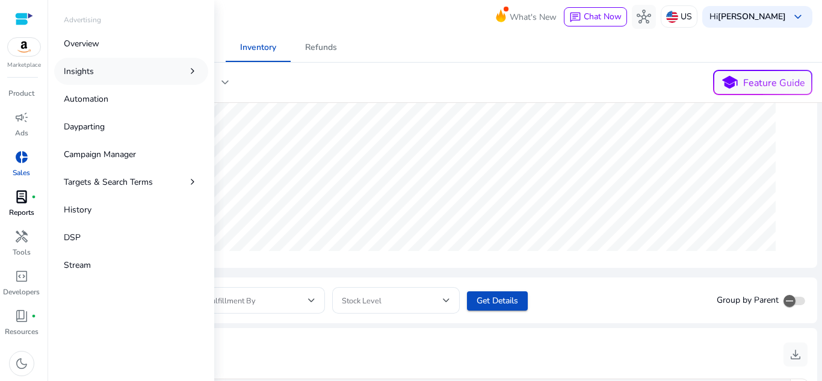
click at [76, 75] on p "Insights" at bounding box center [79, 71] width 30 height 13
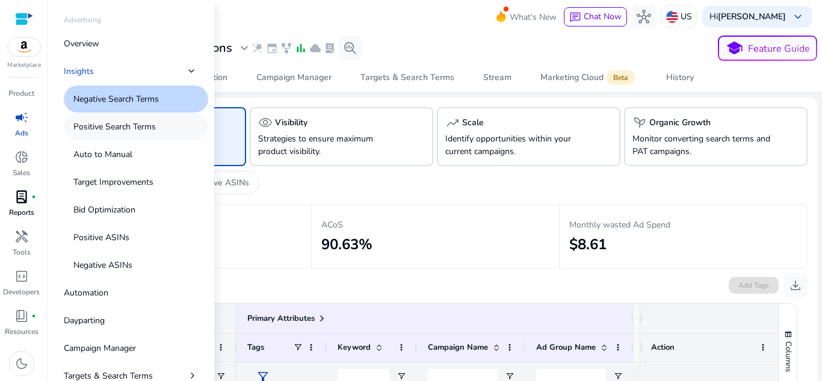
click at [153, 128] on p "Positive Search Terms" at bounding box center [114, 126] width 82 height 13
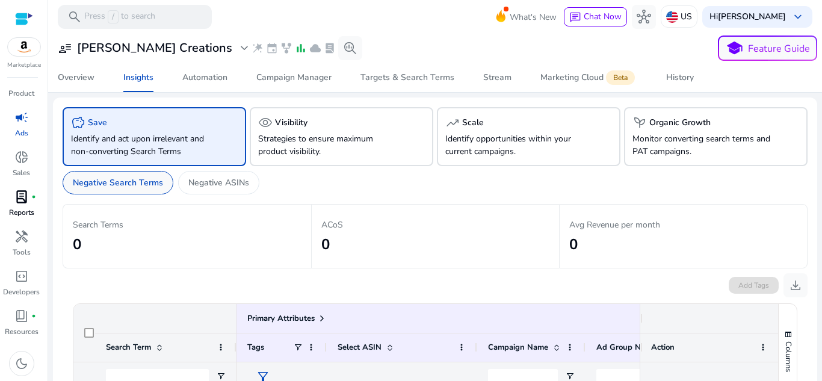
click at [125, 177] on p "Negative Search Terms" at bounding box center [118, 182] width 90 height 13
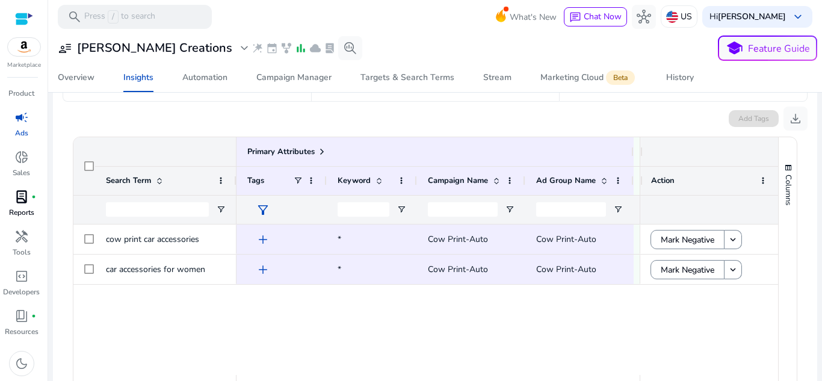
scroll to position [181, 0]
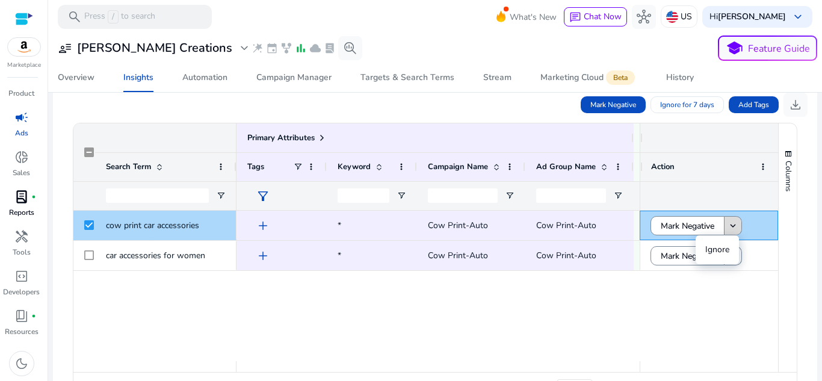
click at [732, 222] on mat-icon "keyboard_arrow_down" at bounding box center [732, 225] width 11 height 11
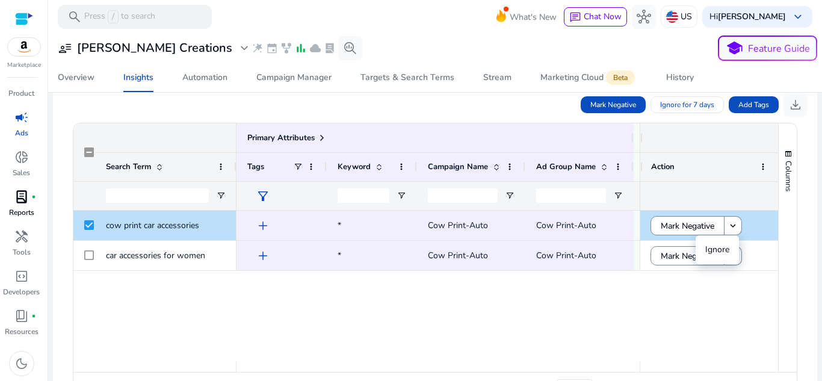
click at [514, 316] on div "add * Cow Print-Auto Cow Print-Auto 545 19 add * Cow Print-Auto Cow Print-Auto …" at bounding box center [437, 286] width 403 height 150
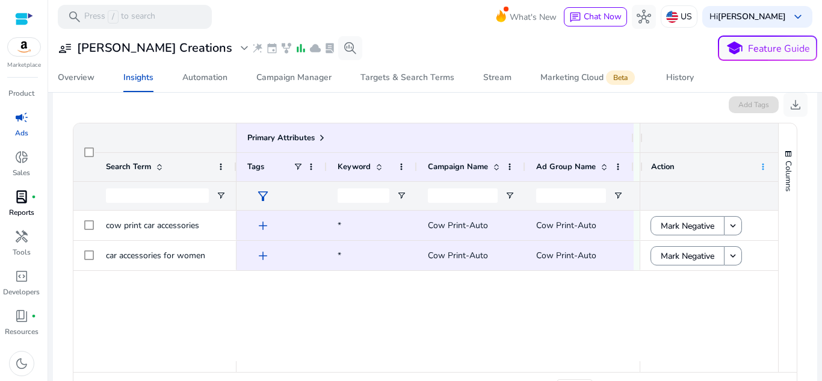
click at [758, 167] on span at bounding box center [763, 167] width 10 height 10
click at [759, 164] on span at bounding box center [763, 167] width 10 height 10
click at [612, 321] on div "add * Cow Print-Auto Cow Print-Auto 545 19 add * Cow Print-Auto Cow Print-Auto …" at bounding box center [437, 286] width 403 height 150
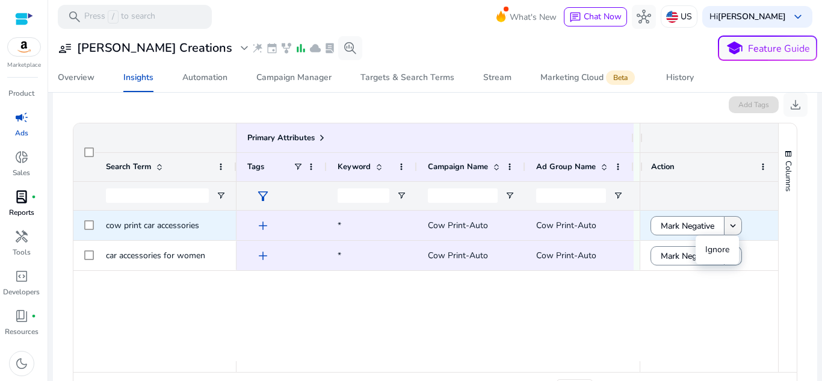
click at [732, 230] on mat-icon "keyboard_arrow_down" at bounding box center [732, 225] width 11 height 11
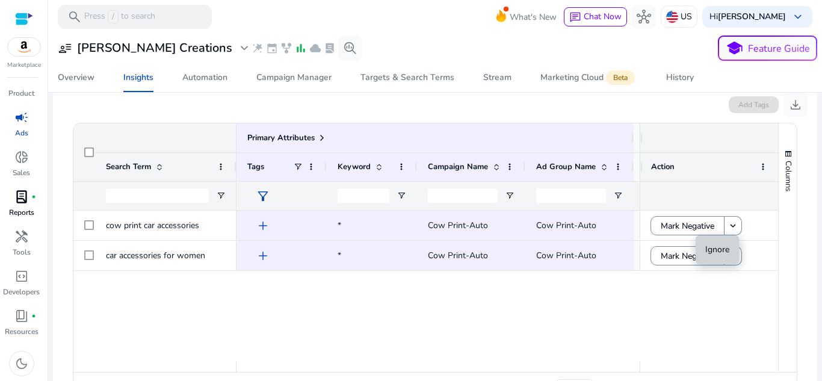
click at [729, 248] on span "Ignore" at bounding box center [717, 249] width 24 height 11
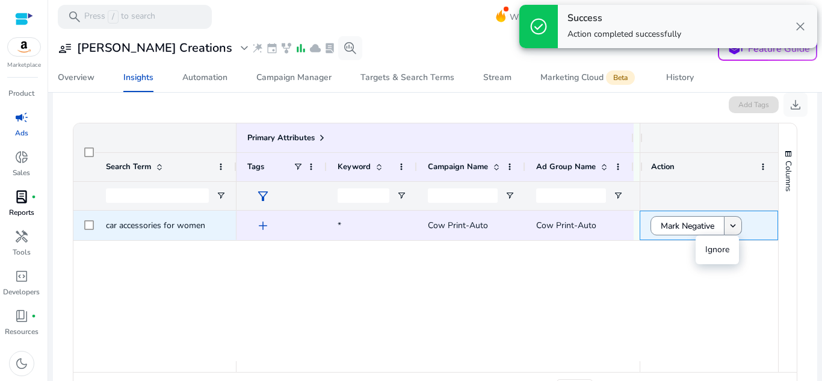
click at [735, 228] on span at bounding box center [732, 225] width 17 height 29
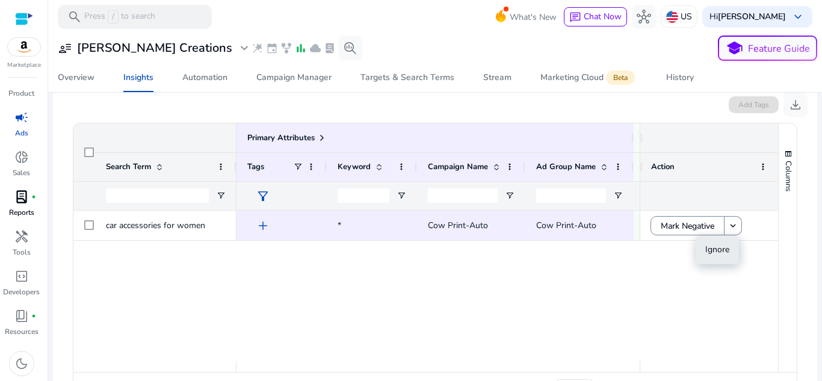
click at [721, 251] on span "Ignore" at bounding box center [717, 249] width 24 height 11
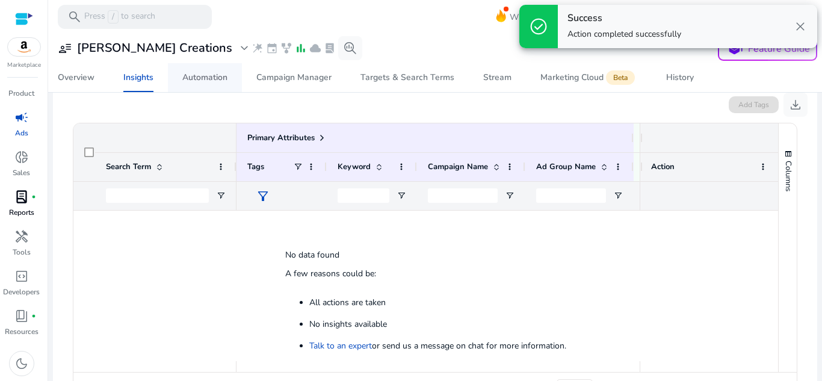
click at [196, 83] on span "Automation" at bounding box center [204, 77] width 45 height 29
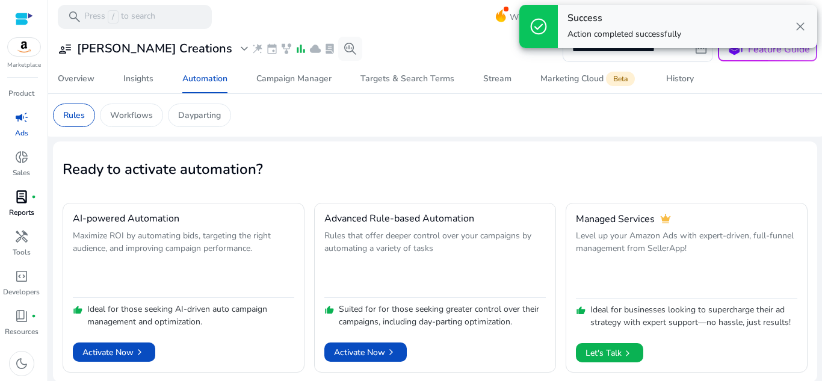
scroll to position [1, 0]
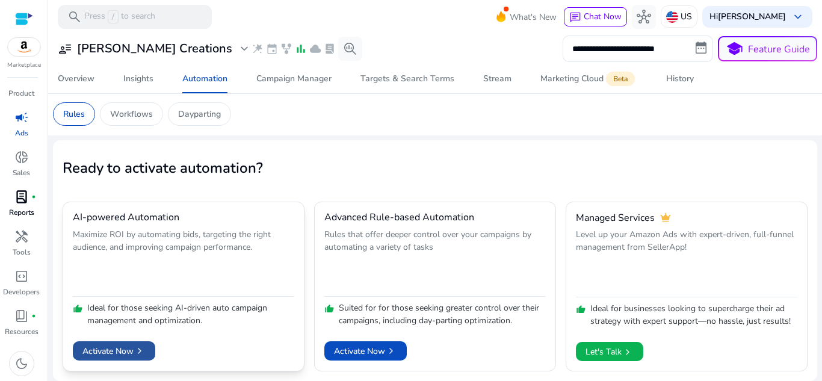
click at [135, 342] on span at bounding box center [114, 350] width 82 height 29
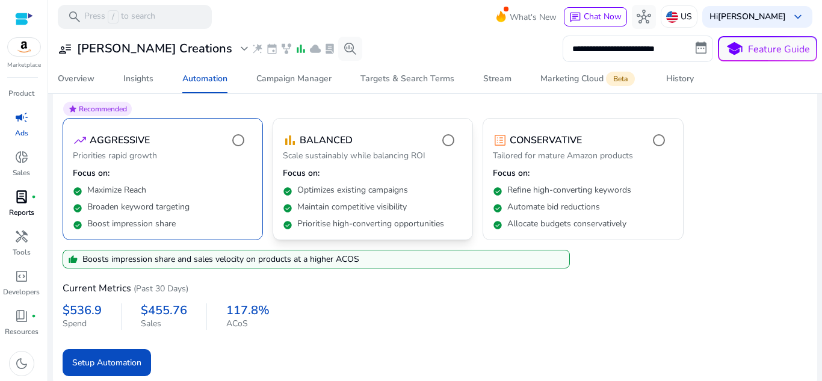
scroll to position [126, 0]
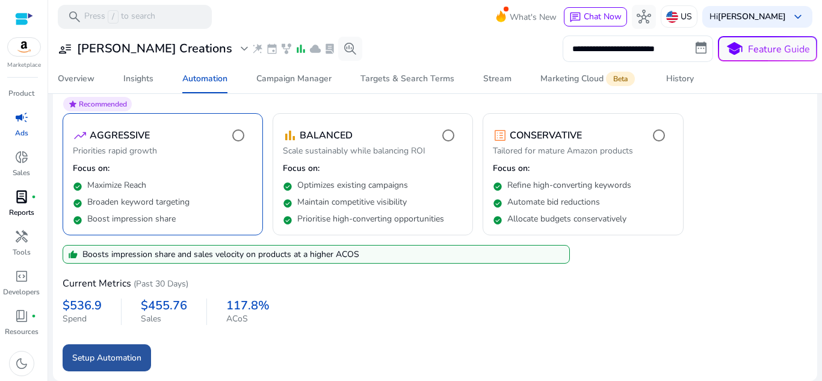
click at [117, 358] on span "Setup Automation" at bounding box center [106, 357] width 69 height 13
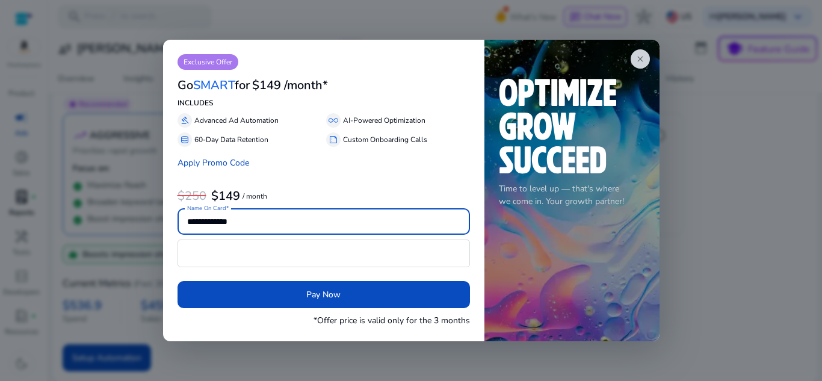
click at [347, 20] on div at bounding box center [411, 190] width 822 height 381
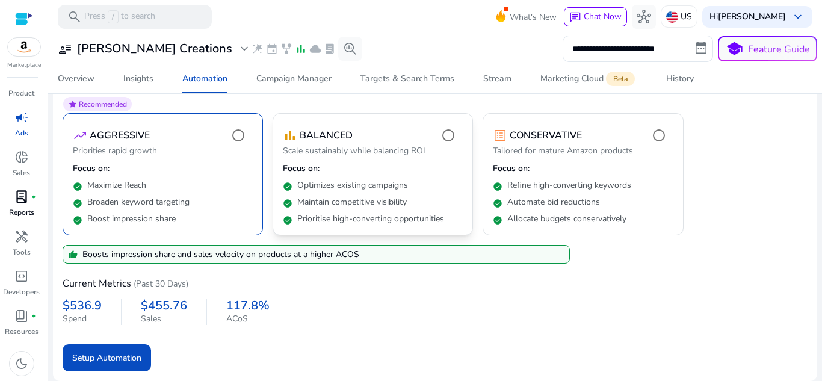
click at [431, 162] on mat-card "bar_chart BALANCED Scale sustainably while balancing ROI Focus on: check_circle…" at bounding box center [373, 174] width 200 height 123
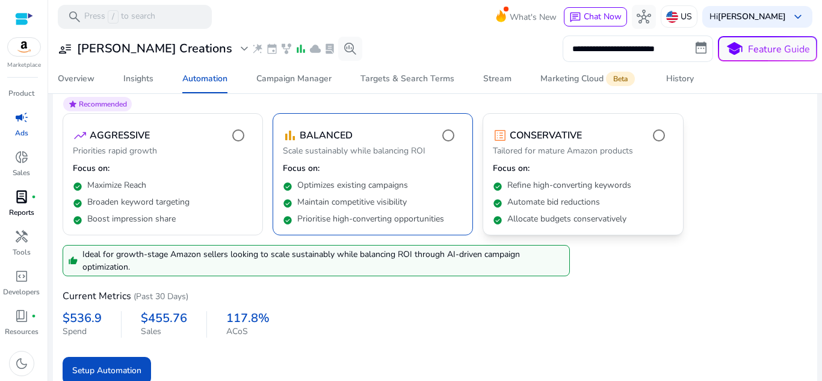
click at [580, 148] on p "Tailored for mature Amazon products" at bounding box center [583, 152] width 180 height 14
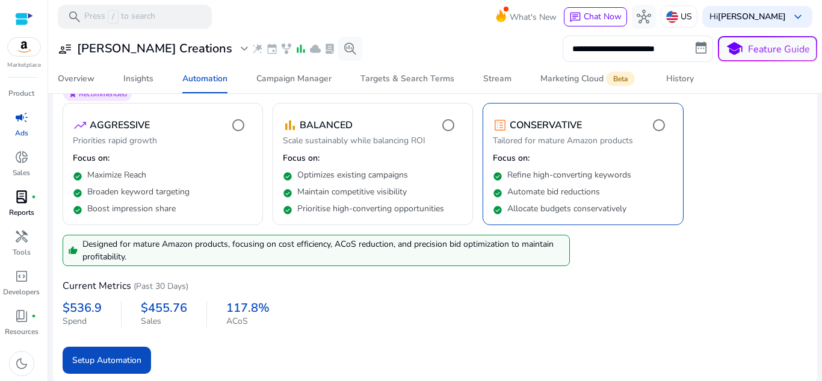
scroll to position [139, 0]
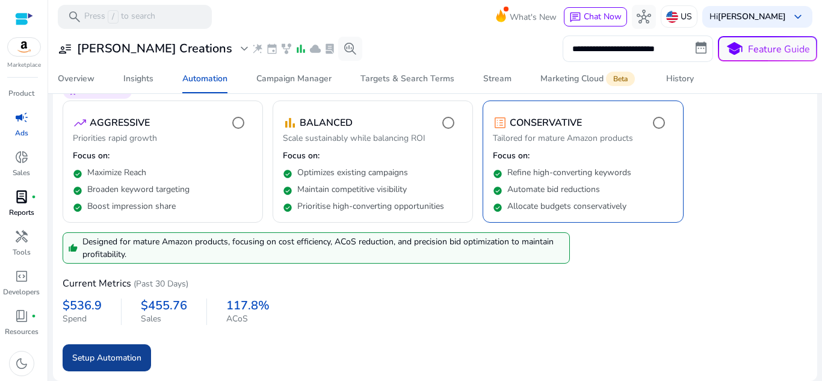
click at [138, 356] on span "Setup Automation" at bounding box center [106, 357] width 69 height 13
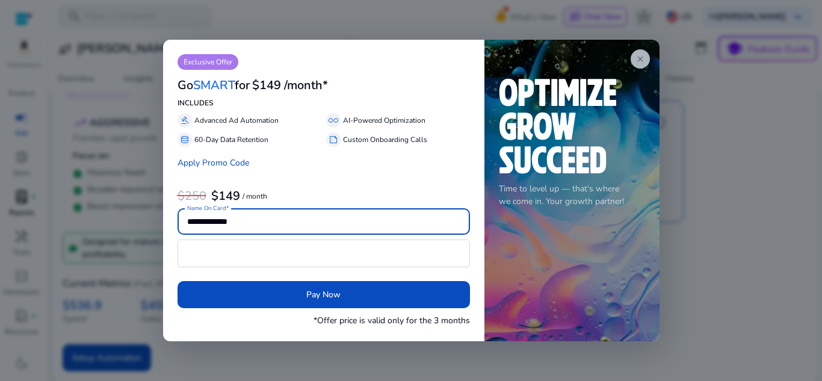
click at [635, 58] on span "close" at bounding box center [640, 59] width 10 height 10
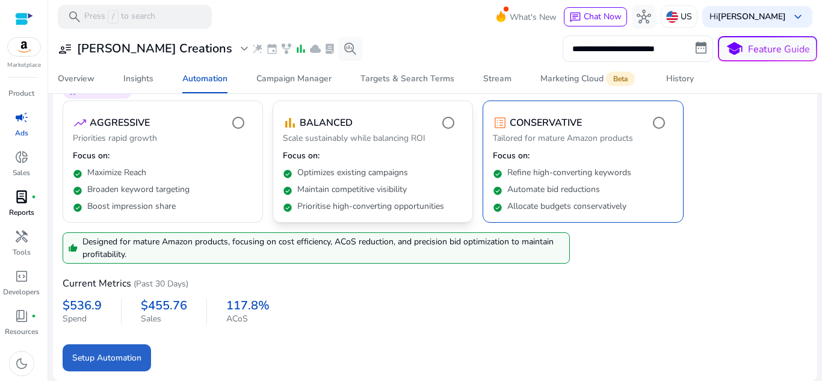
click at [406, 164] on div "check_circle Optimizes existing campaigns" at bounding box center [373, 170] width 180 height 17
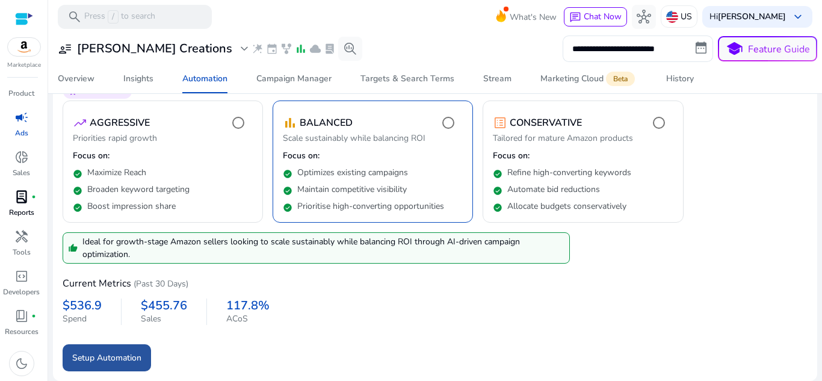
click at [110, 348] on span "submit" at bounding box center [107, 357] width 88 height 29
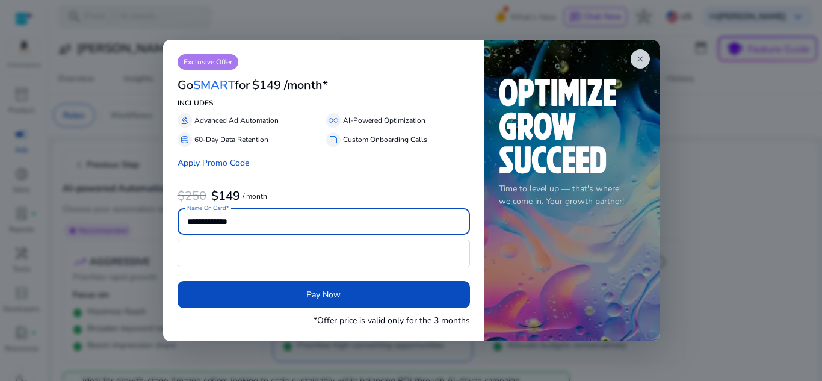
scroll to position [139, 0]
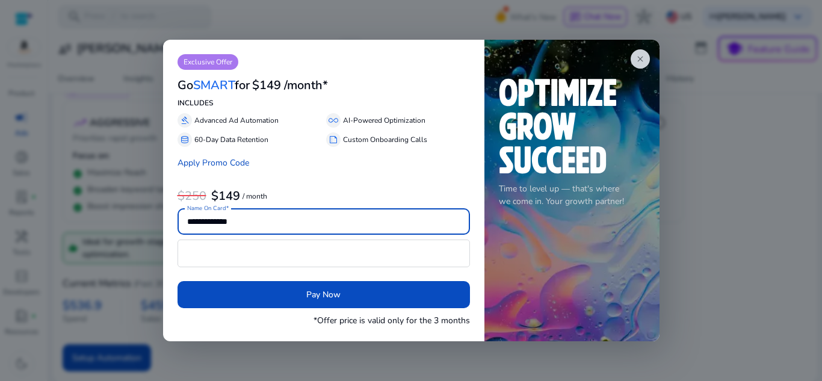
click at [641, 60] on span "close" at bounding box center [640, 59] width 10 height 10
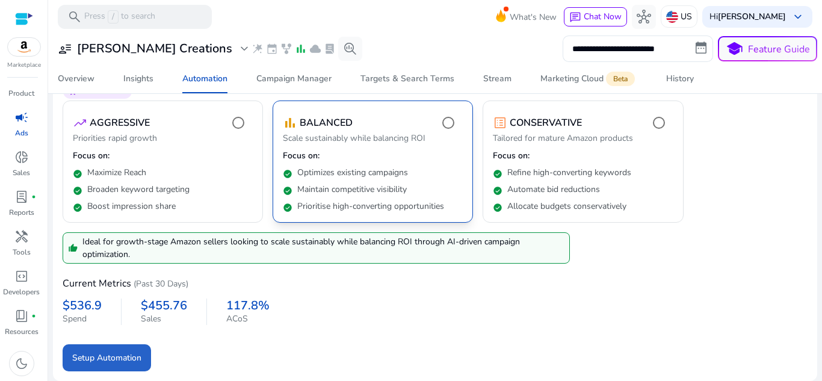
click at [374, 160] on p "Focus on:" at bounding box center [373, 156] width 180 height 12
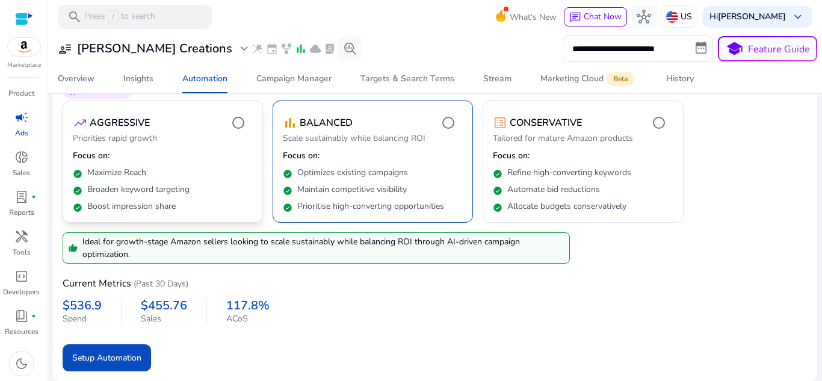
click at [205, 157] on p "Focus on:" at bounding box center [163, 156] width 180 height 12
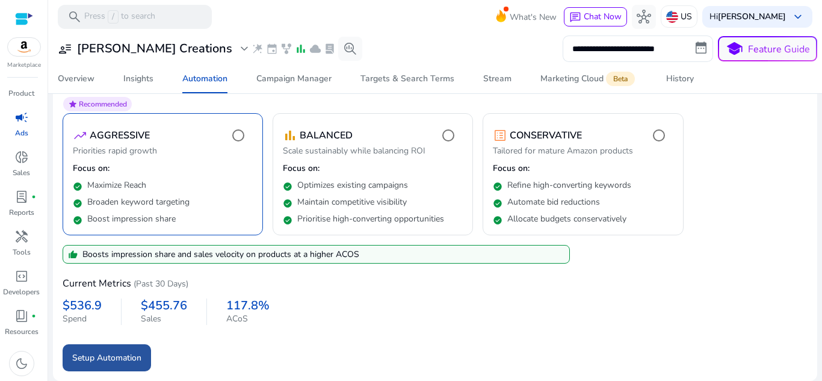
click at [108, 353] on span "Setup Automation" at bounding box center [106, 357] width 69 height 13
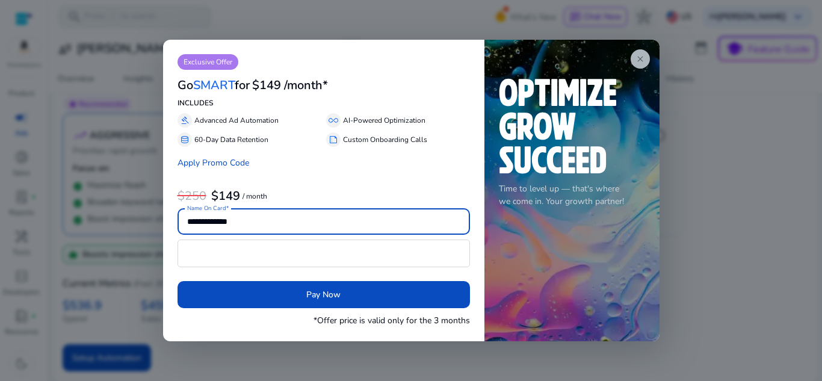
click at [641, 54] on span "close" at bounding box center [640, 59] width 10 height 10
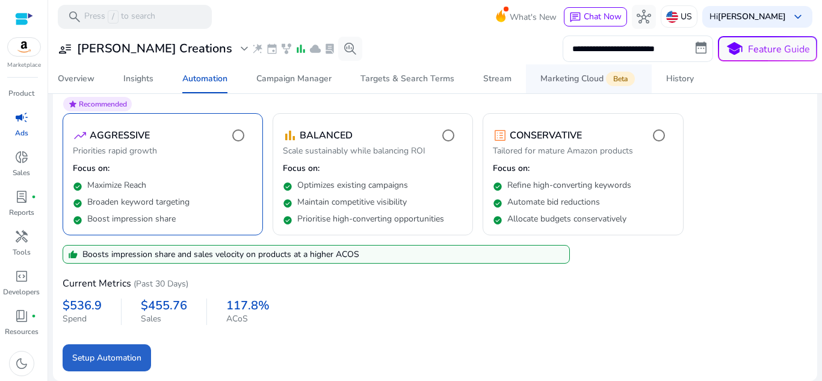
click at [617, 82] on span "Beta" at bounding box center [620, 79] width 29 height 14
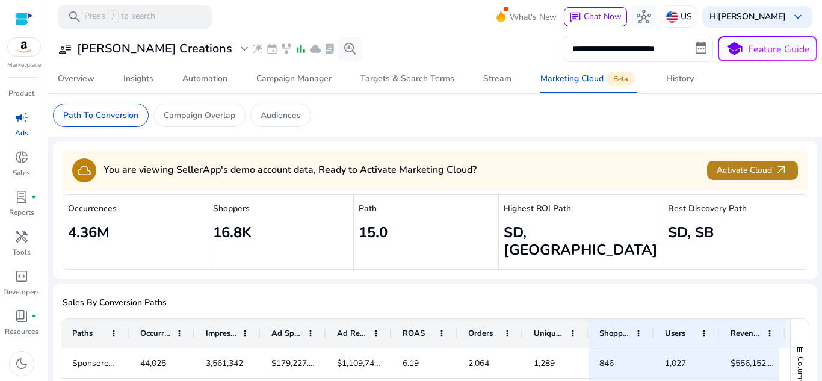
click at [739, 167] on span "Activate Cloud arrow_outward" at bounding box center [753, 170] width 72 height 14
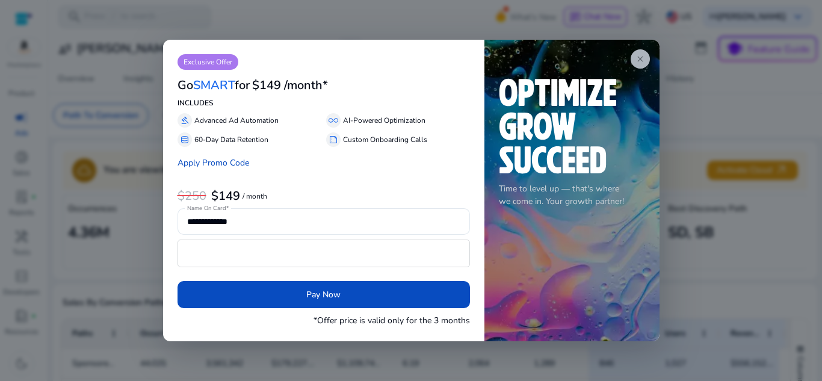
click at [636, 51] on app-icon "close" at bounding box center [640, 58] width 19 height 19
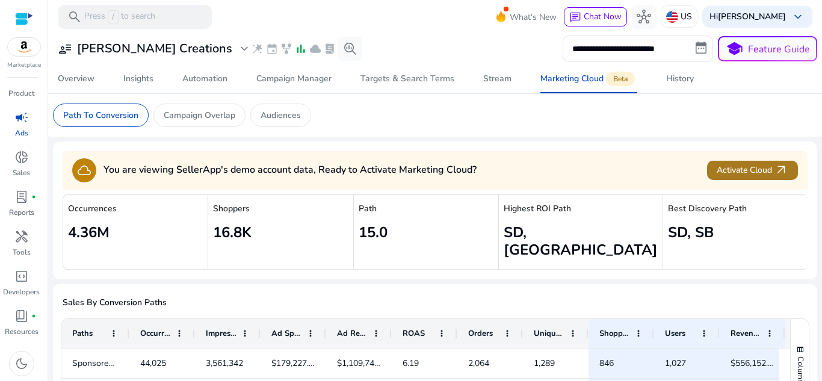
click at [744, 168] on span "Activate Cloud arrow_outward" at bounding box center [753, 170] width 72 height 14
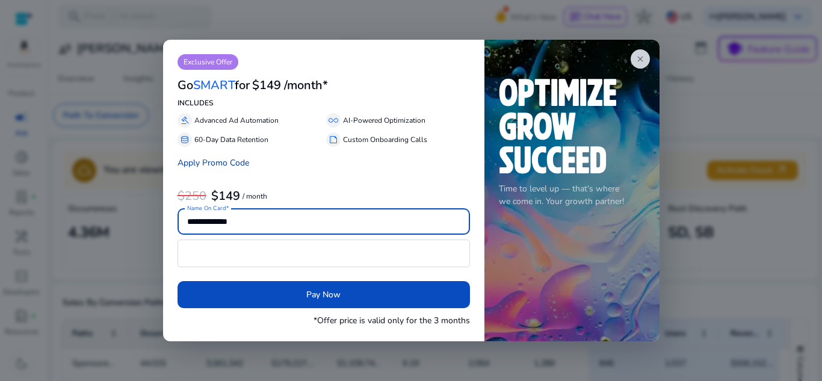
click at [211, 160] on link "Apply Promo Code" at bounding box center [213, 162] width 72 height 11
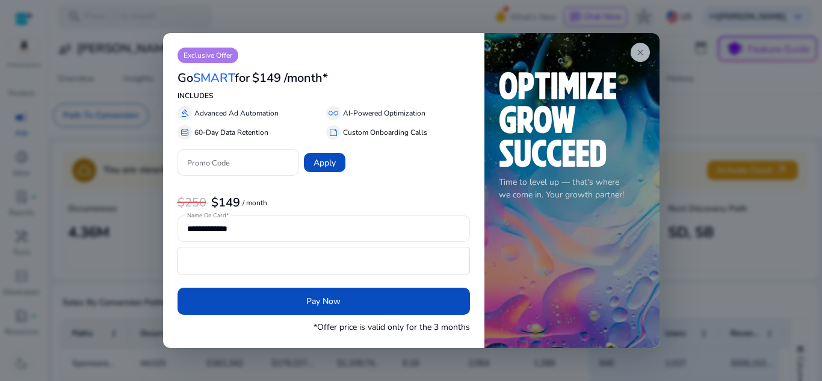
click at [638, 48] on span "close" at bounding box center [640, 53] width 10 height 10
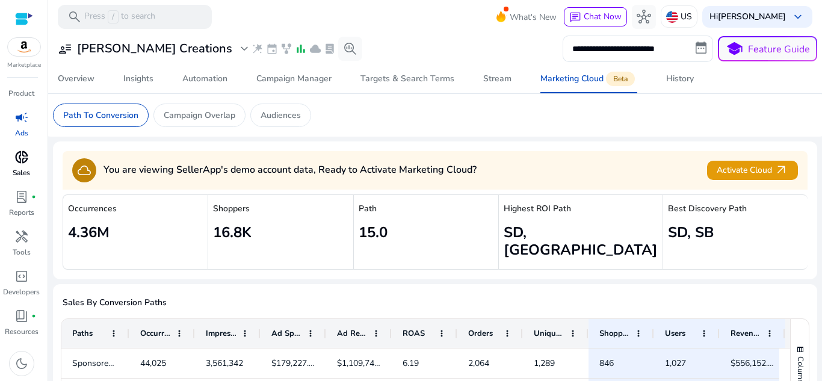
click at [4, 176] on link "donut_small Sales" at bounding box center [21, 167] width 43 height 40
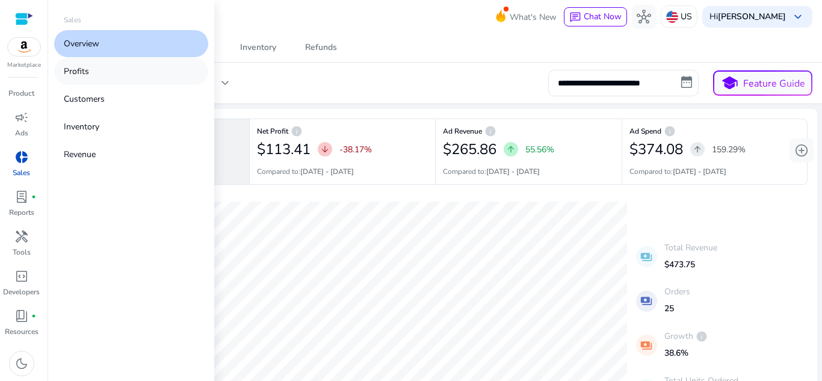
click at [92, 79] on link "Profits" at bounding box center [131, 71] width 154 height 27
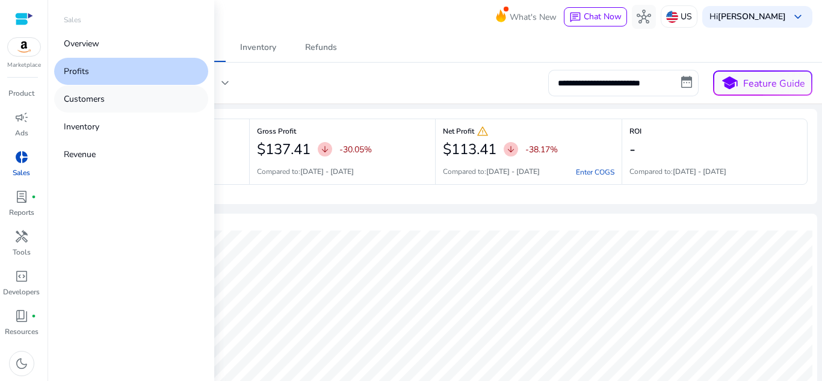
click at [89, 98] on p "Customers" at bounding box center [84, 99] width 41 height 13
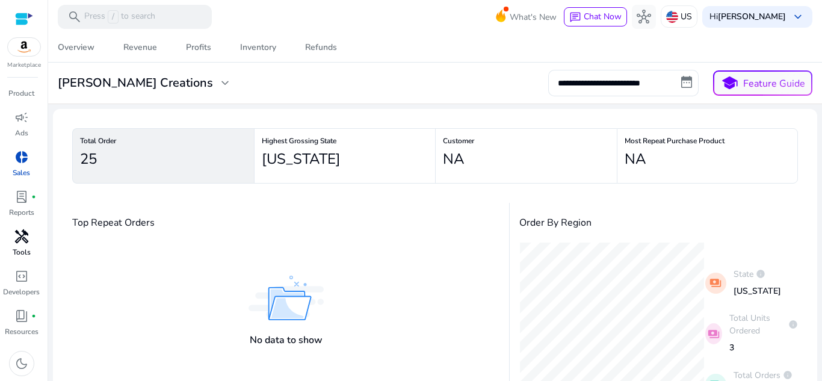
click at [31, 236] on div "handyman" at bounding box center [22, 236] width 34 height 19
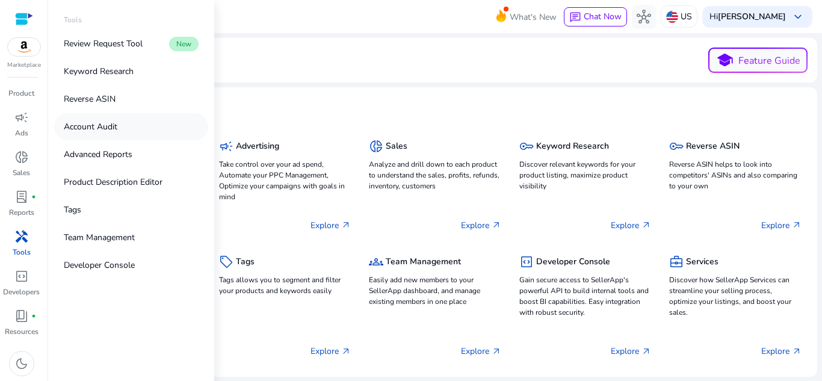
click at [84, 124] on p "Account Audit" at bounding box center [91, 126] width 54 height 13
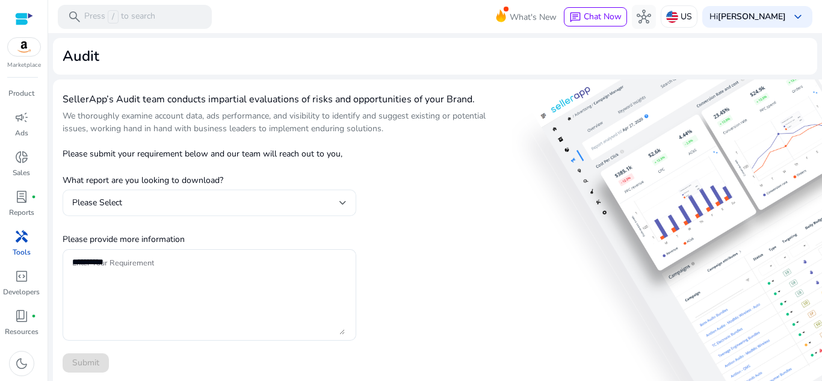
click at [223, 208] on div "Please Select" at bounding box center [205, 202] width 267 height 13
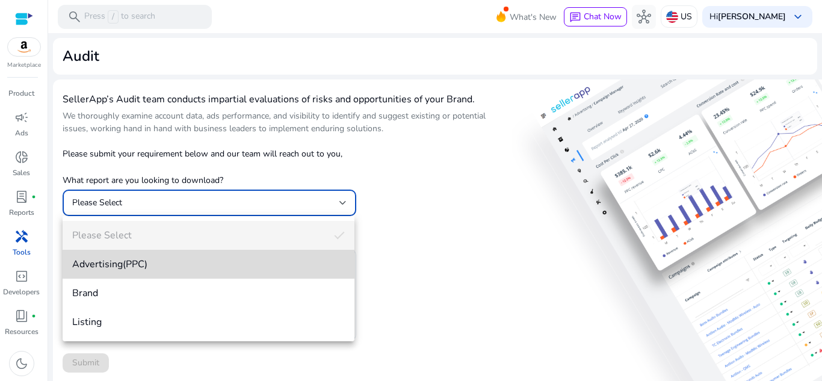
click at [122, 267] on span "Advertising(PPC)" at bounding box center [208, 264] width 273 height 13
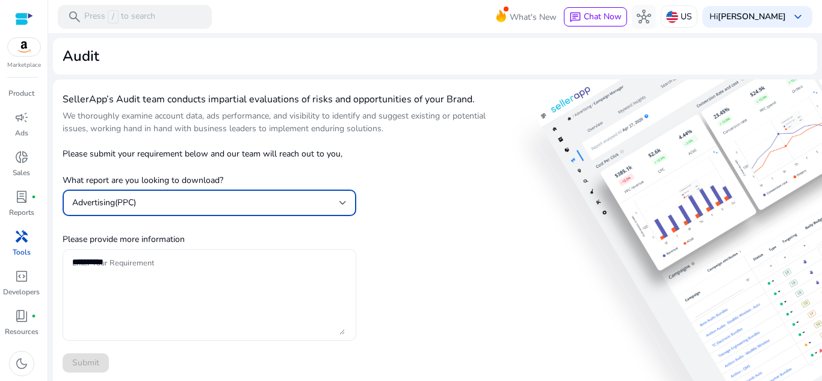
click at [128, 297] on textarea "Enter Your Requirement" at bounding box center [208, 294] width 273 height 79
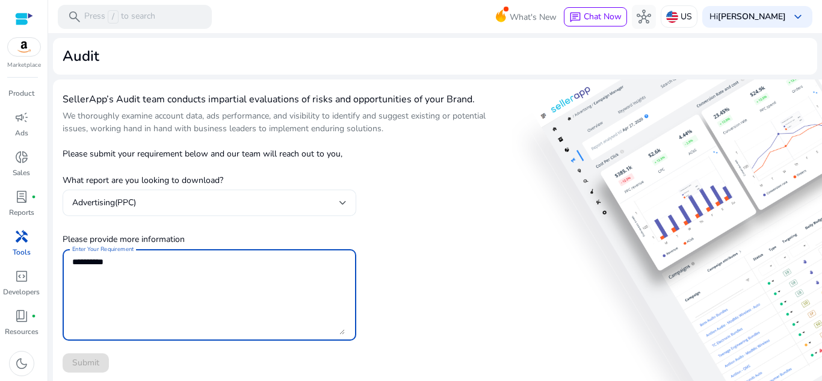
click at [348, 197] on div "Advertising(PPC)" at bounding box center [210, 203] width 294 height 26
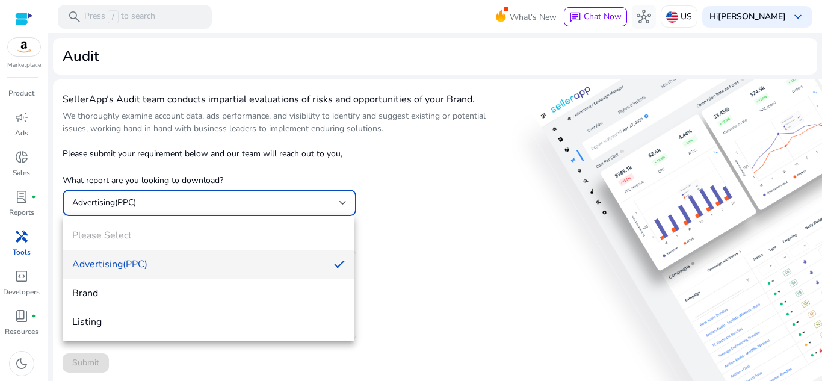
click at [314, 148] on div at bounding box center [411, 190] width 822 height 381
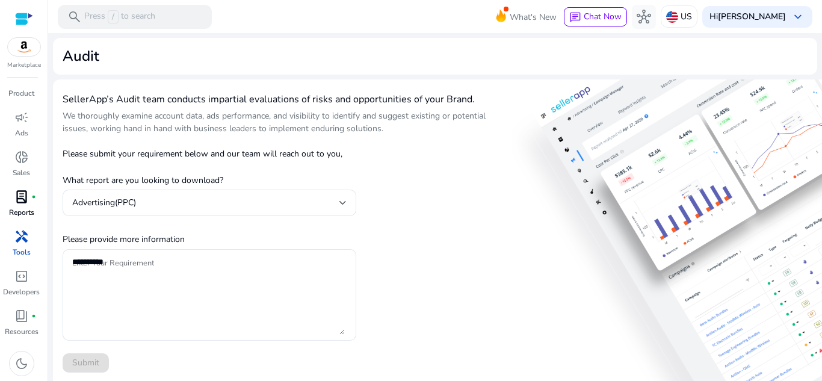
click at [40, 208] on link "lab_profile fiber_manual_record Reports" at bounding box center [21, 207] width 43 height 40
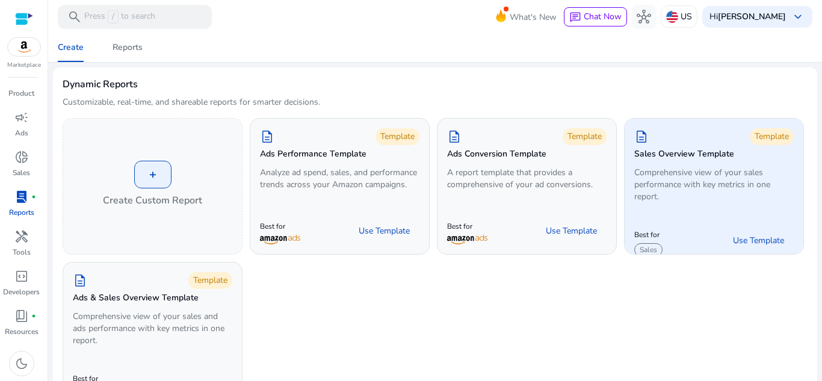
click at [708, 211] on div "description Template Sales Overview Template Comprehensive view of your sales p…" at bounding box center [714, 167] width 179 height 97
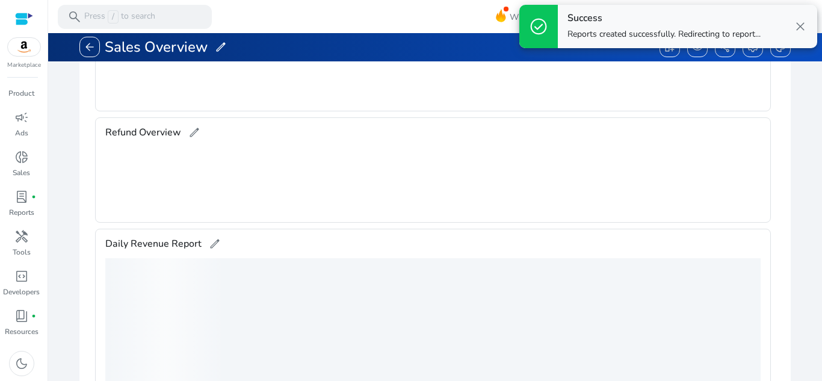
scroll to position [58, 0]
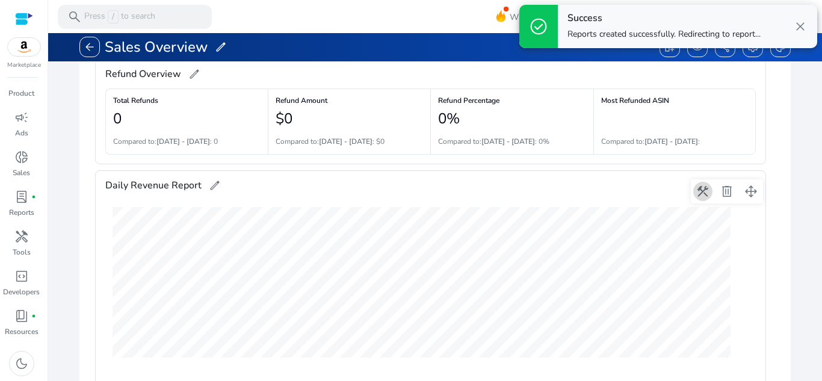
click at [705, 187] on span at bounding box center [702, 191] width 29 height 29
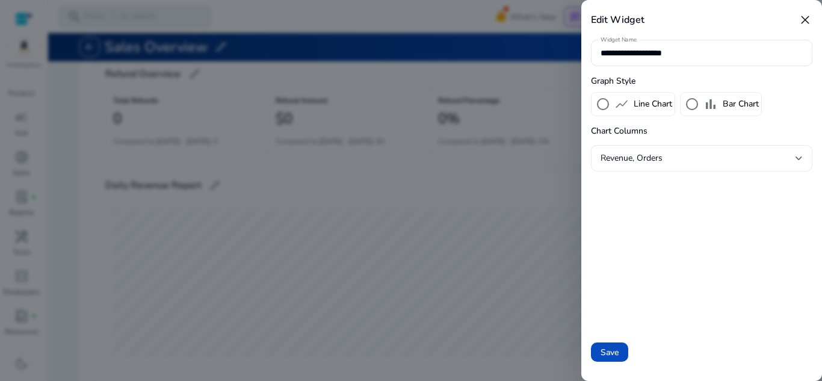
click at [635, 147] on div "Revenue, Orders" at bounding box center [701, 158] width 202 height 26
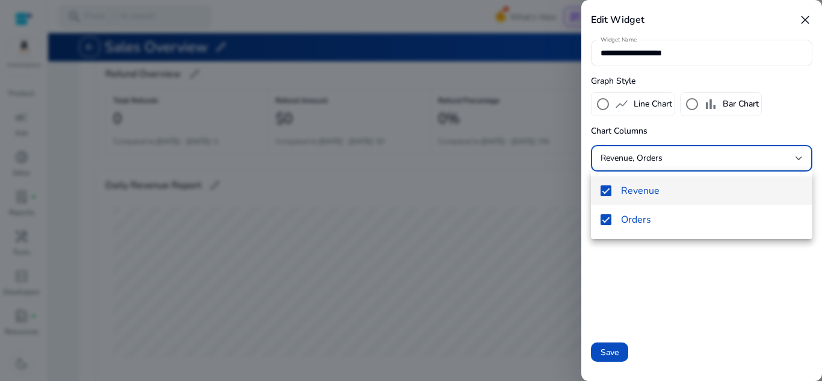
click at [504, 200] on div at bounding box center [411, 190] width 822 height 381
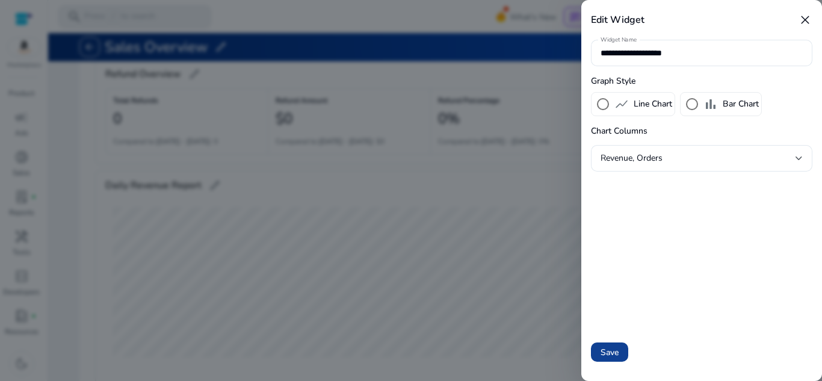
click at [614, 350] on span "Save" at bounding box center [609, 352] width 18 height 13
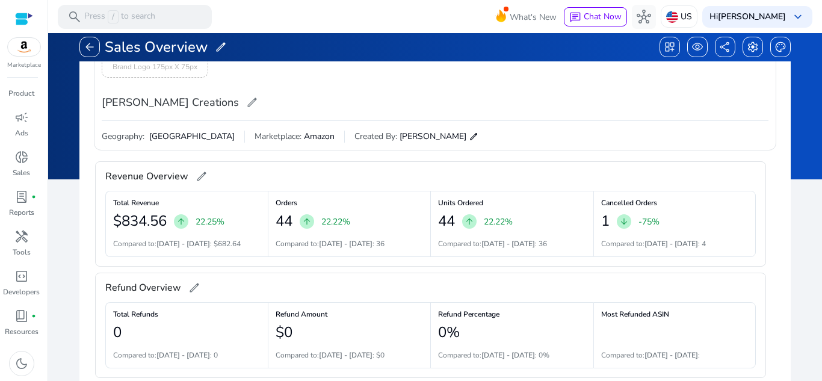
scroll to position [66, 0]
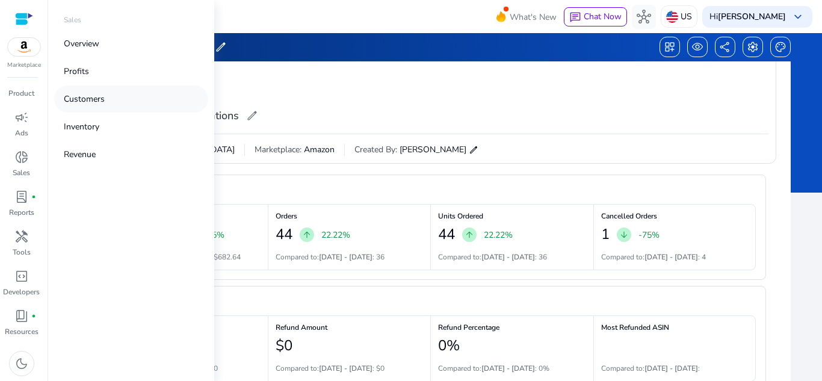
click at [138, 106] on link "Customers" at bounding box center [131, 98] width 154 height 27
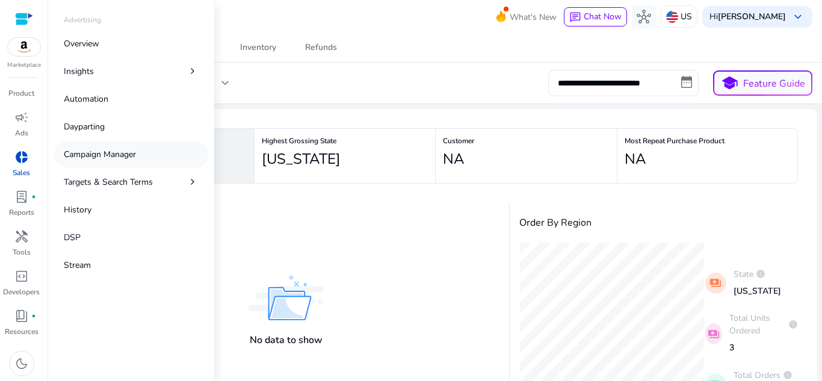
click at [117, 145] on link "Campaign Manager" at bounding box center [131, 154] width 154 height 27
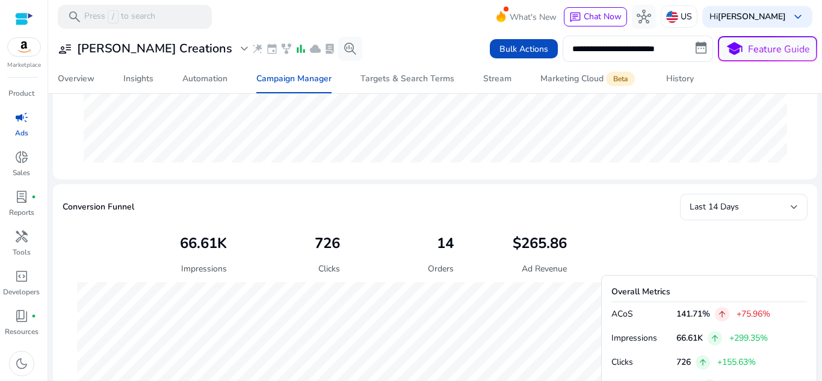
scroll to position [542, 0]
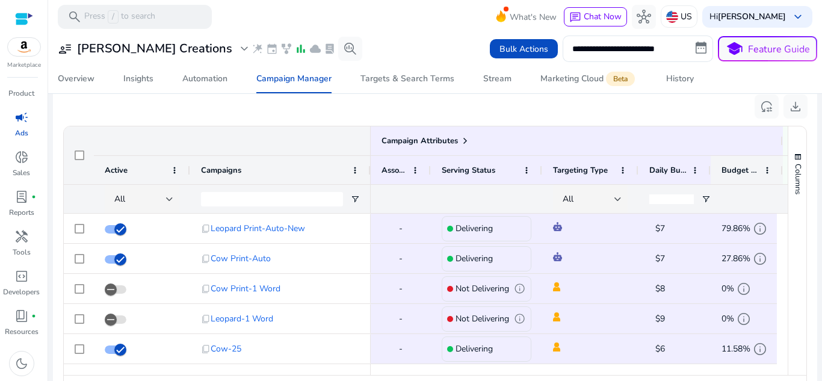
scroll to position [814, 0]
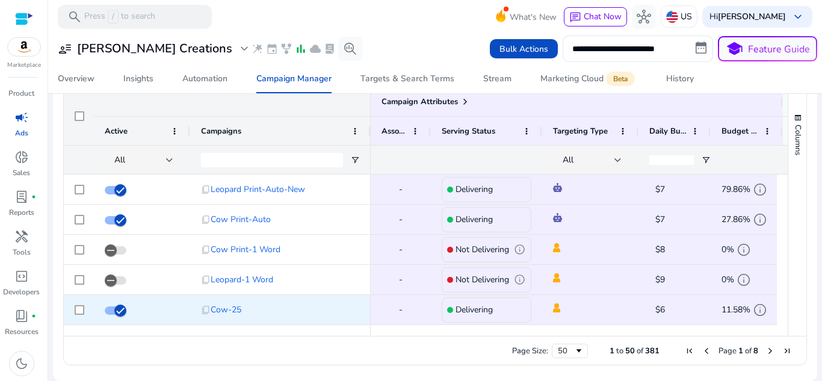
drag, startPoint x: 421, startPoint y: 336, endPoint x: 492, endPoint y: 314, distance: 74.2
click at [492, 314] on div "Campaign Attributes Active Campaigns 1" at bounding box center [426, 211] width 724 height 248
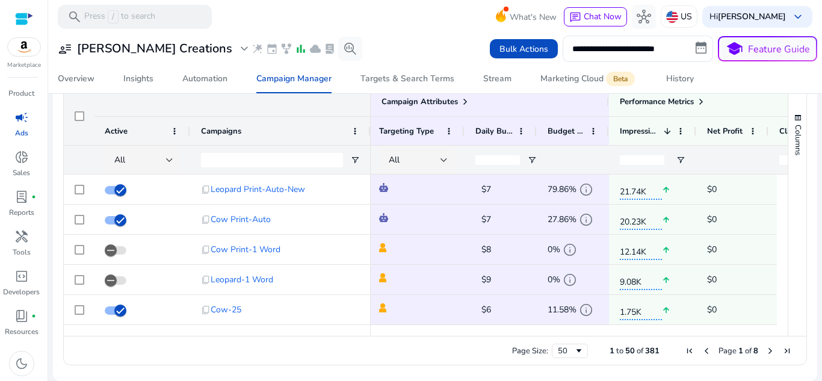
scroll to position [0, 0]
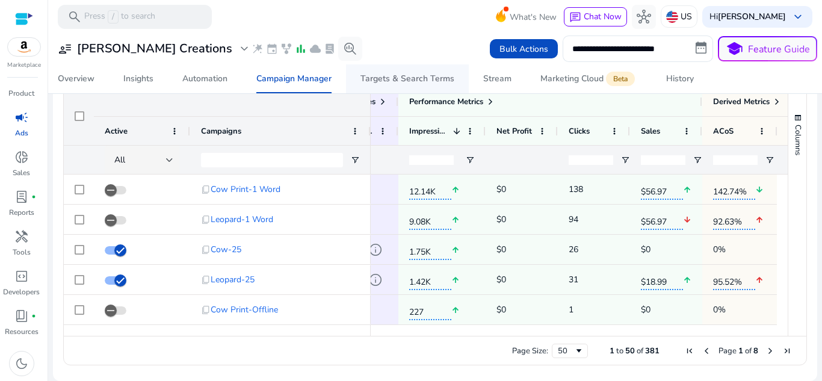
click at [442, 78] on div "Targets & Search Terms" at bounding box center [407, 79] width 94 height 8
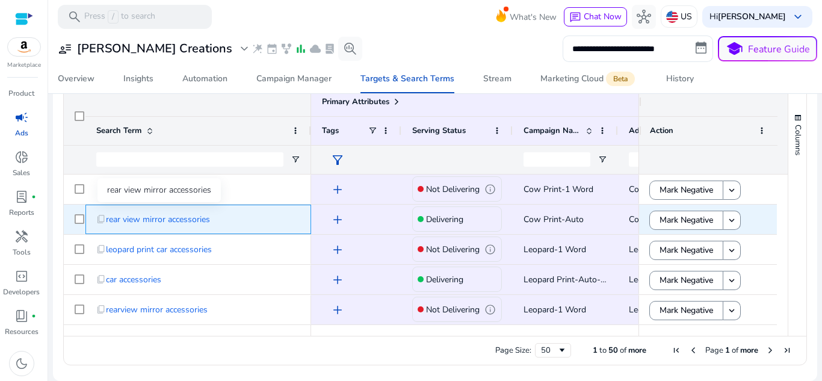
click at [181, 224] on span "rear view mirror accessories" at bounding box center [158, 219] width 104 height 25
